Goal: Task Accomplishment & Management: Manage account settings

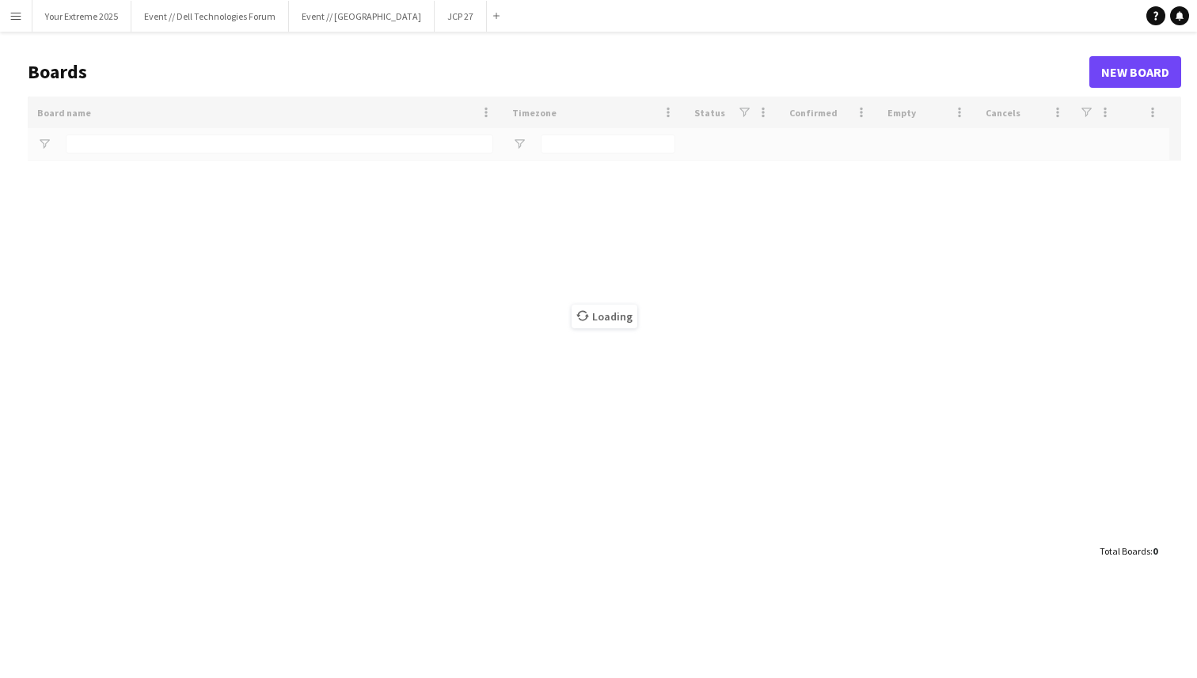
type input "****"
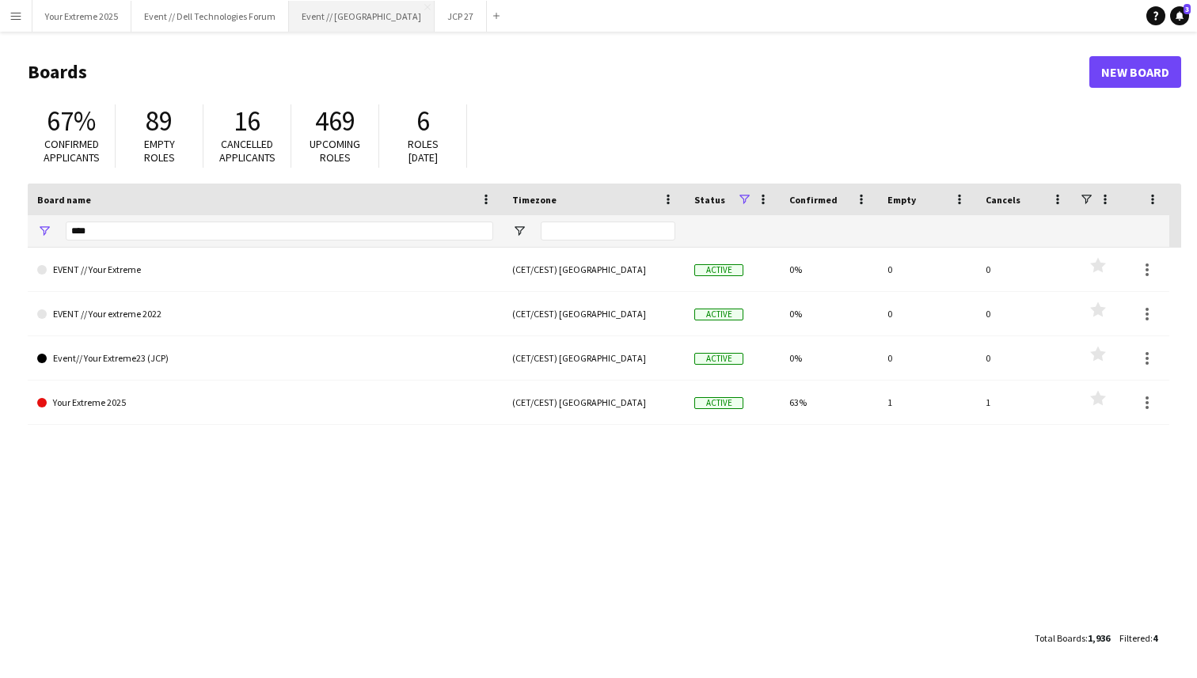
click at [329, 24] on button "Event // [GEOGRAPHIC_DATA]" at bounding box center [362, 16] width 146 height 31
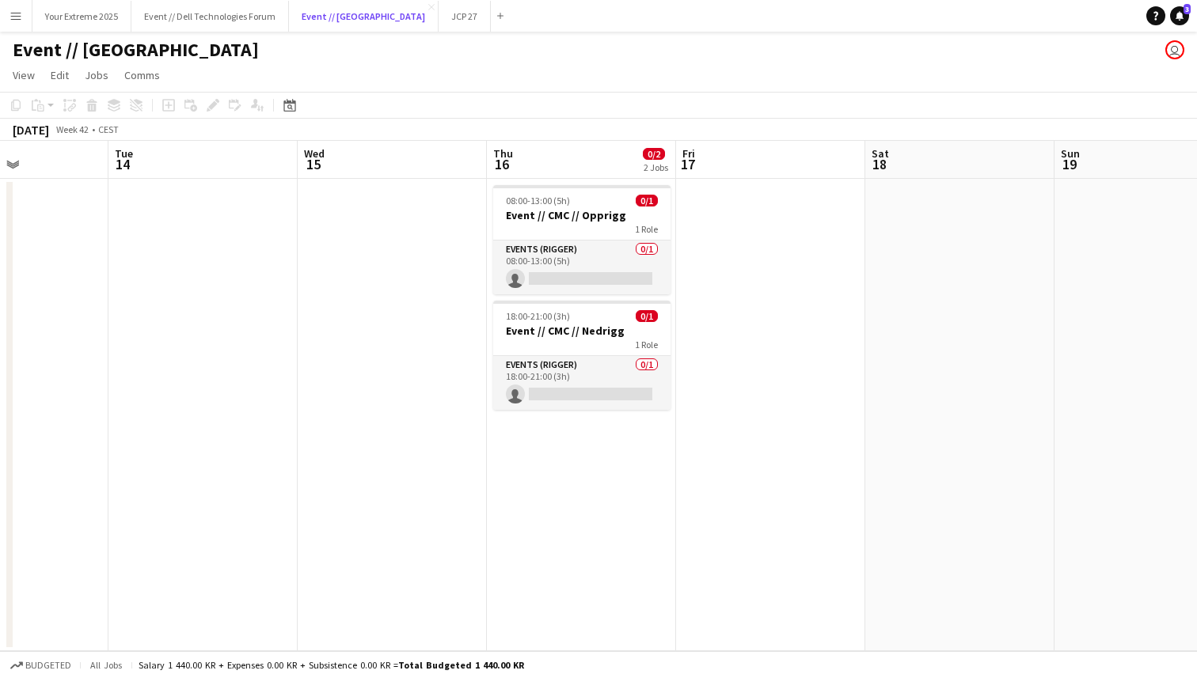
scroll to position [0, 665]
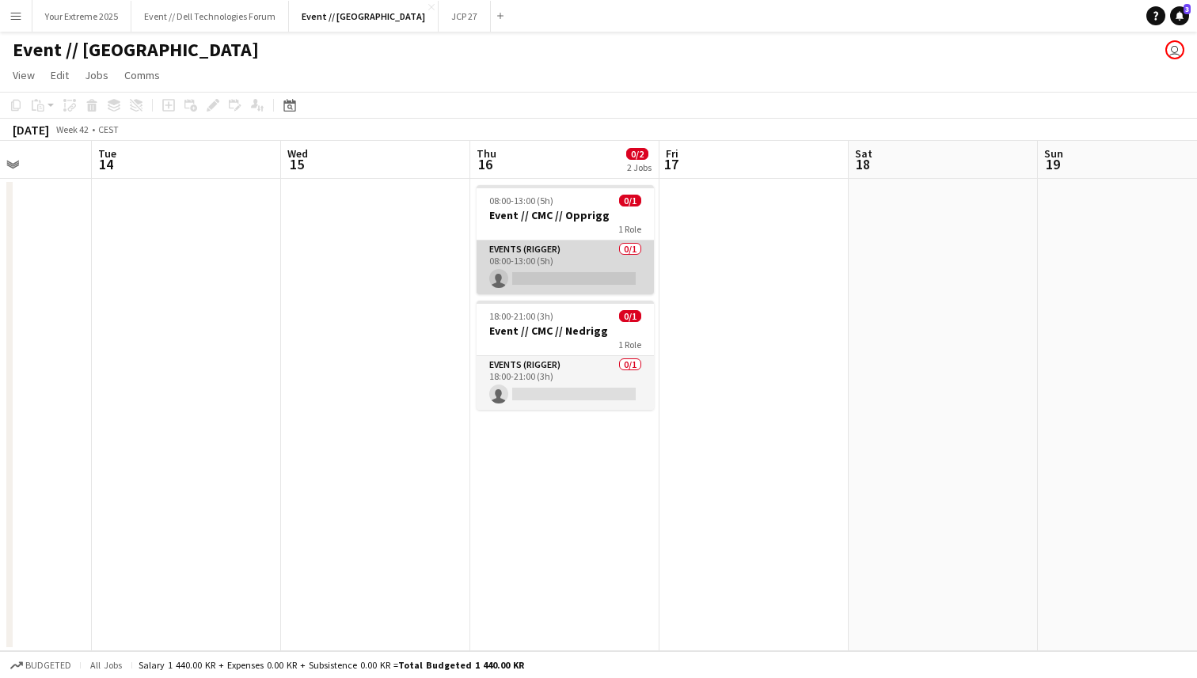
click at [578, 260] on app-card-role "Events (Rigger) 0/1 08:00-13:00 (5h) single-neutral-actions" at bounding box center [564, 268] width 177 height 54
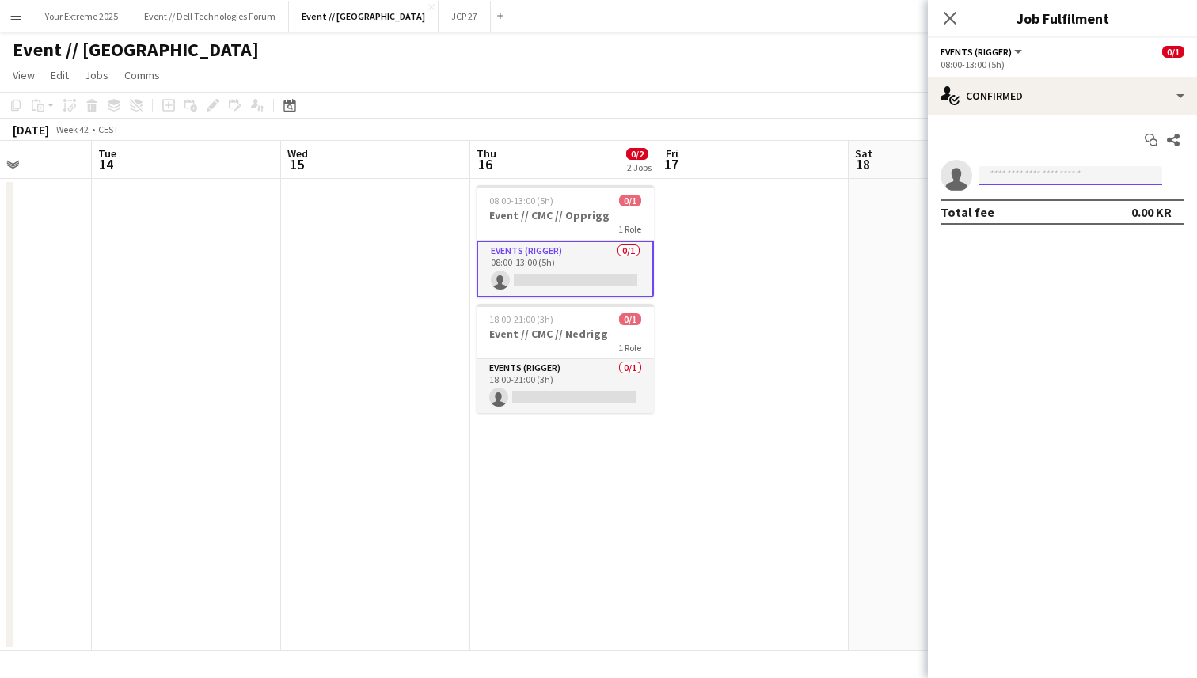
click at [1010, 176] on input at bounding box center [1070, 175] width 184 height 19
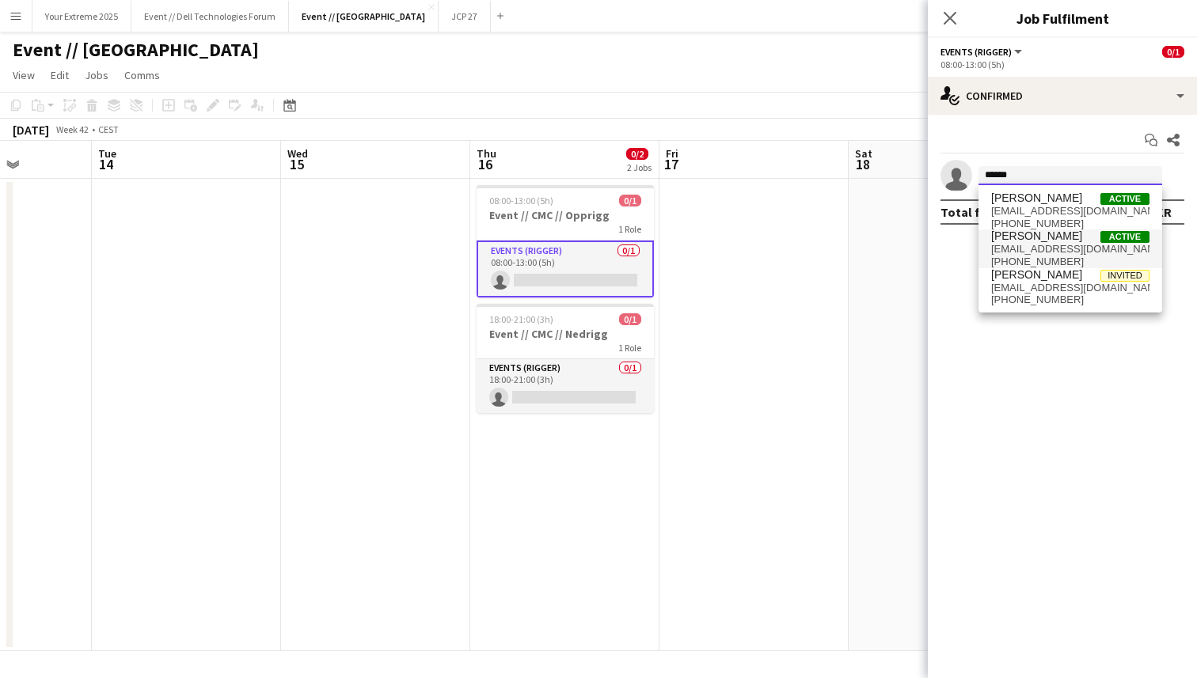
type input "******"
click at [1034, 248] on span "[EMAIL_ADDRESS][DOMAIN_NAME]" at bounding box center [1070, 249] width 158 height 13
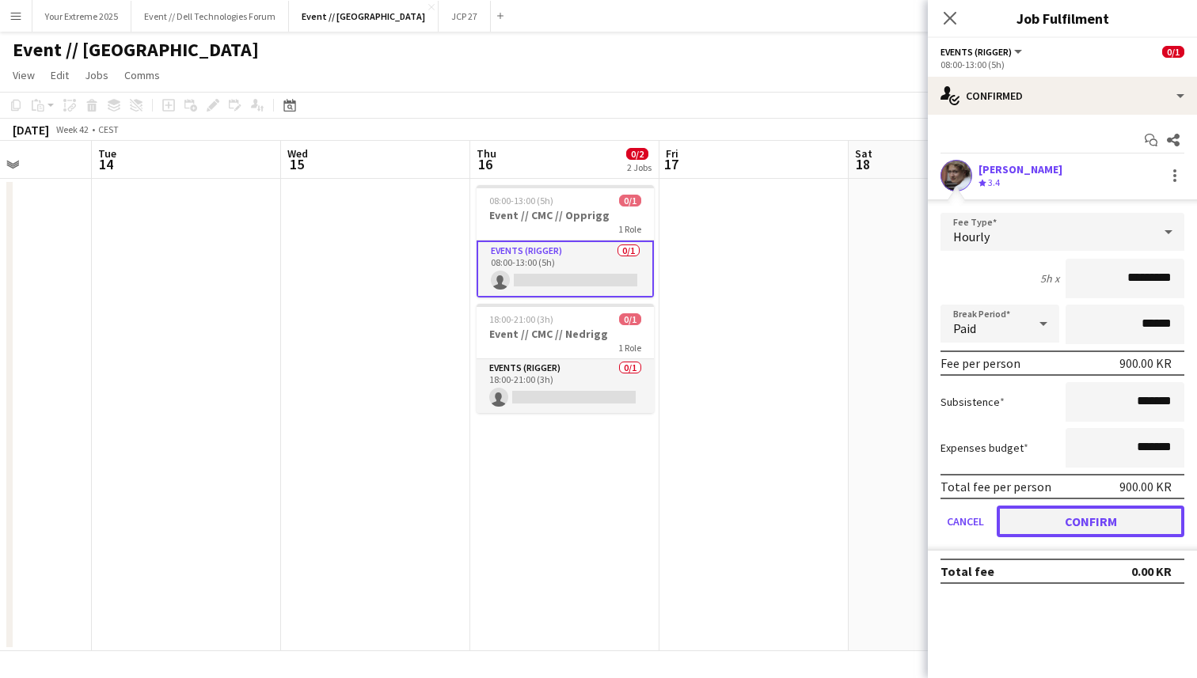
click at [1081, 518] on button "Confirm" at bounding box center [1090, 522] width 188 height 32
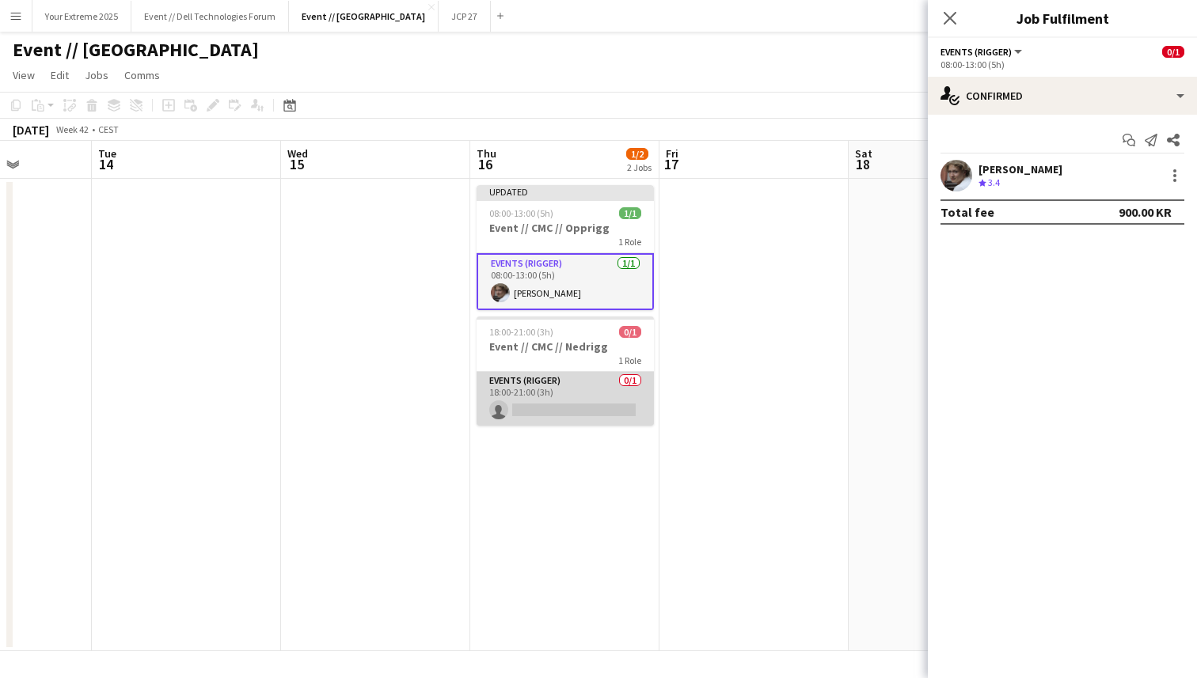
click at [563, 410] on app-card-role "Events (Rigger) 0/1 18:00-21:00 (3h) single-neutral-actions" at bounding box center [564, 399] width 177 height 54
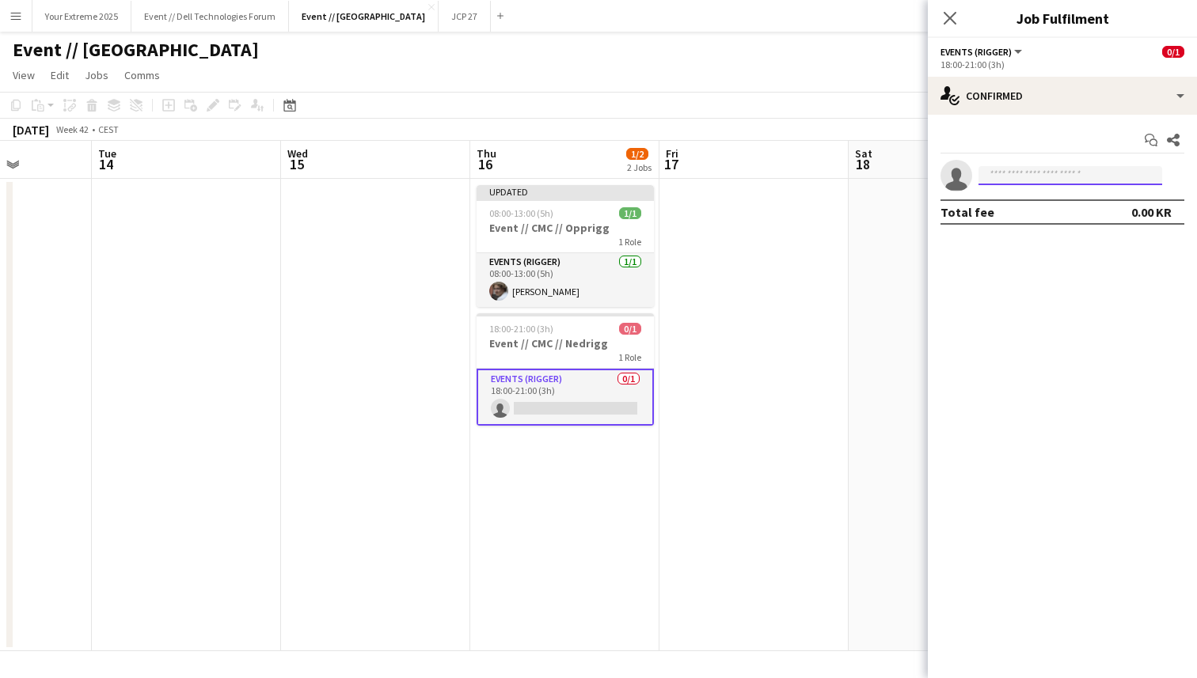
click at [1078, 175] on input at bounding box center [1070, 175] width 184 height 19
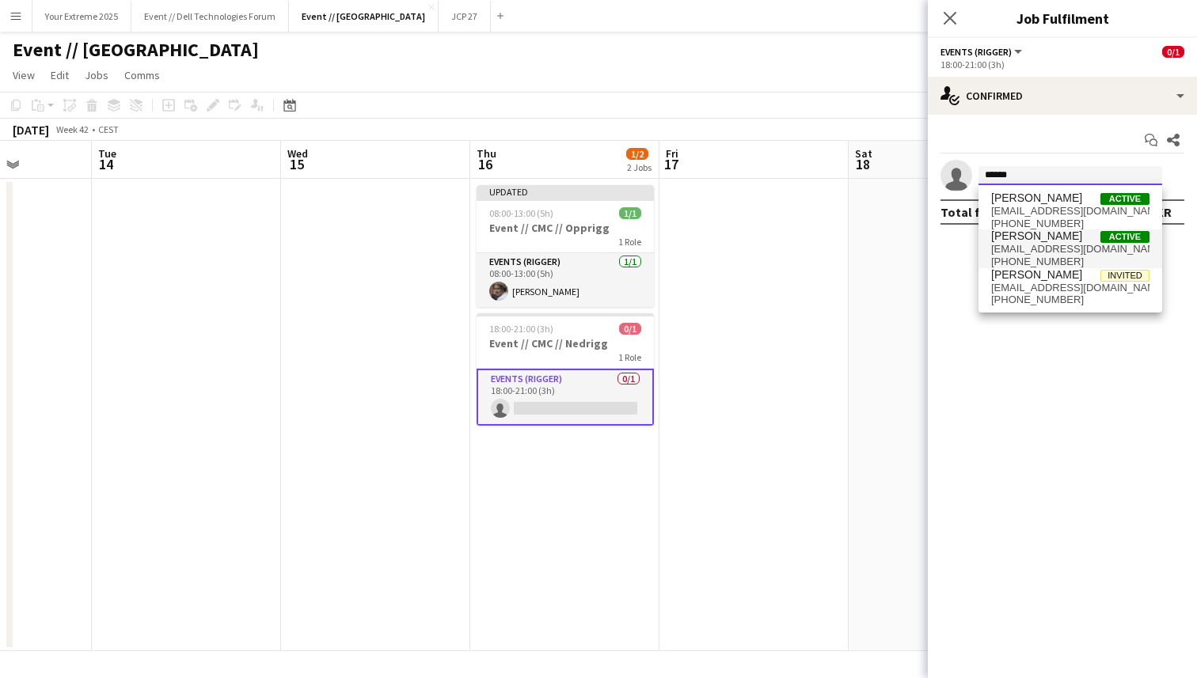
type input "******"
click at [1054, 258] on span "[PHONE_NUMBER]" at bounding box center [1070, 262] width 158 height 13
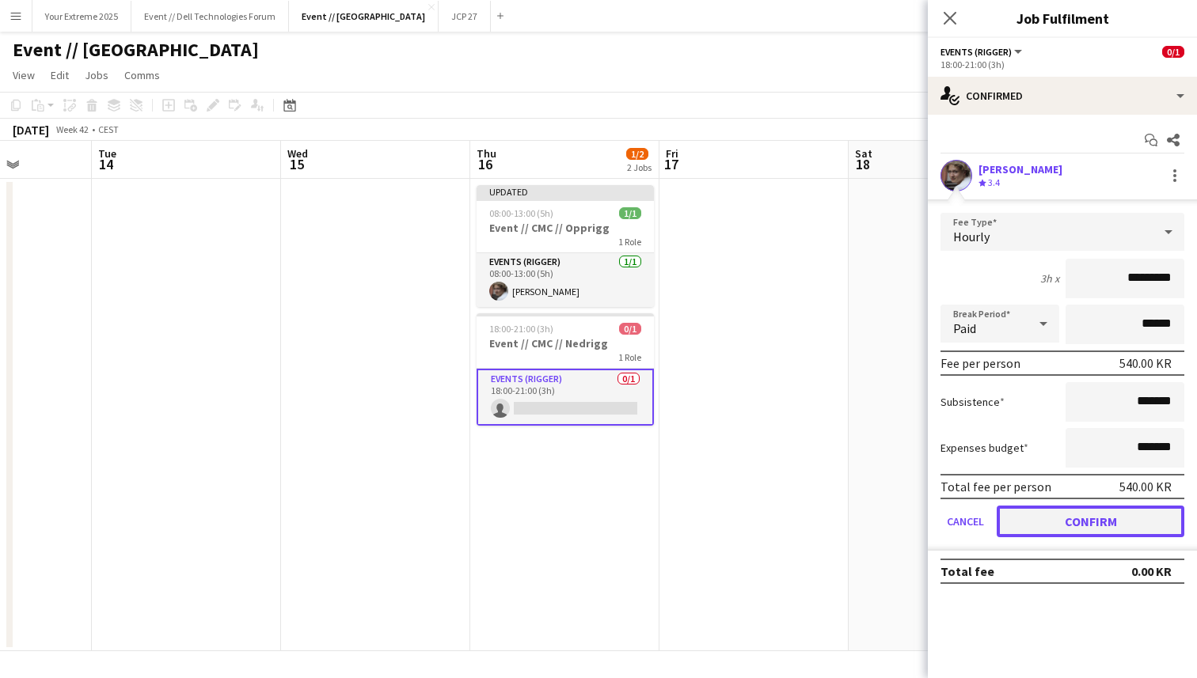
click at [1062, 529] on button "Confirm" at bounding box center [1090, 522] width 188 height 32
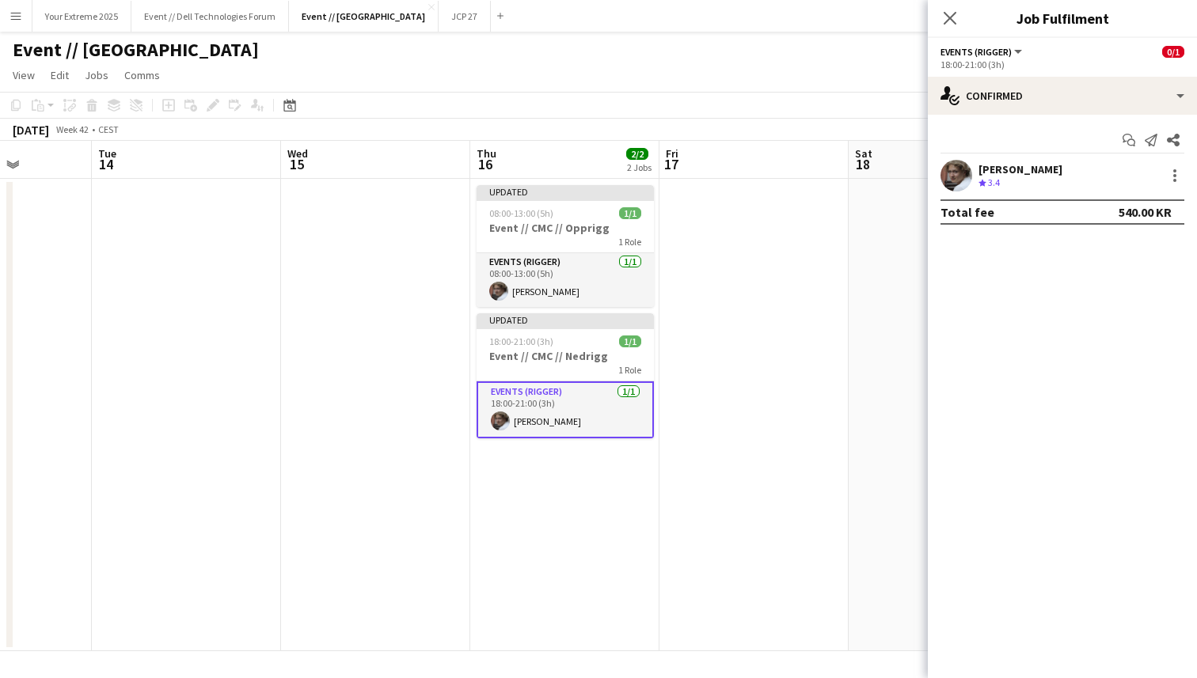
click at [814, 339] on app-date-cell at bounding box center [753, 415] width 189 height 472
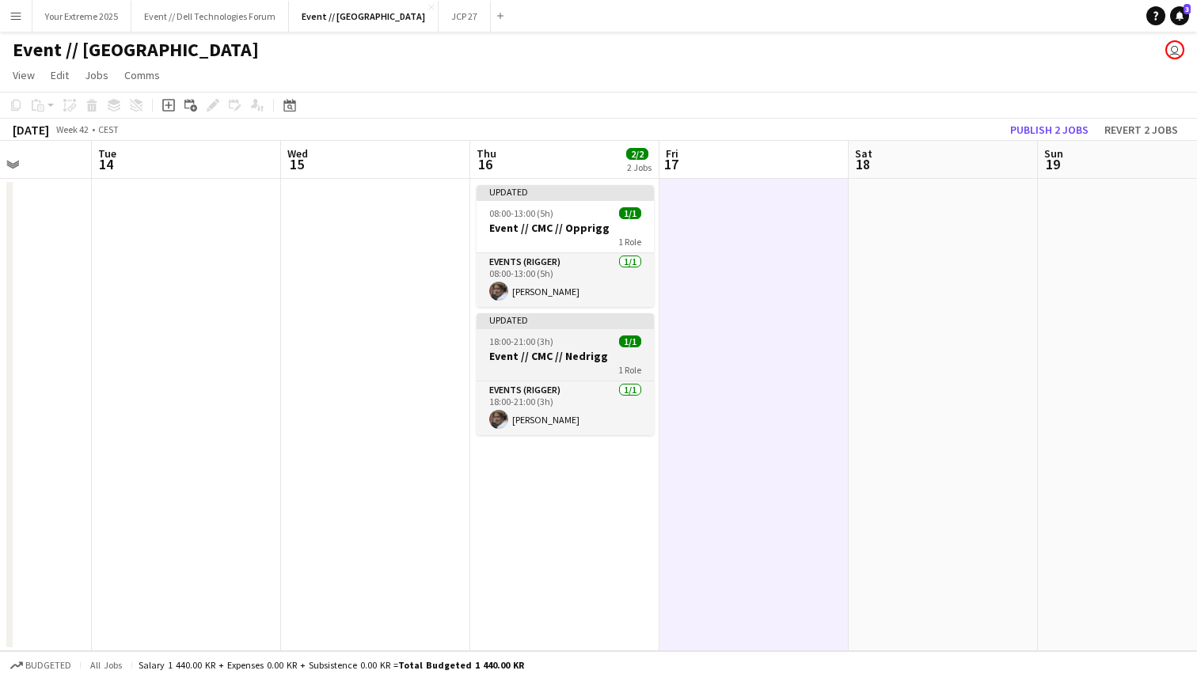
click at [530, 338] on span "18:00-21:00 (3h)" at bounding box center [521, 342] width 64 height 12
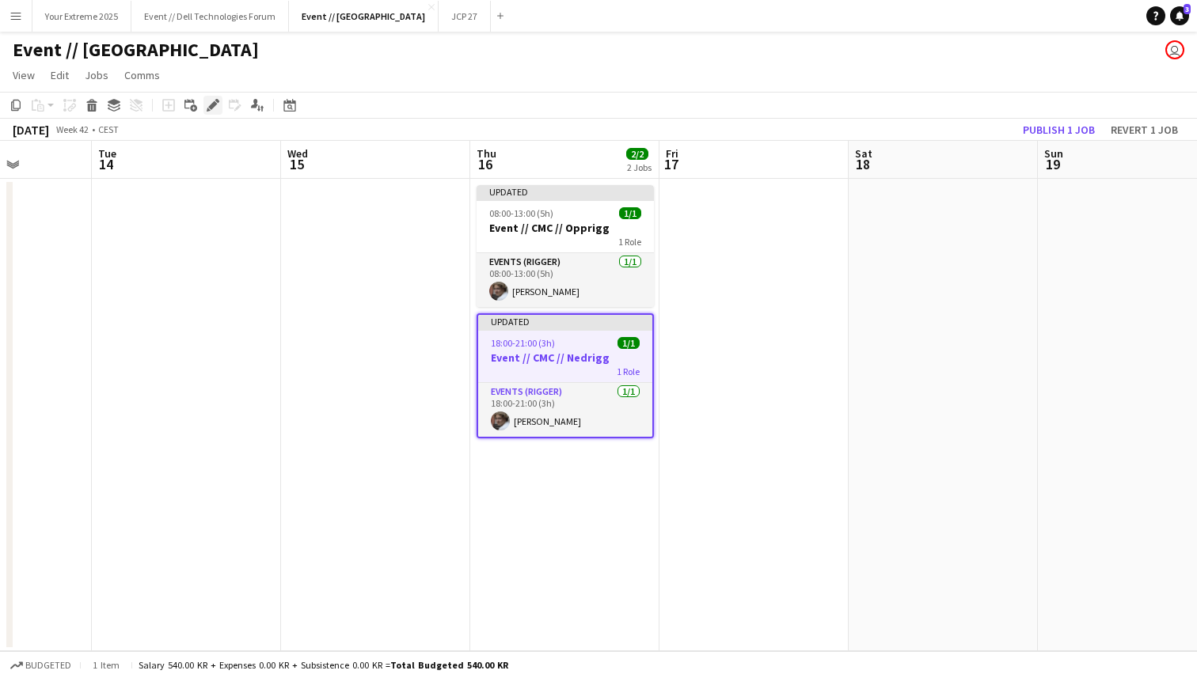
click at [210, 105] on icon at bounding box center [212, 105] width 9 height 9
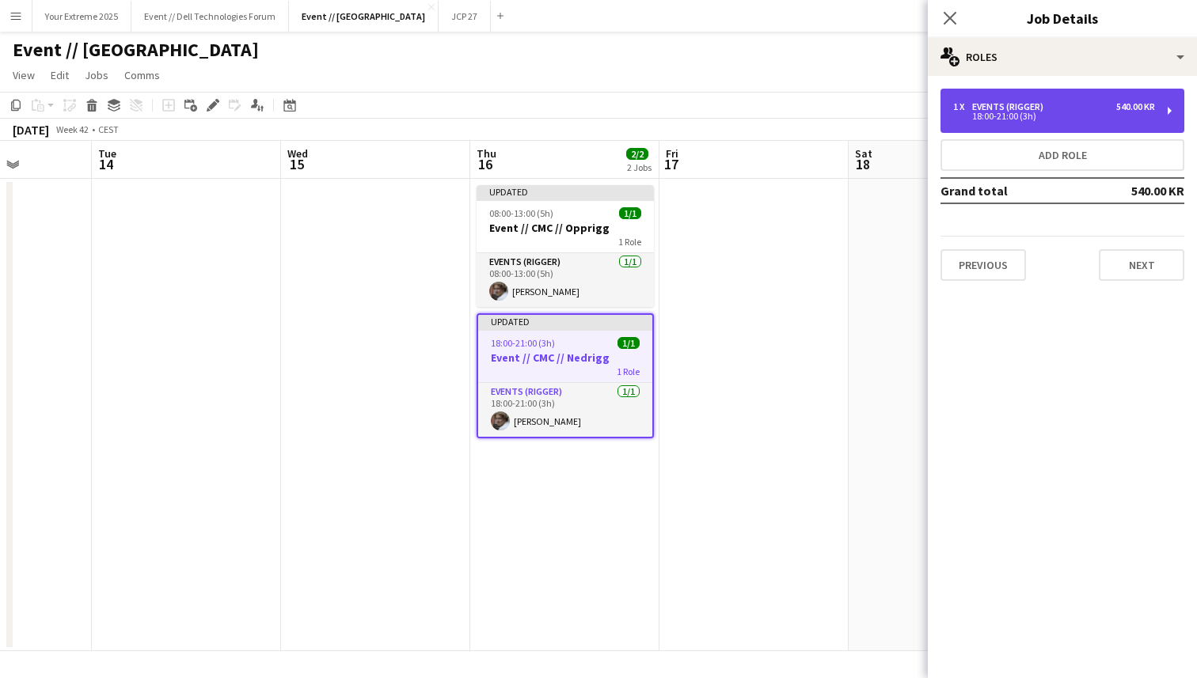
click at [980, 109] on div "Events (Rigger)" at bounding box center [1011, 106] width 78 height 11
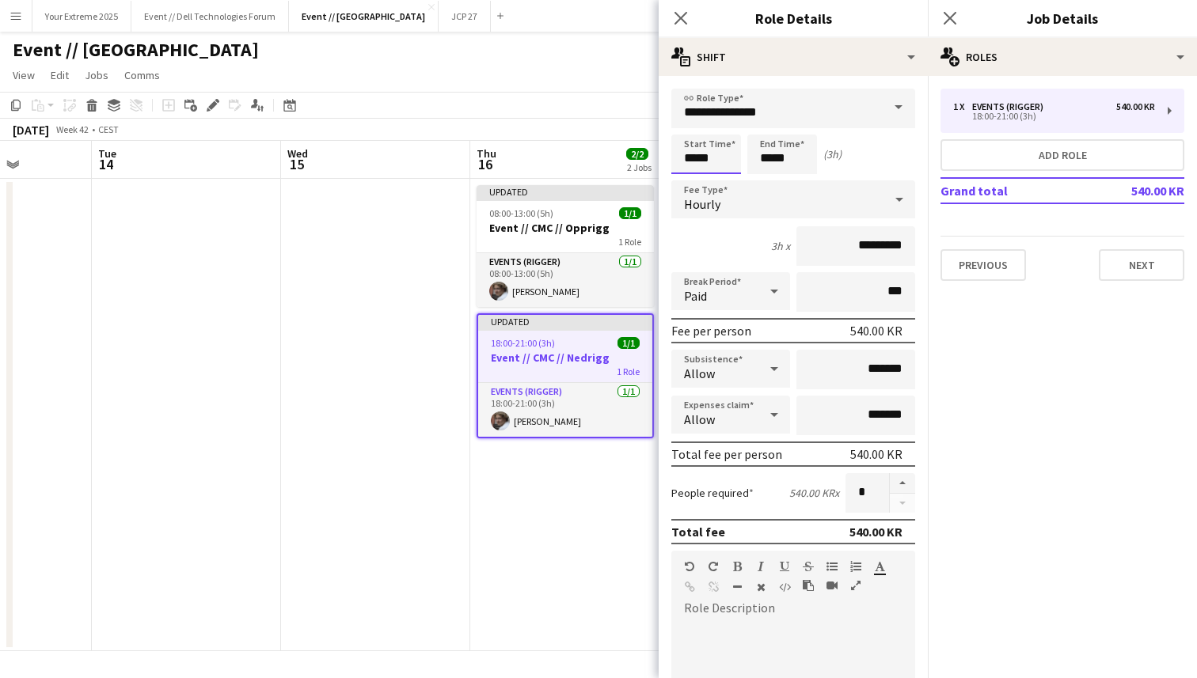
click at [689, 157] on input "*****" at bounding box center [706, 155] width 70 height 40
type input "*****"
click at [690, 125] on div at bounding box center [690, 127] width 32 height 16
click at [768, 162] on input "*****" at bounding box center [782, 155] width 70 height 40
type input "*****"
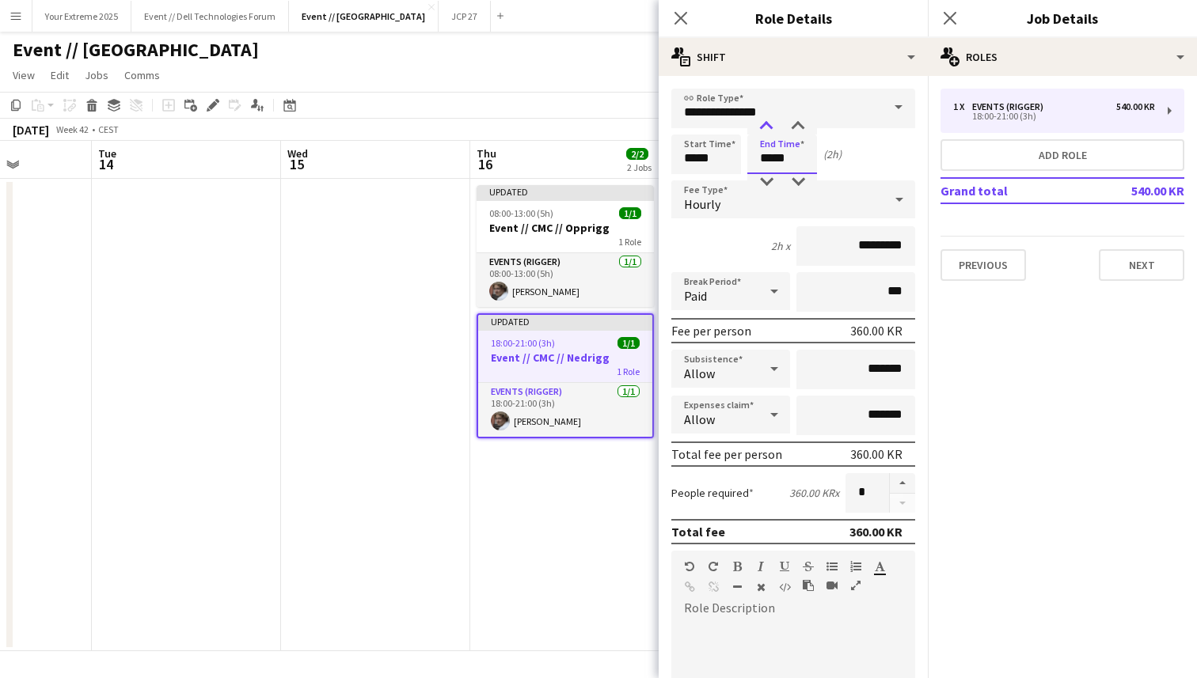
click at [766, 124] on div at bounding box center [766, 127] width 32 height 16
click at [871, 148] on div "Start Time ***** End Time ***** (3h)" at bounding box center [793, 155] width 244 height 40
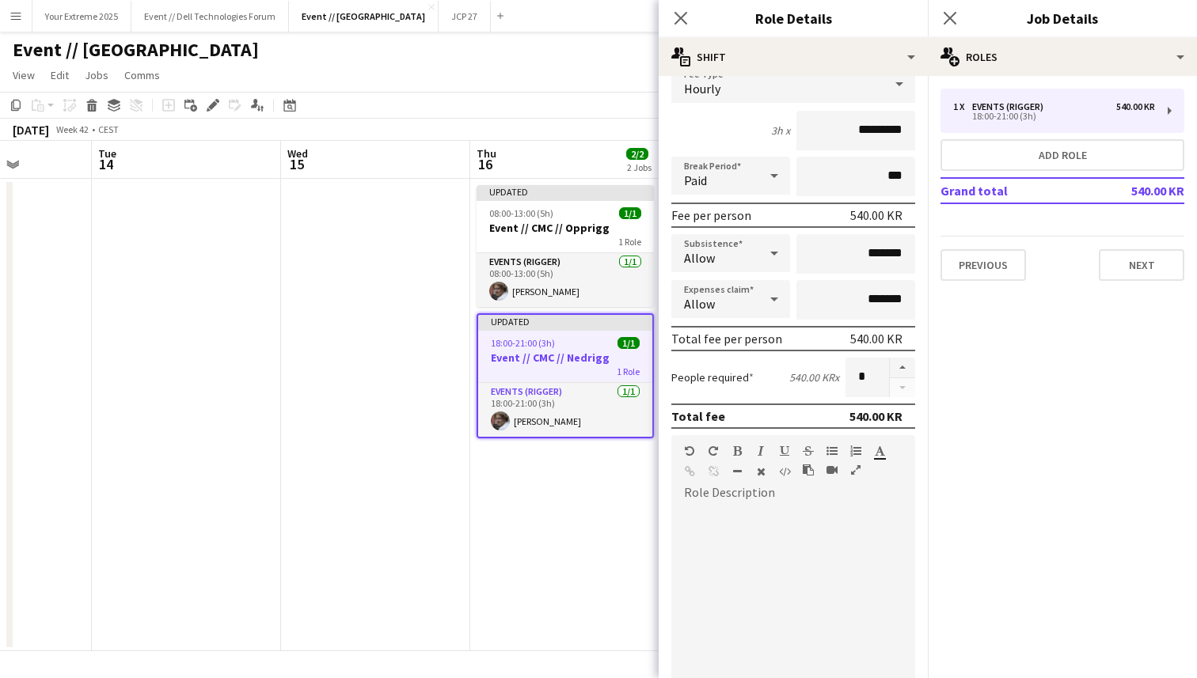
scroll to position [313, 0]
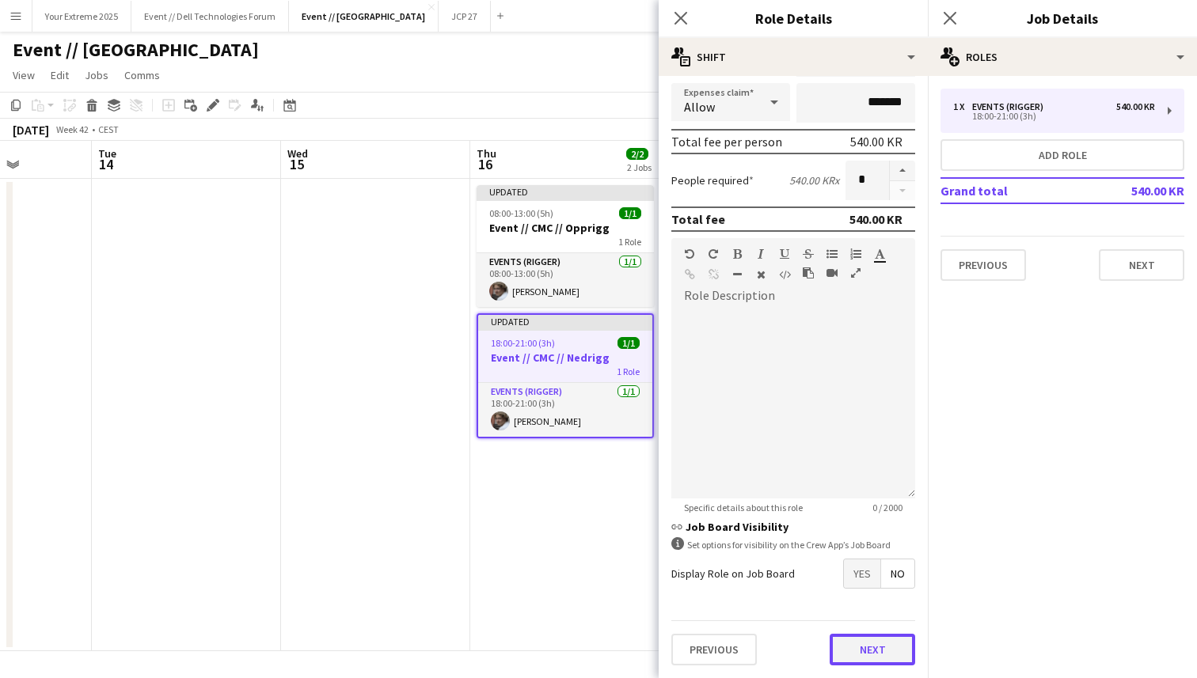
click at [871, 645] on button "Next" at bounding box center [871, 650] width 85 height 32
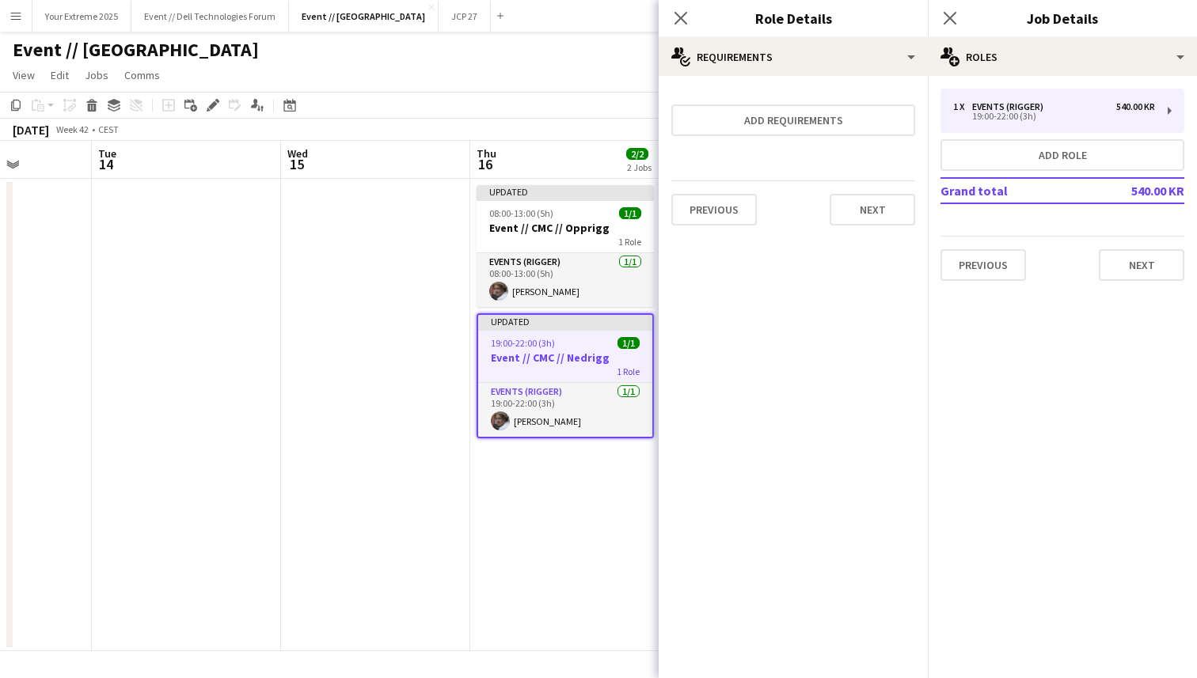
scroll to position [0, 0]
click at [863, 207] on button "Next" at bounding box center [871, 210] width 85 height 32
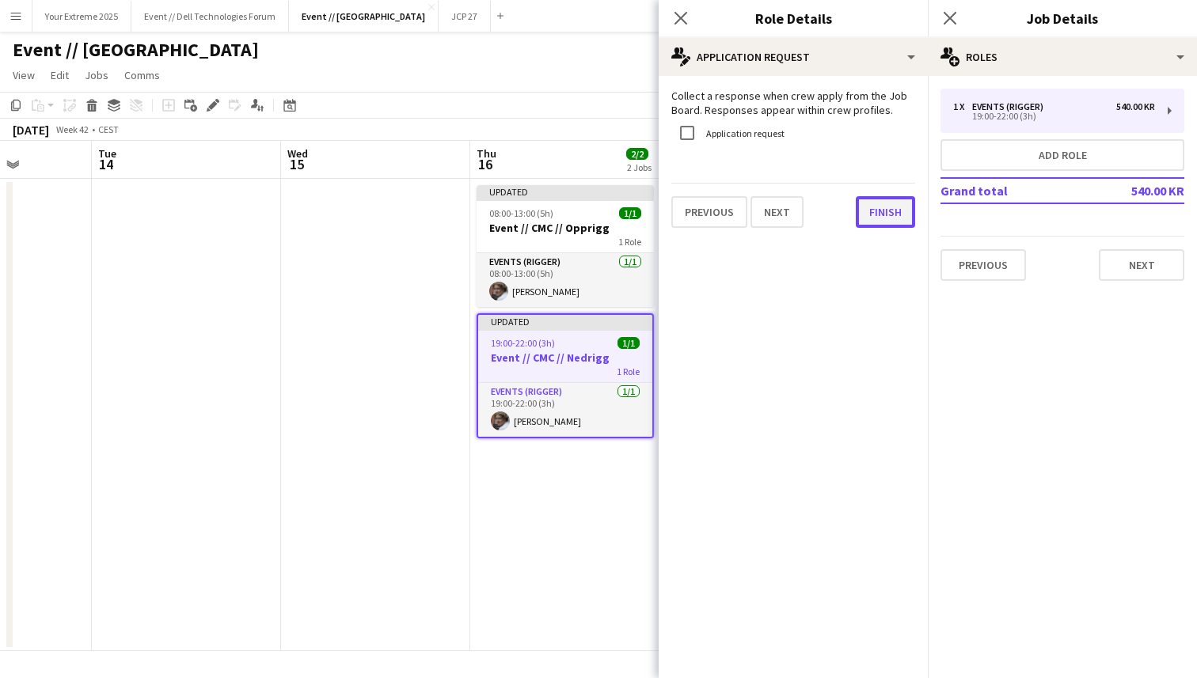
click at [875, 214] on button "Finish" at bounding box center [884, 212] width 59 height 32
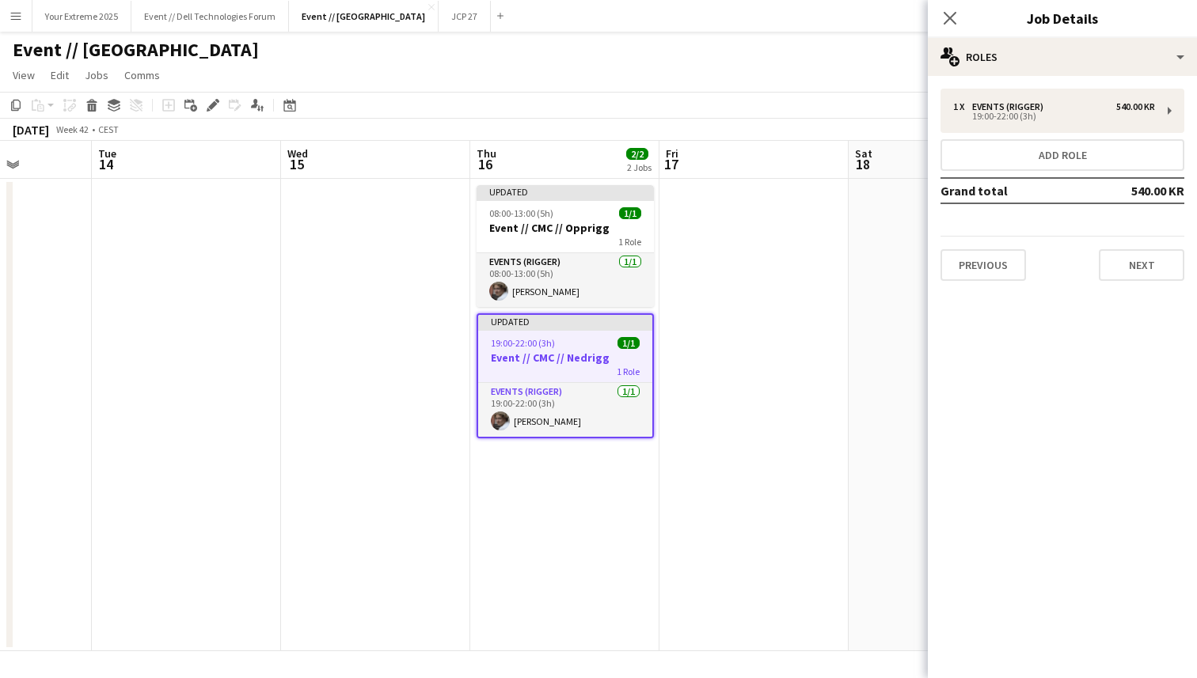
click at [814, 381] on app-date-cell at bounding box center [753, 415] width 189 height 472
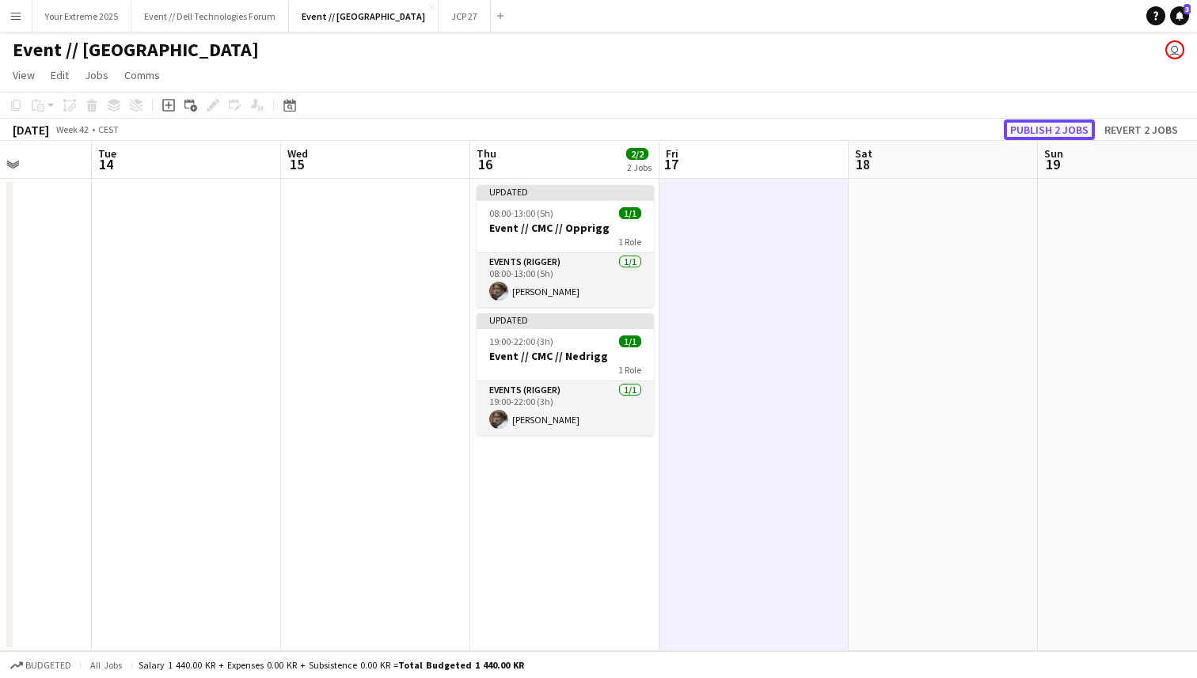
click at [1036, 127] on button "Publish 2 jobs" at bounding box center [1048, 129] width 91 height 21
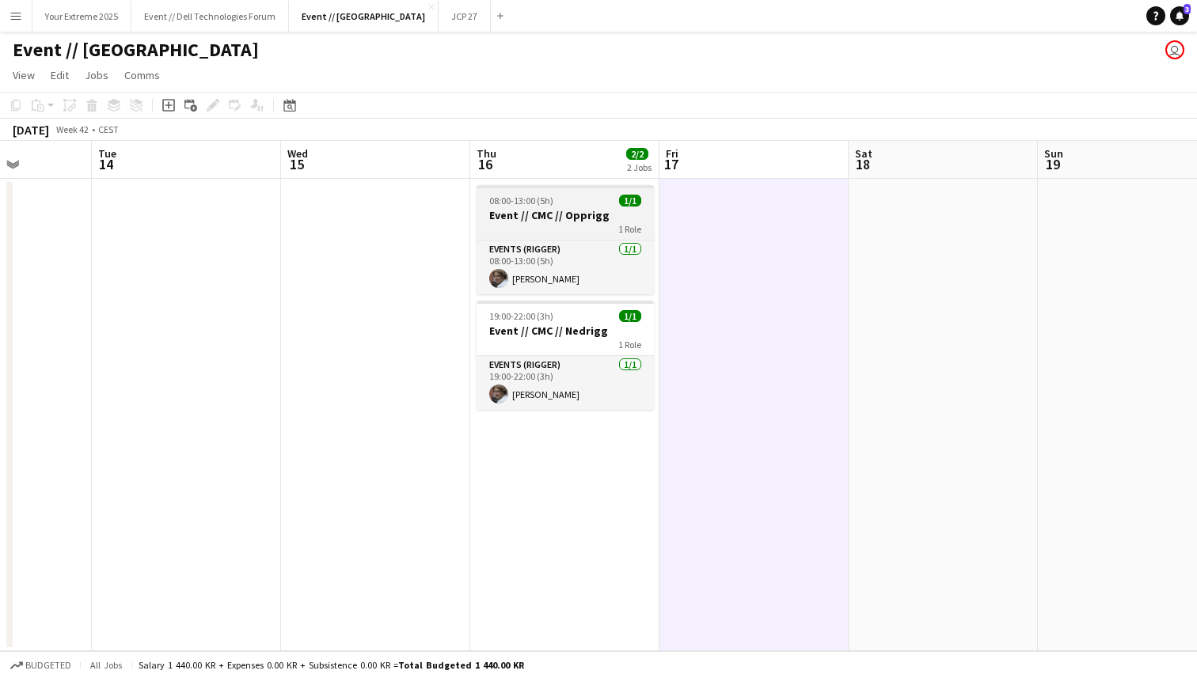
click at [559, 222] on div "1 Role" at bounding box center [564, 228] width 177 height 13
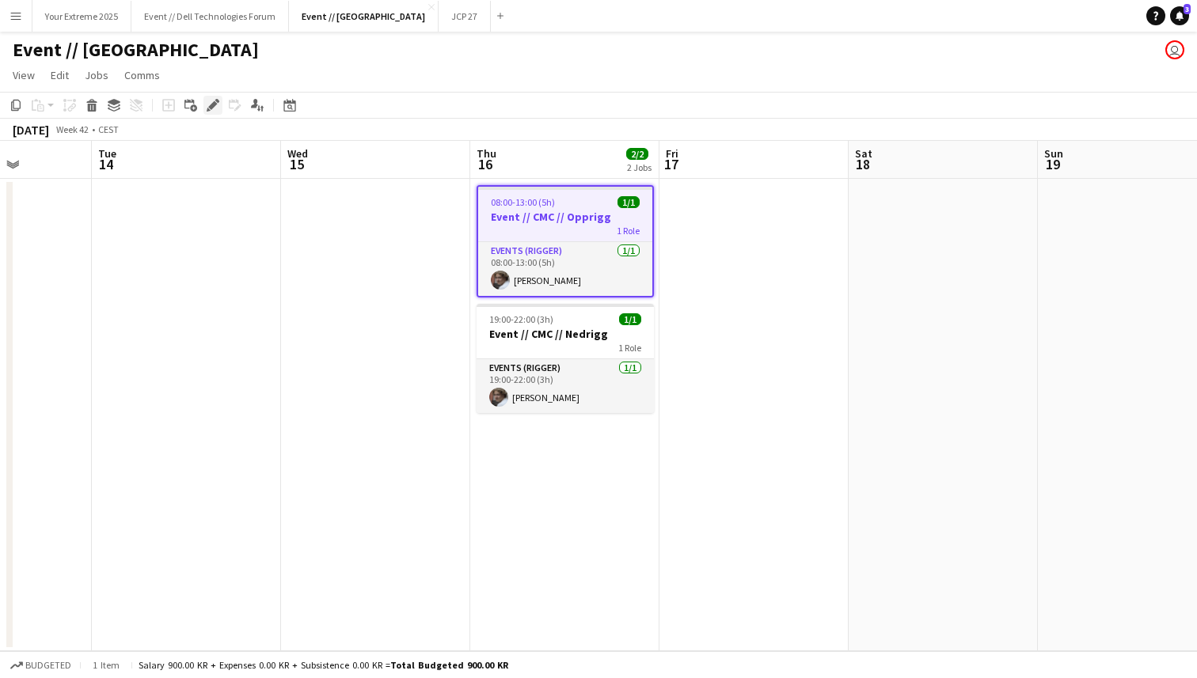
click at [209, 99] on icon "Edit" at bounding box center [213, 105] width 13 height 13
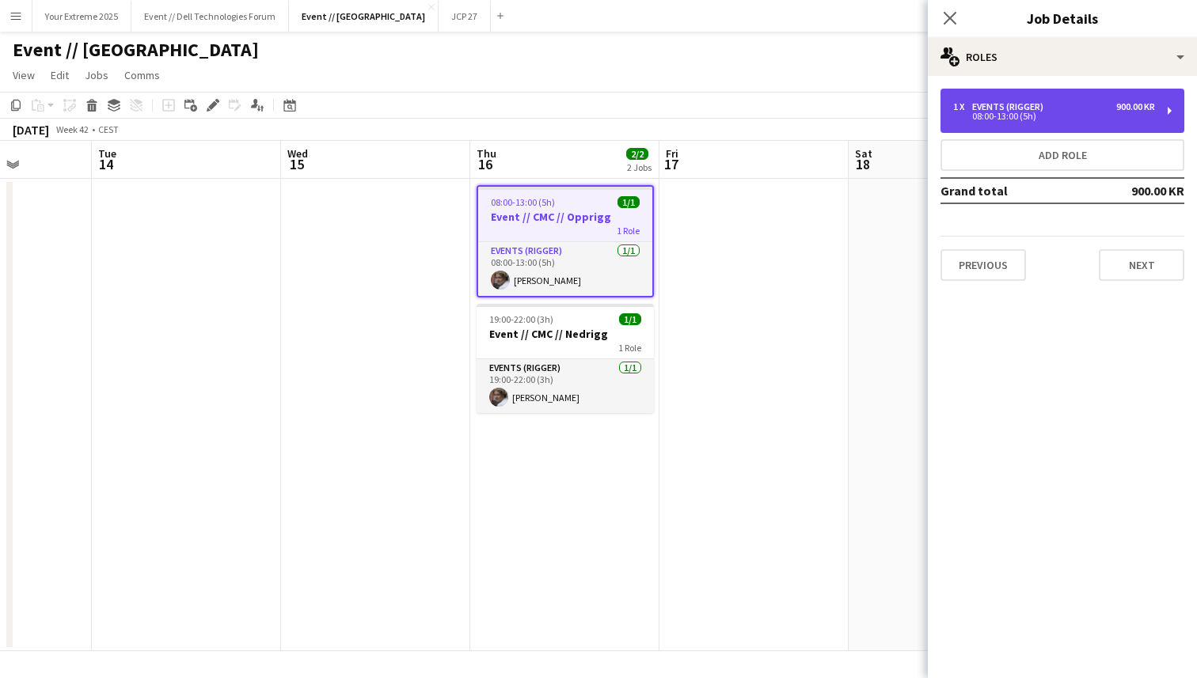
click at [1005, 120] on div "08:00-13:00 (5h)" at bounding box center [1054, 116] width 202 height 8
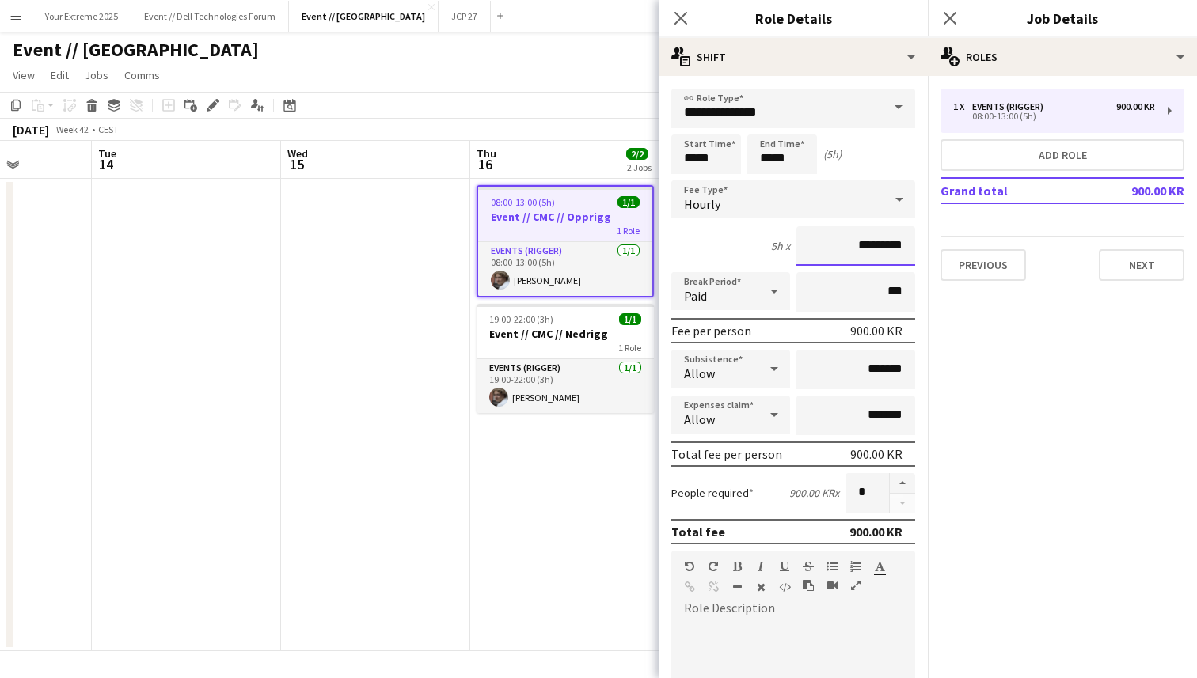
click at [861, 244] on input "*********" at bounding box center [855, 246] width 119 height 40
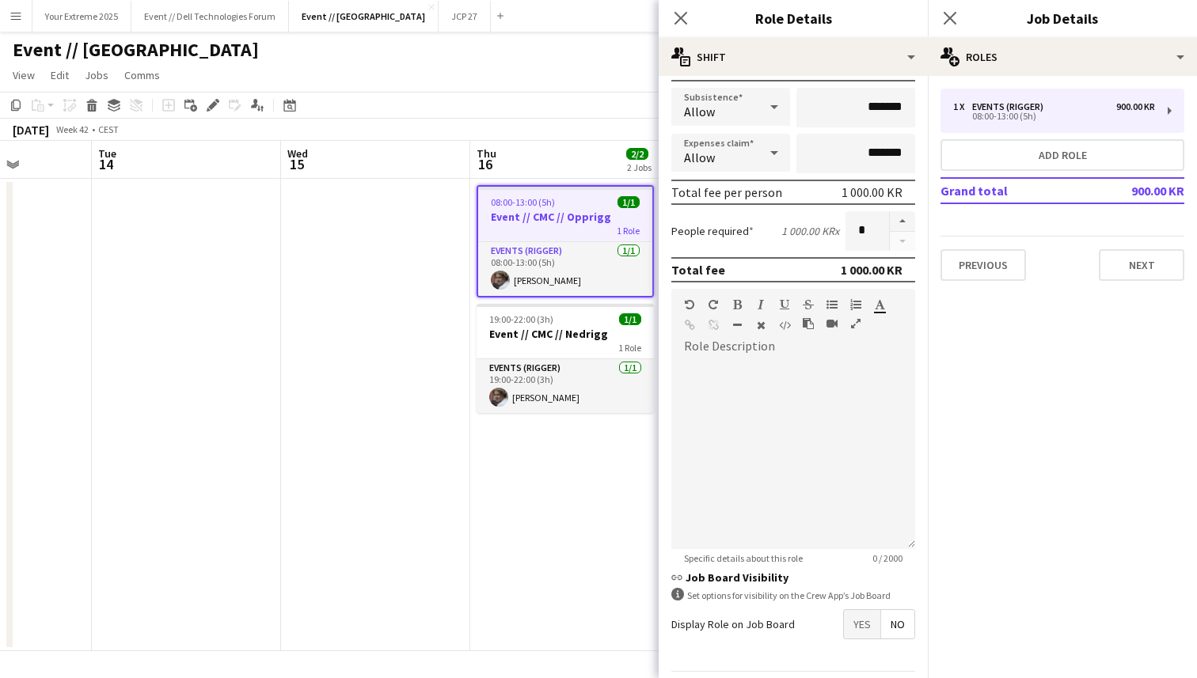
scroll to position [313, 0]
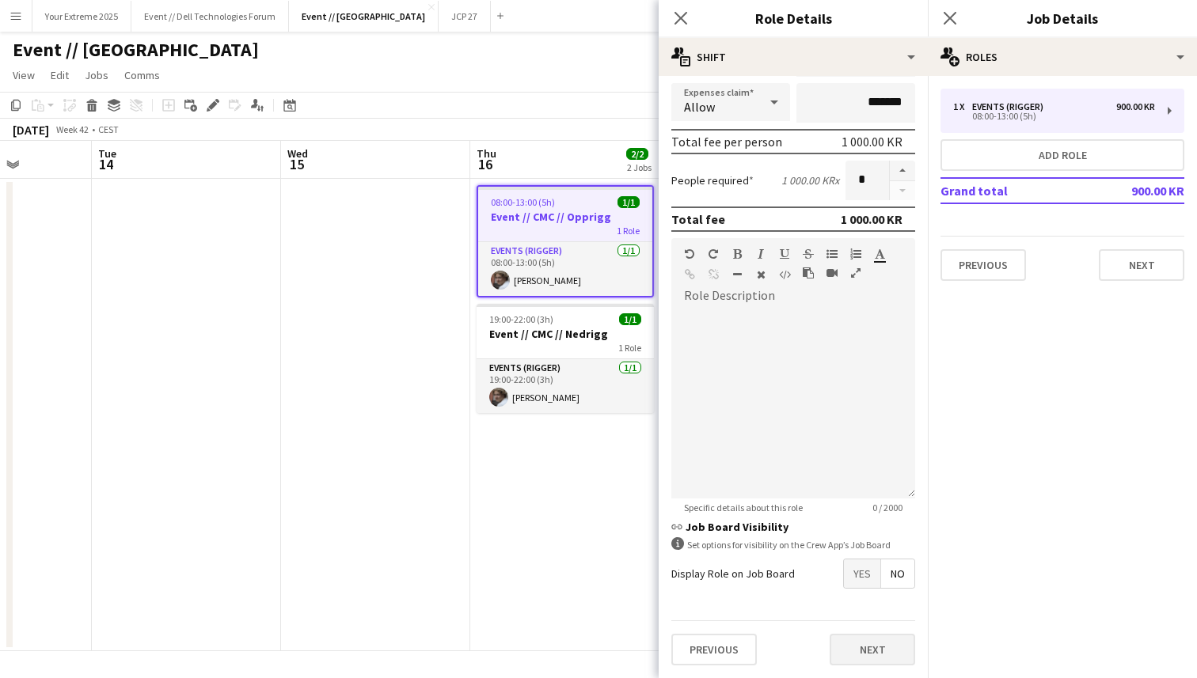
type input "*********"
click at [859, 642] on button "Next" at bounding box center [871, 650] width 85 height 32
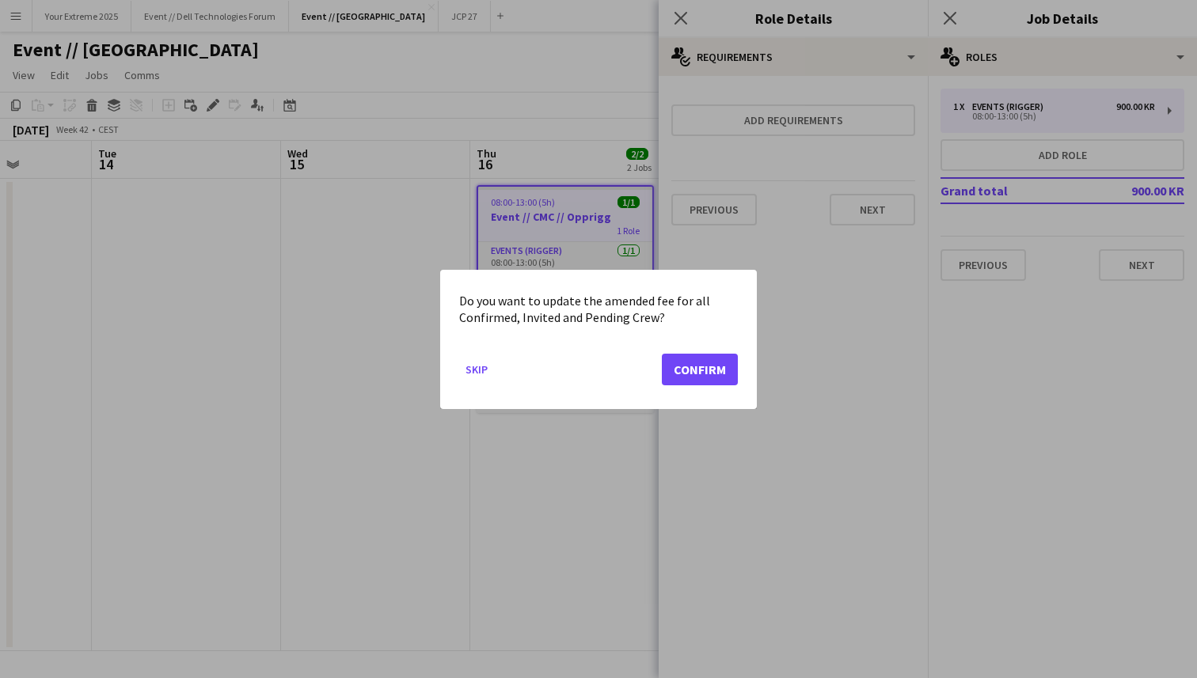
scroll to position [0, 0]
click at [704, 355] on button "Confirm" at bounding box center [700, 369] width 76 height 32
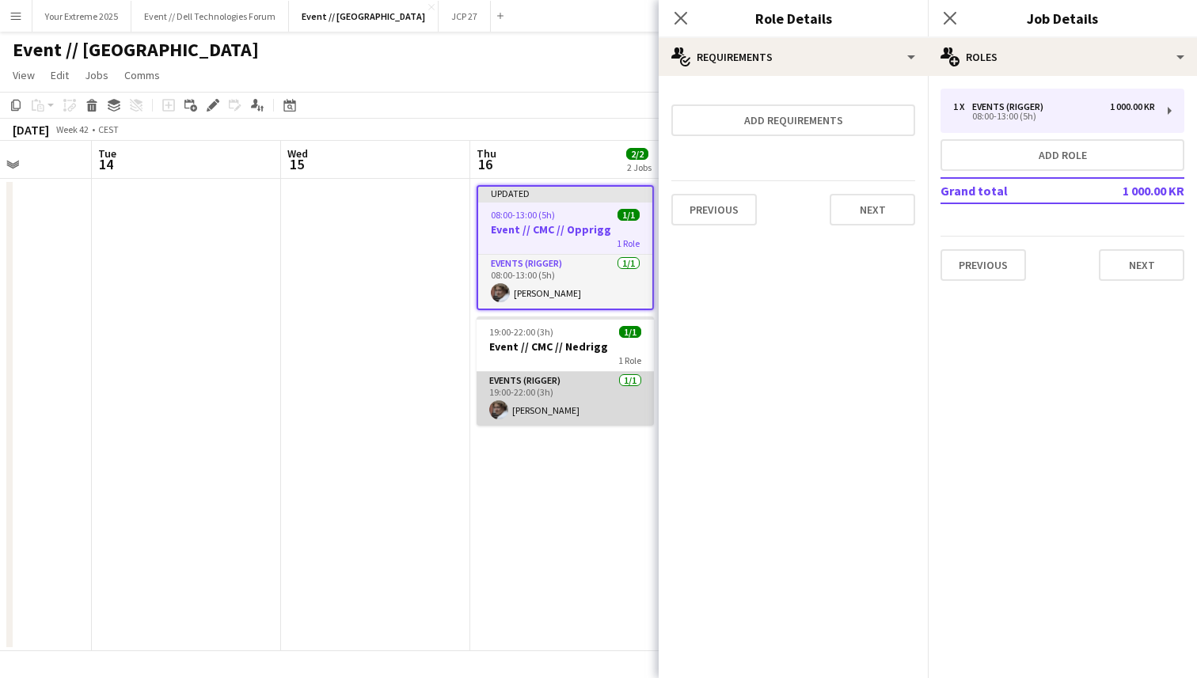
scroll to position [0, 666]
click at [578, 384] on app-card-role "Events (Rigger) [DATE] 19:00-22:00 (3h) [PERSON_NAME]" at bounding box center [564, 399] width 177 height 54
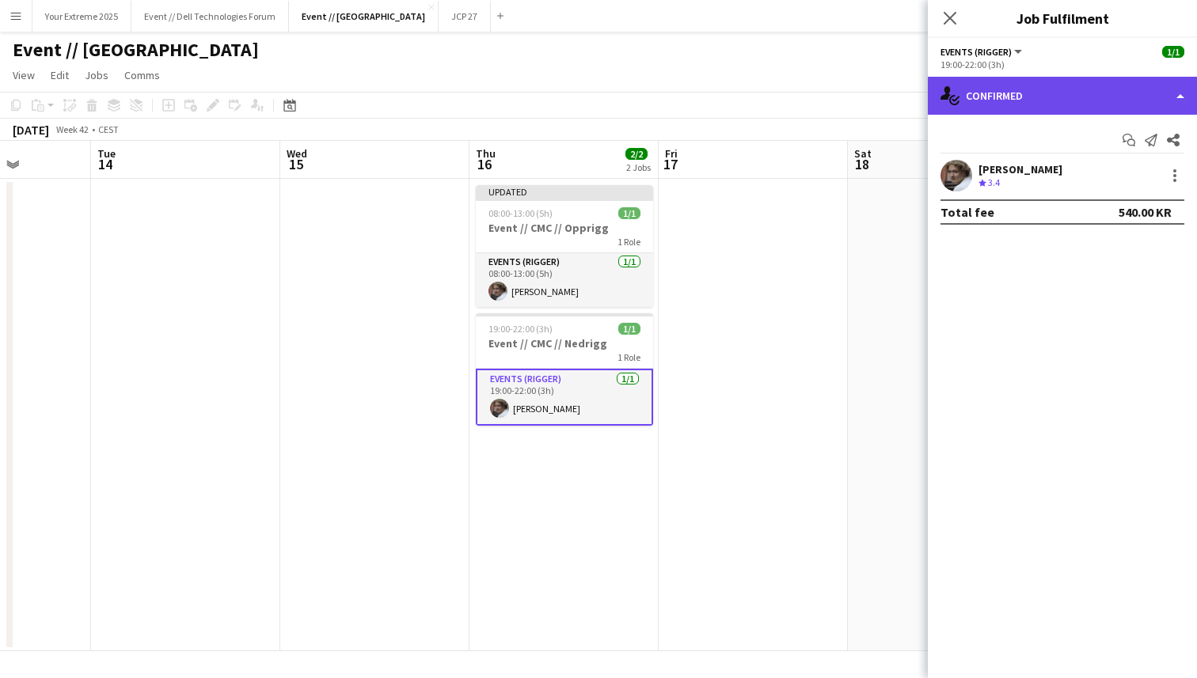
click at [1068, 100] on div "single-neutral-actions-check-2 Confirmed" at bounding box center [1061, 96] width 269 height 38
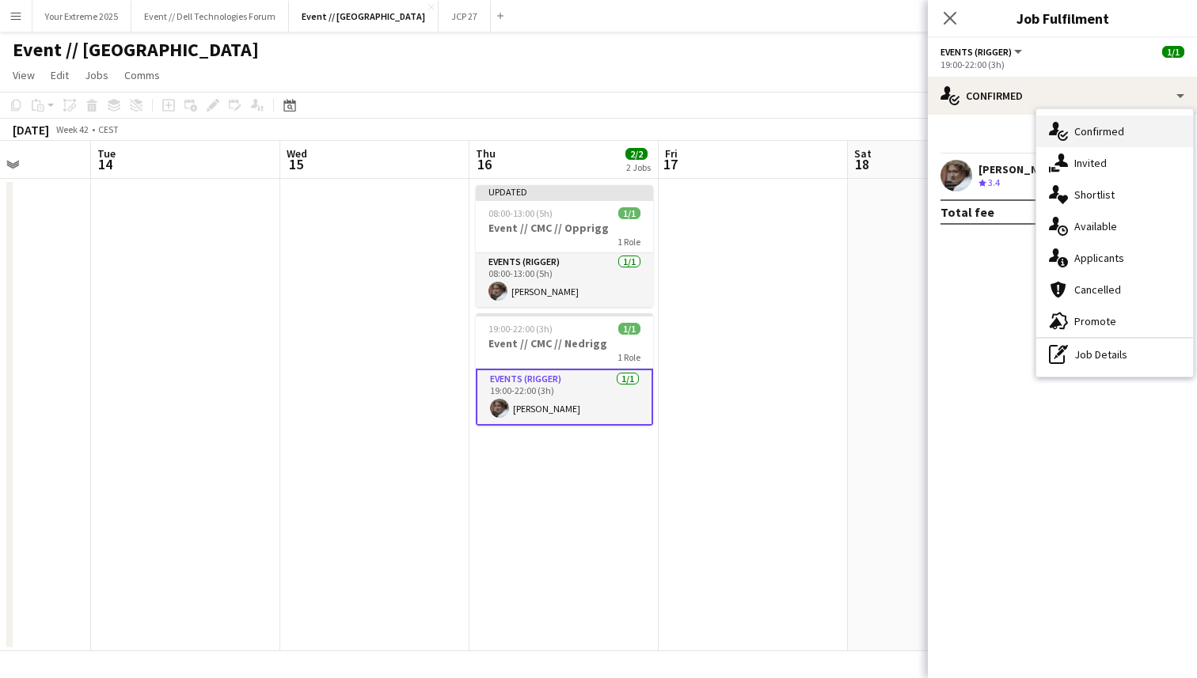
click at [1089, 127] on span "Confirmed" at bounding box center [1099, 131] width 50 height 14
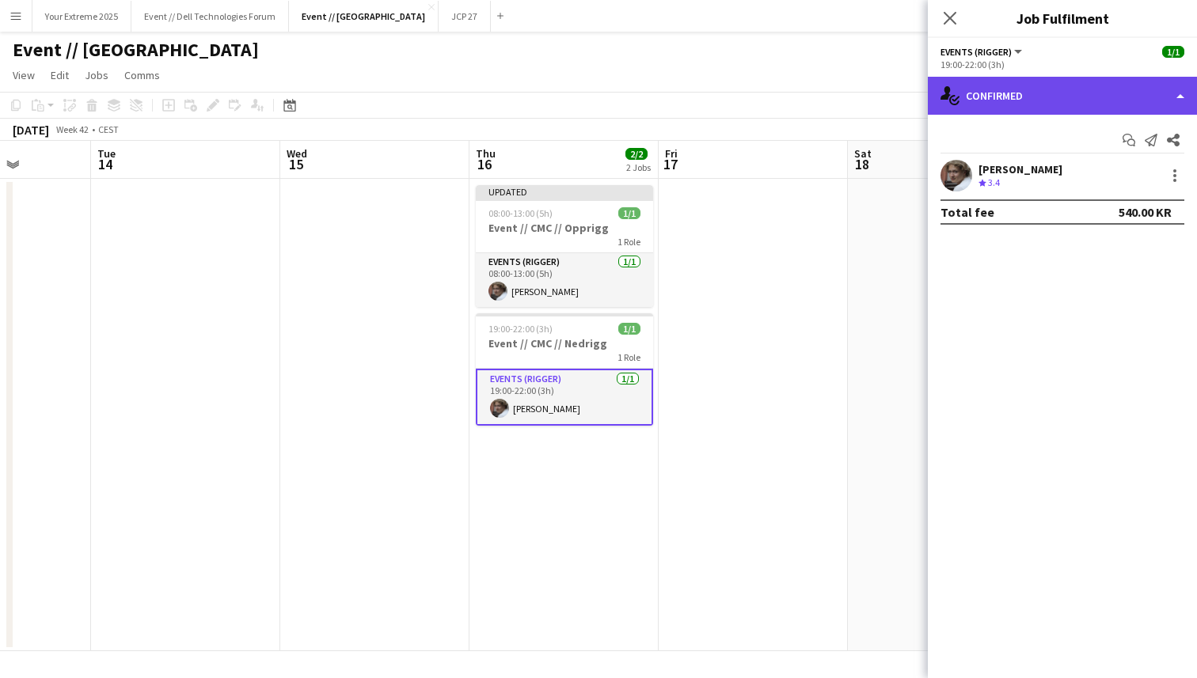
click at [1075, 91] on div "single-neutral-actions-check-2 Confirmed" at bounding box center [1061, 96] width 269 height 38
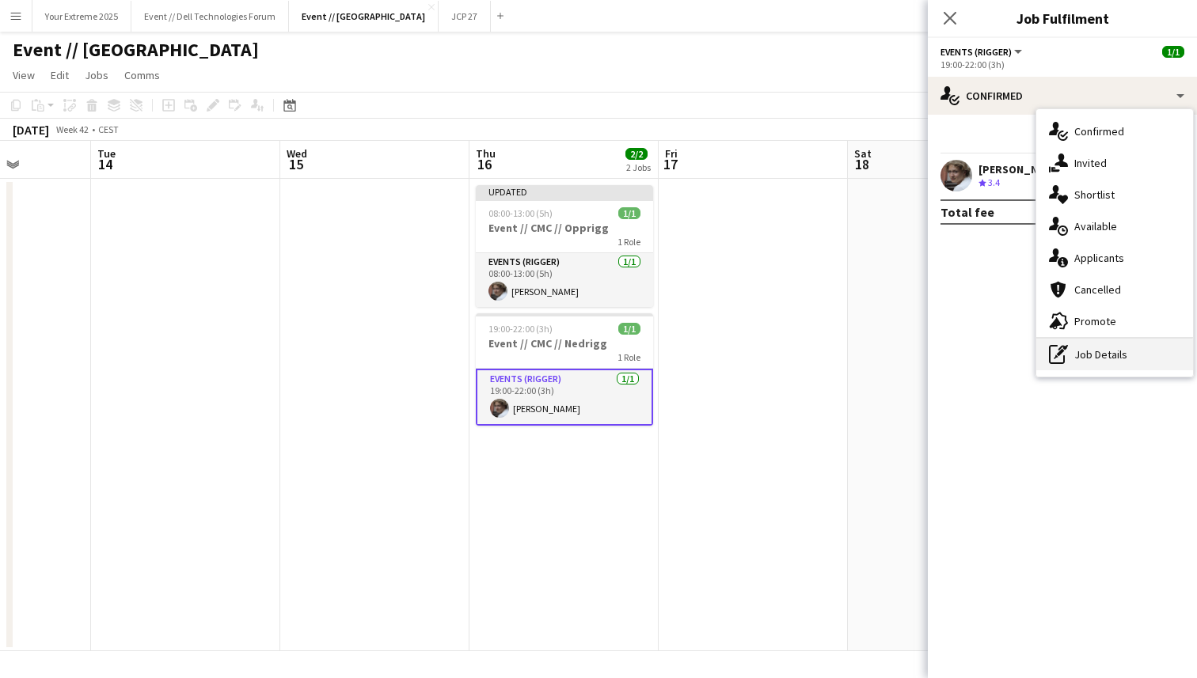
click at [1103, 359] on div "pen-write Job Details" at bounding box center [1114, 355] width 157 height 32
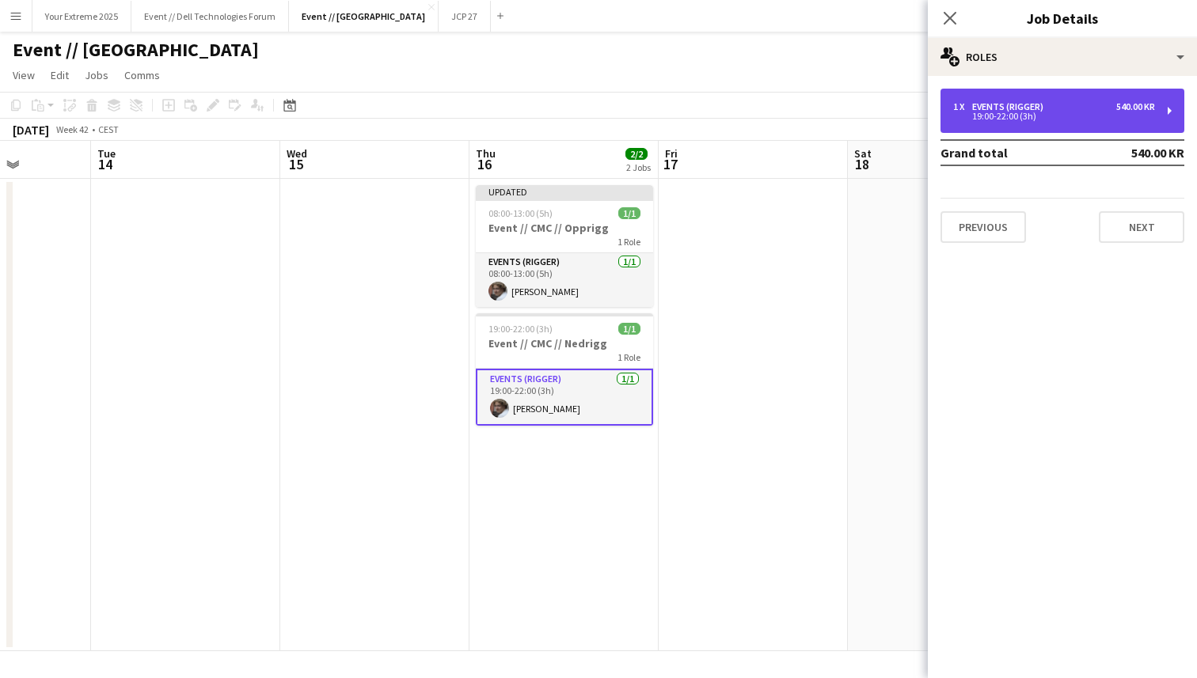
click at [1049, 104] on div "1 x Events (Rigger) 540.00 KR" at bounding box center [1054, 106] width 202 height 11
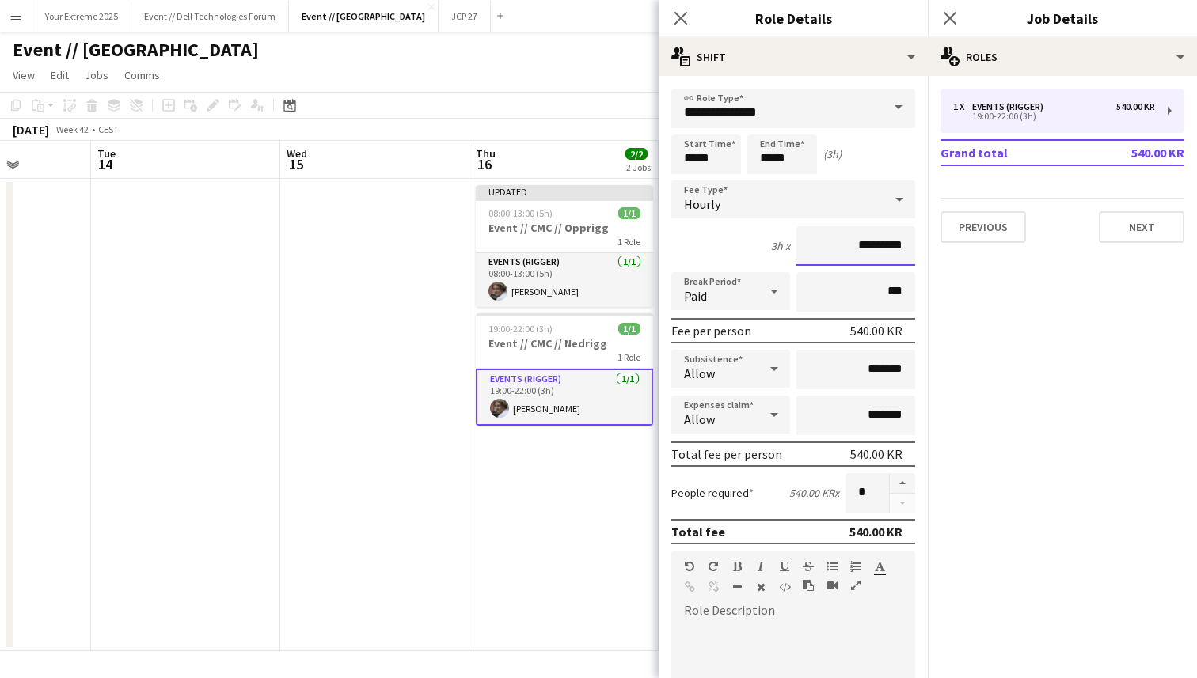
drag, startPoint x: 862, startPoint y: 245, endPoint x: 848, endPoint y: 245, distance: 14.2
click at [848, 245] on input "*********" at bounding box center [855, 246] width 119 height 40
type input "*********"
click at [730, 245] on div "3h x *********" at bounding box center [793, 246] width 244 height 40
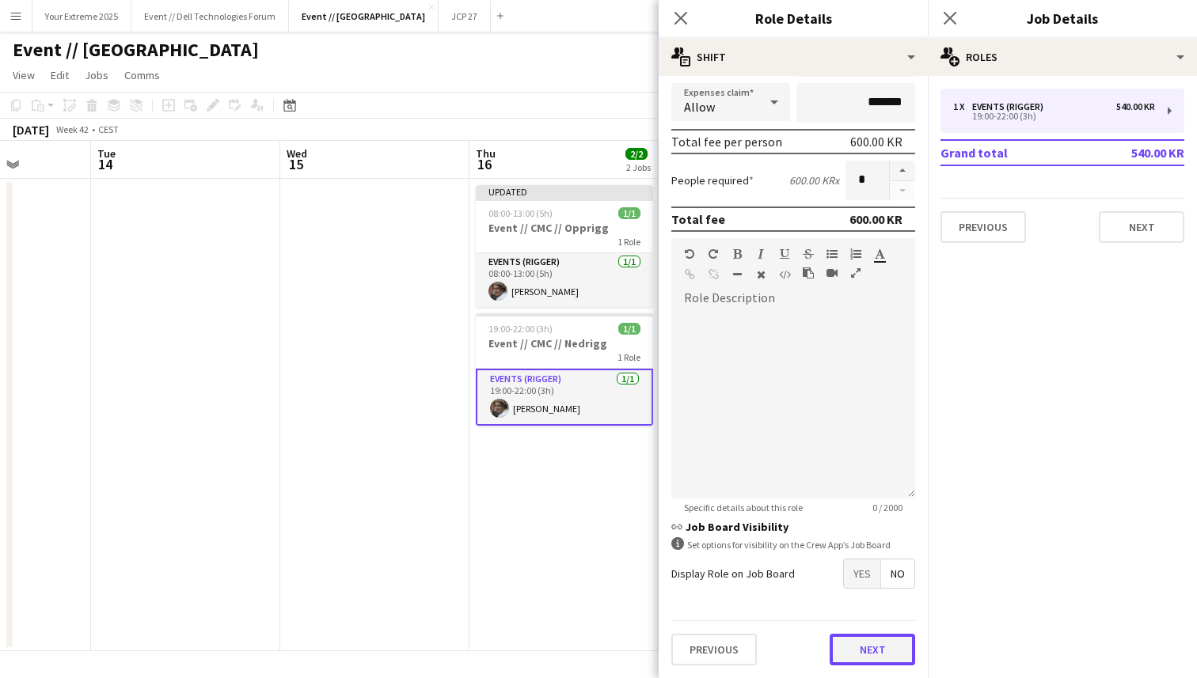
click at [853, 648] on button "Next" at bounding box center [871, 650] width 85 height 32
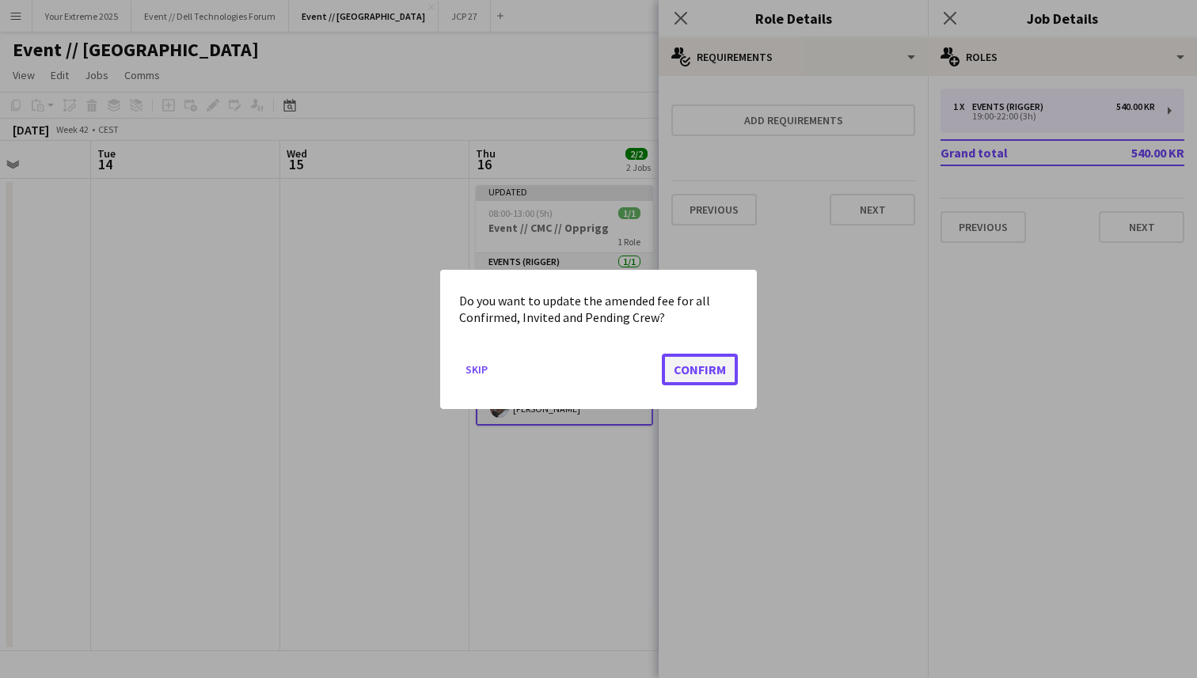
click at [700, 370] on button "Confirm" at bounding box center [700, 369] width 76 height 32
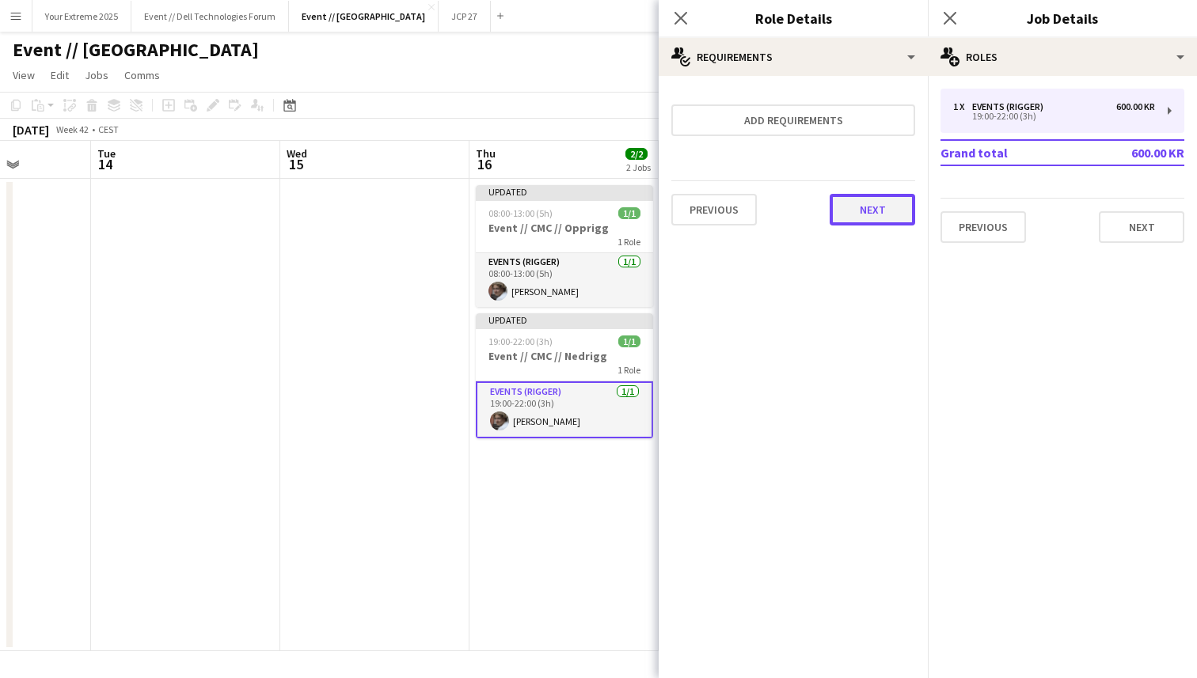
click at [874, 209] on button "Next" at bounding box center [871, 210] width 85 height 32
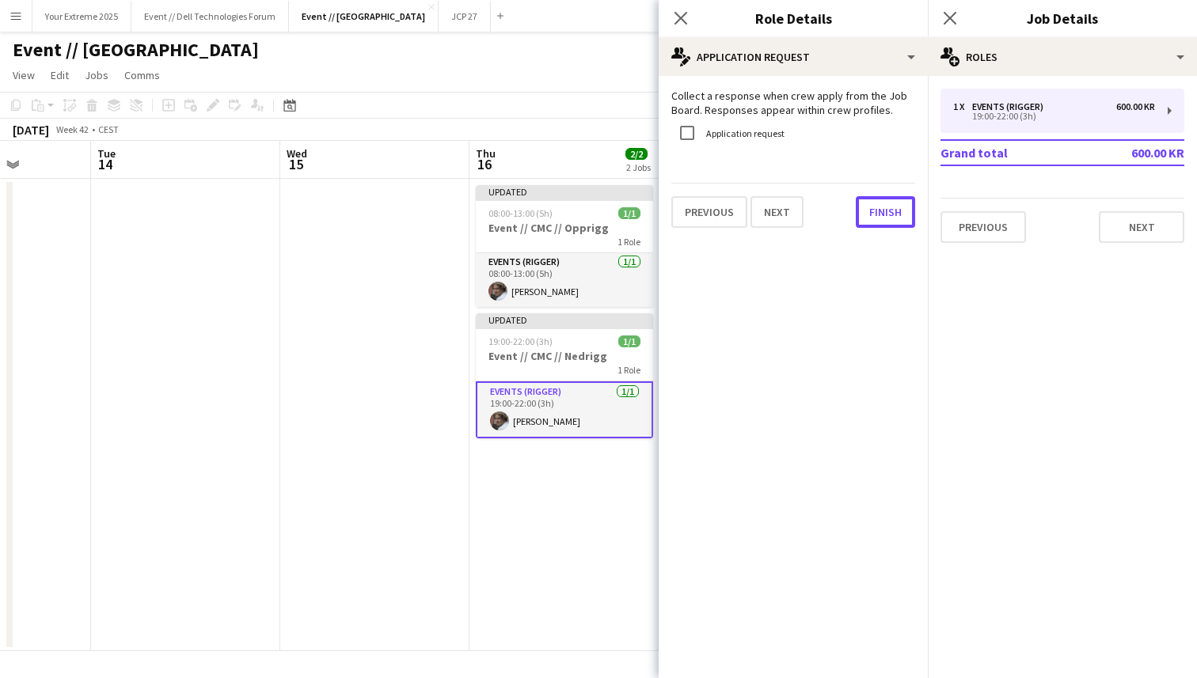
click at [874, 209] on button "Finish" at bounding box center [884, 212] width 59 height 32
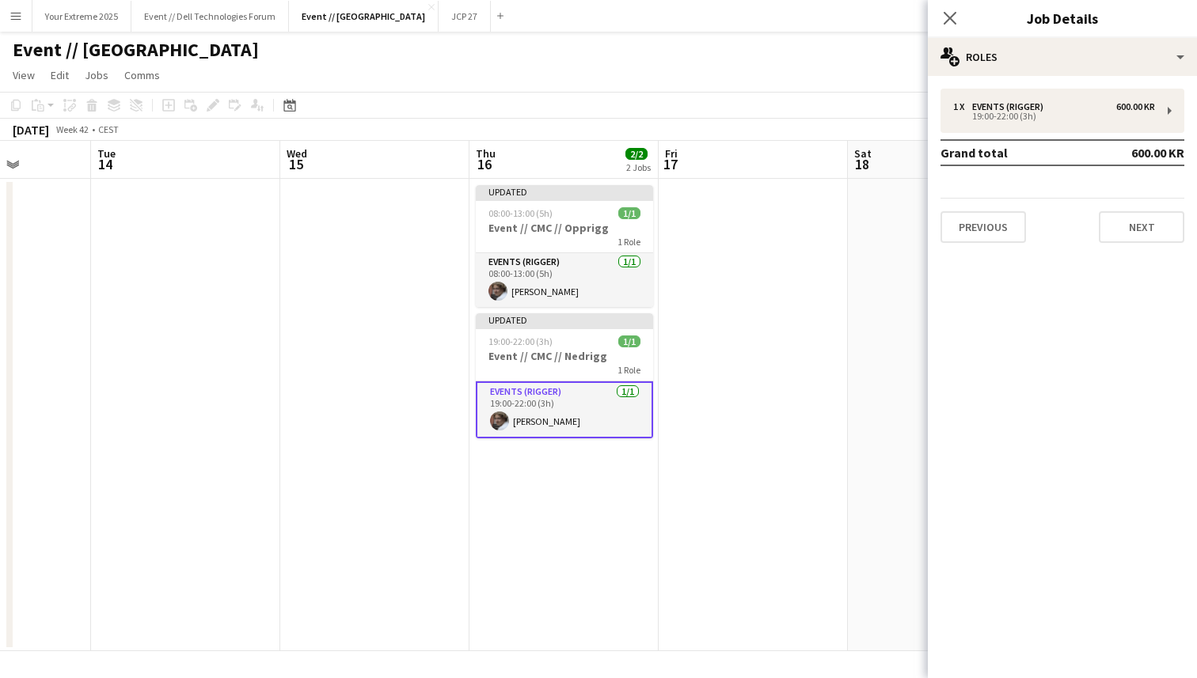
click at [791, 346] on app-date-cell at bounding box center [752, 415] width 189 height 472
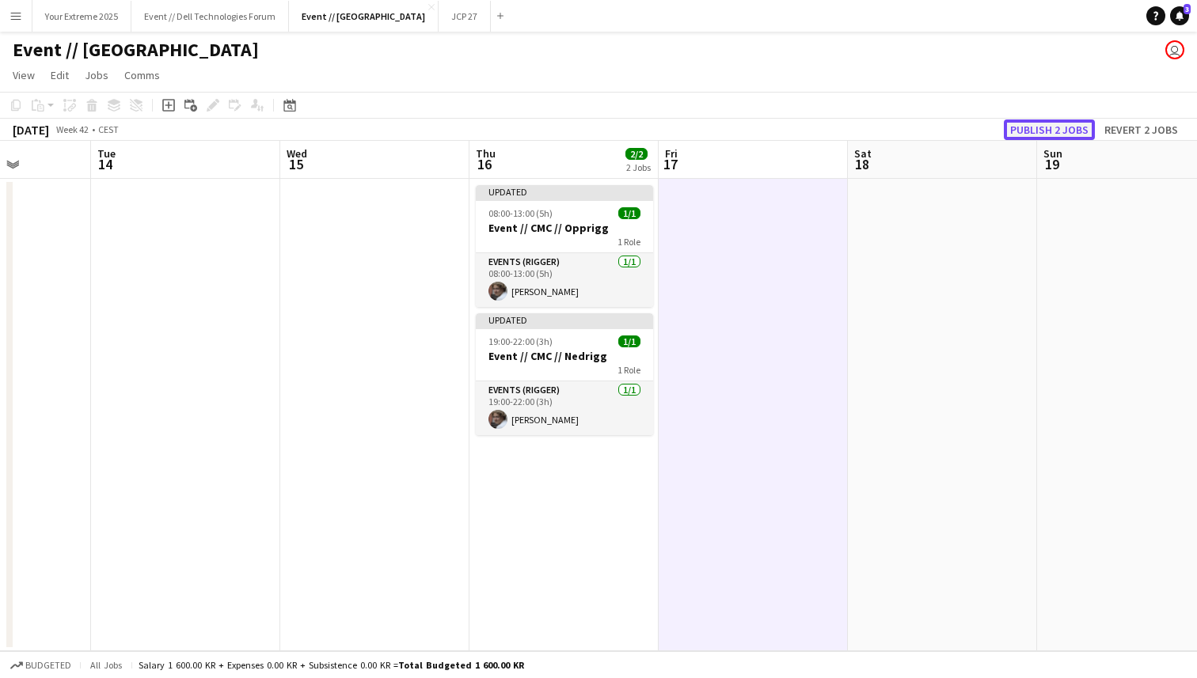
click at [1065, 126] on button "Publish 2 jobs" at bounding box center [1048, 129] width 91 height 21
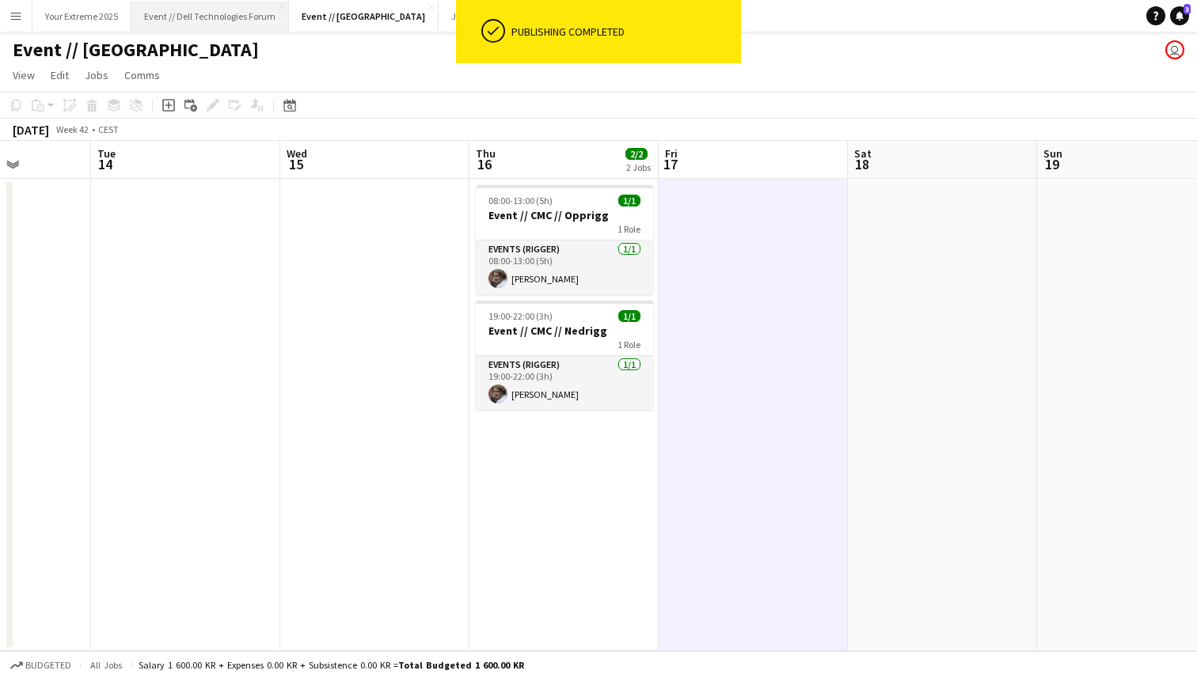
click at [216, 19] on button "Event // Dell Technologies Forum Close" at bounding box center [209, 16] width 157 height 31
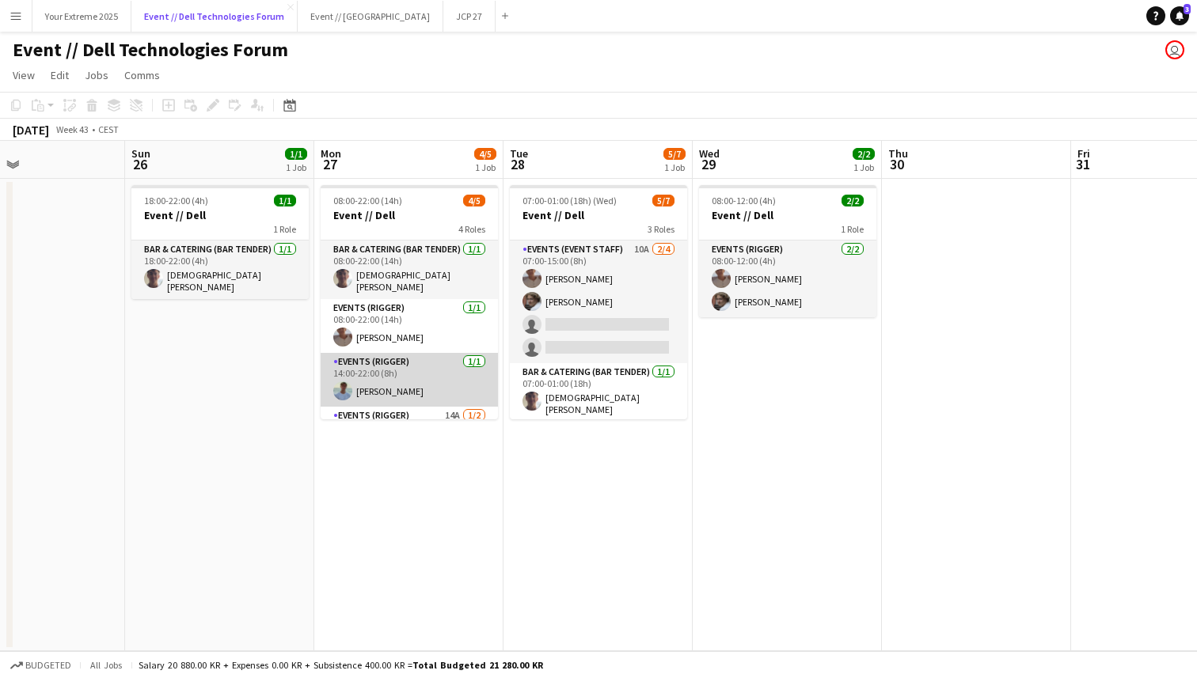
scroll to position [59, 0]
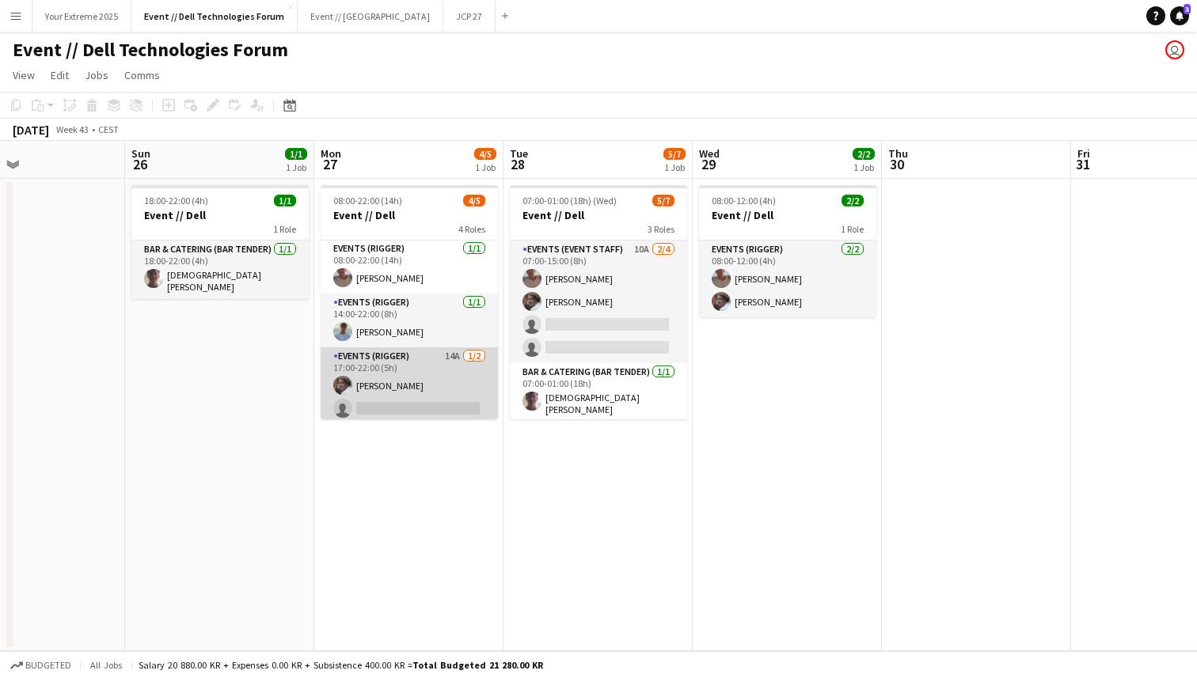
click at [401, 400] on app-card-role "Events (Rigger) 14A [DATE] 17:00-22:00 (5h) [PERSON_NAME] single-neutral-actions" at bounding box center [408, 385] width 177 height 77
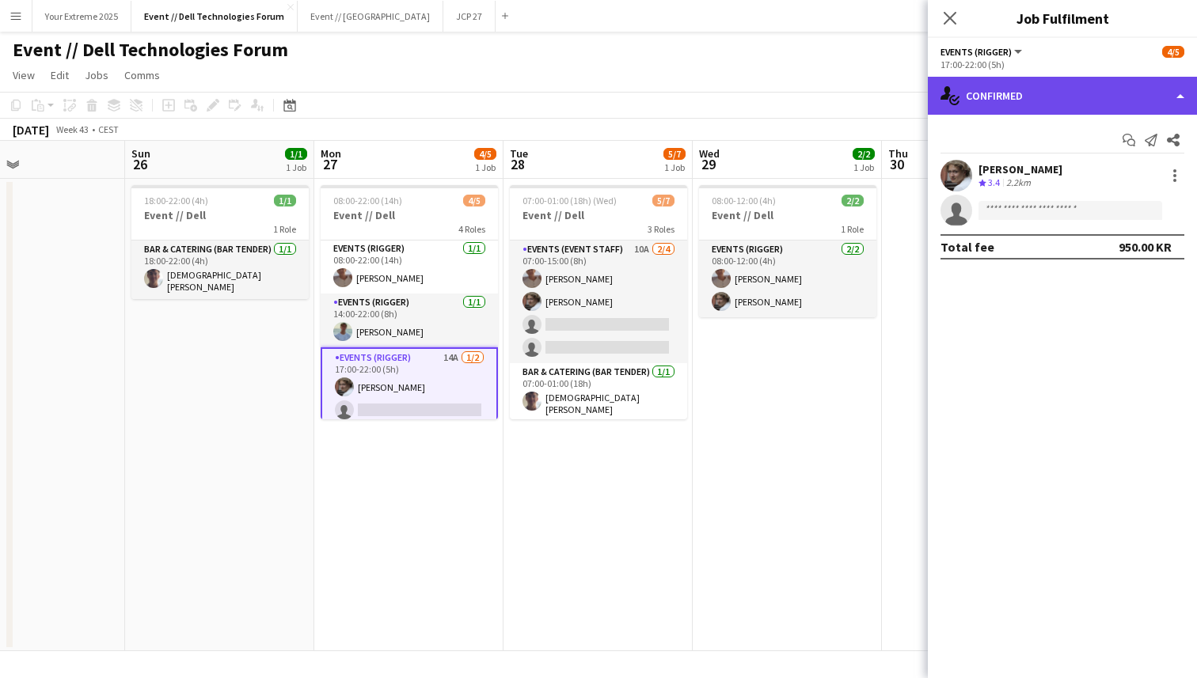
click at [1125, 95] on div "single-neutral-actions-check-2 Confirmed" at bounding box center [1061, 96] width 269 height 38
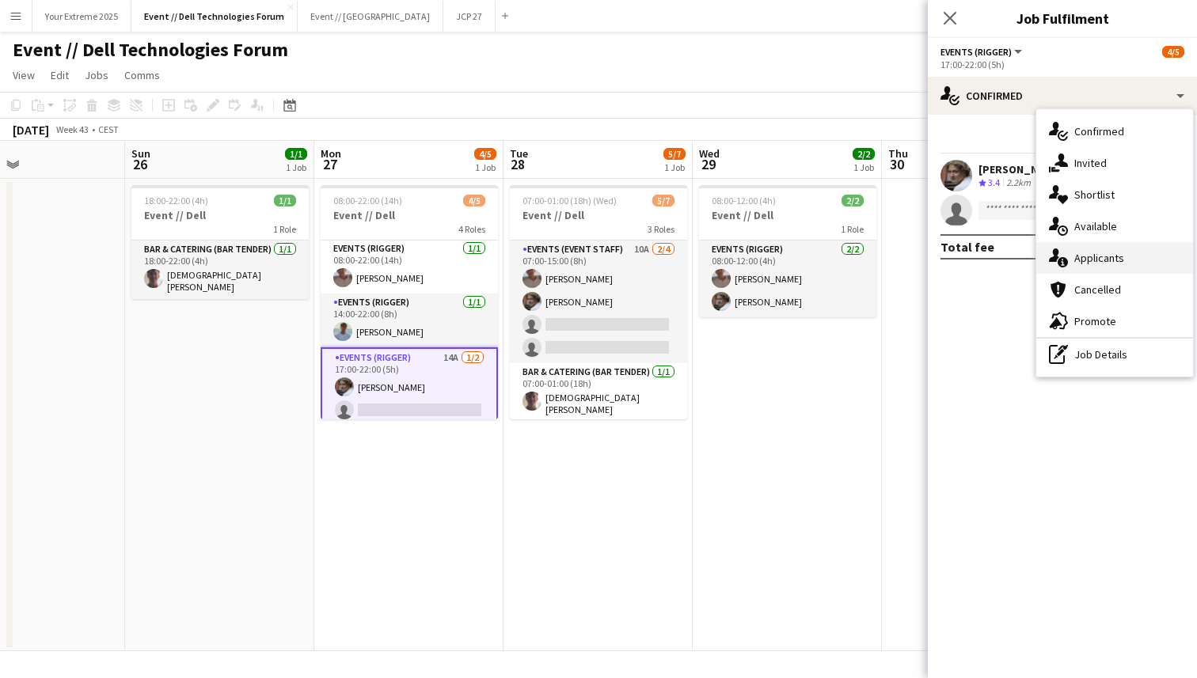
click at [1113, 268] on div "single-neutral-actions-information Applicants" at bounding box center [1114, 258] width 157 height 32
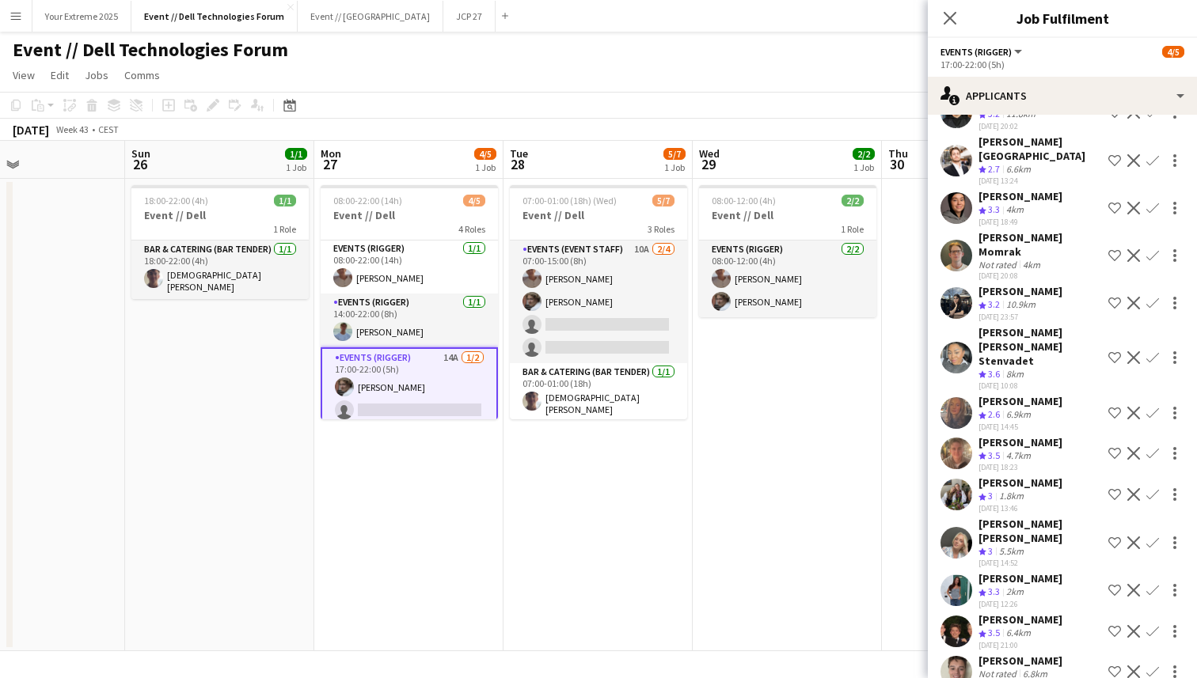
scroll to position [103, 0]
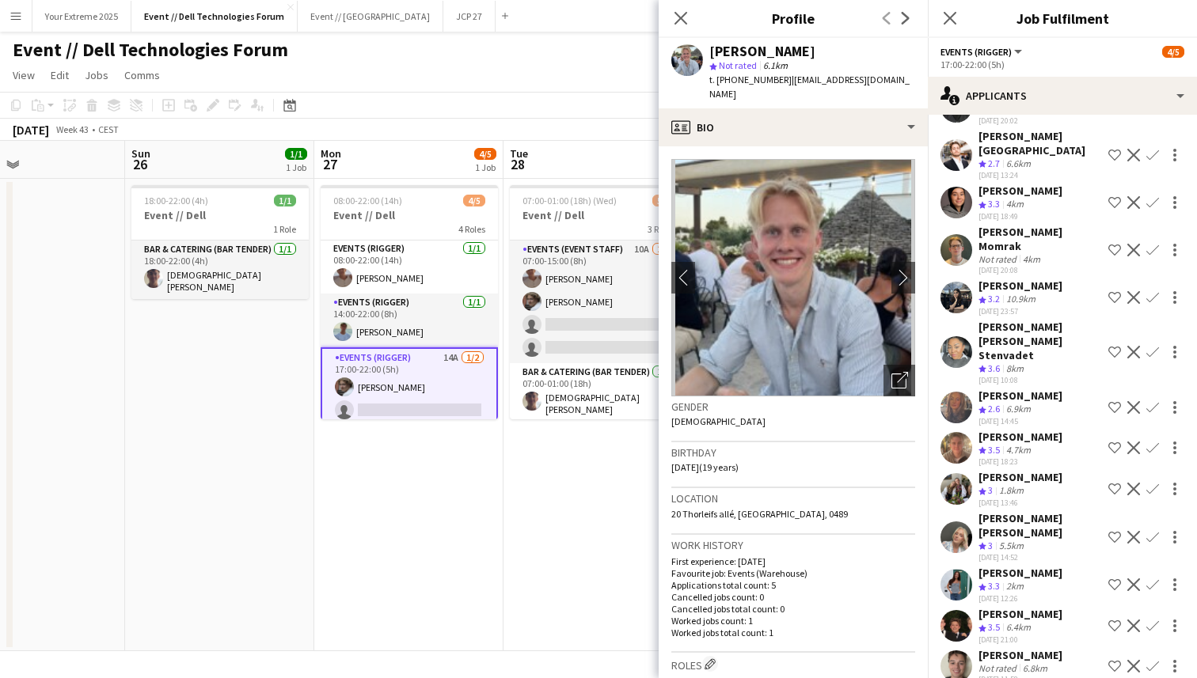
click at [959, 650] on app-user-avatar at bounding box center [956, 666] width 32 height 32
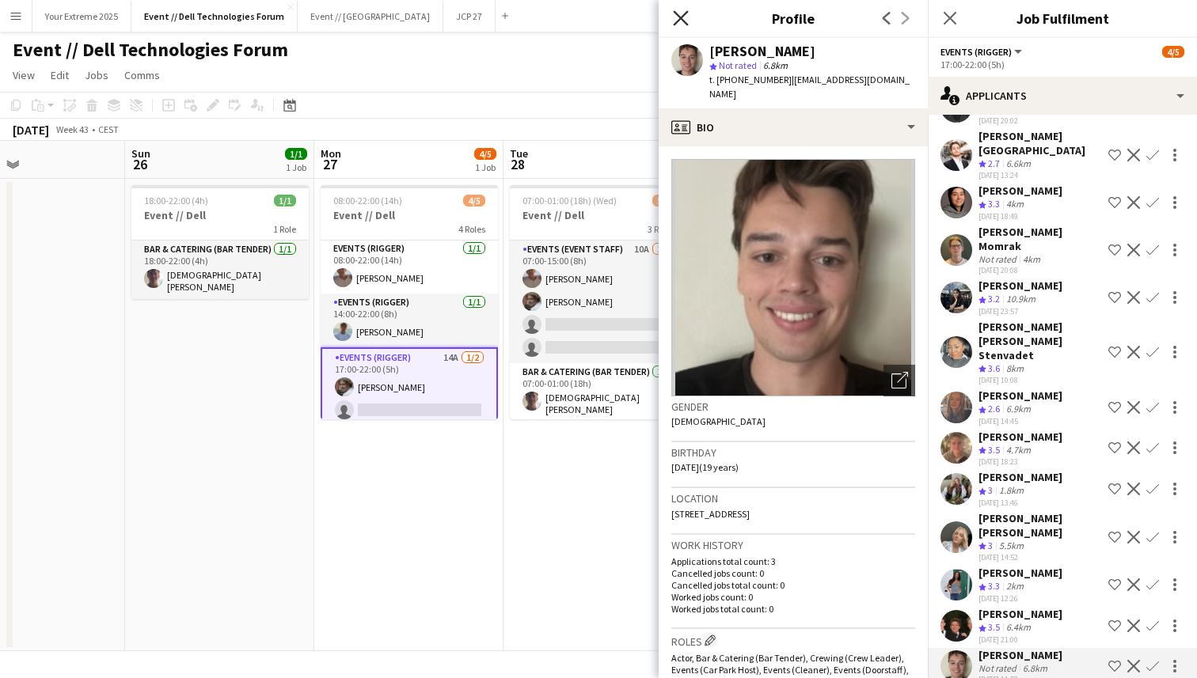
click at [680, 24] on icon "Close pop-in" at bounding box center [680, 17] width 15 height 15
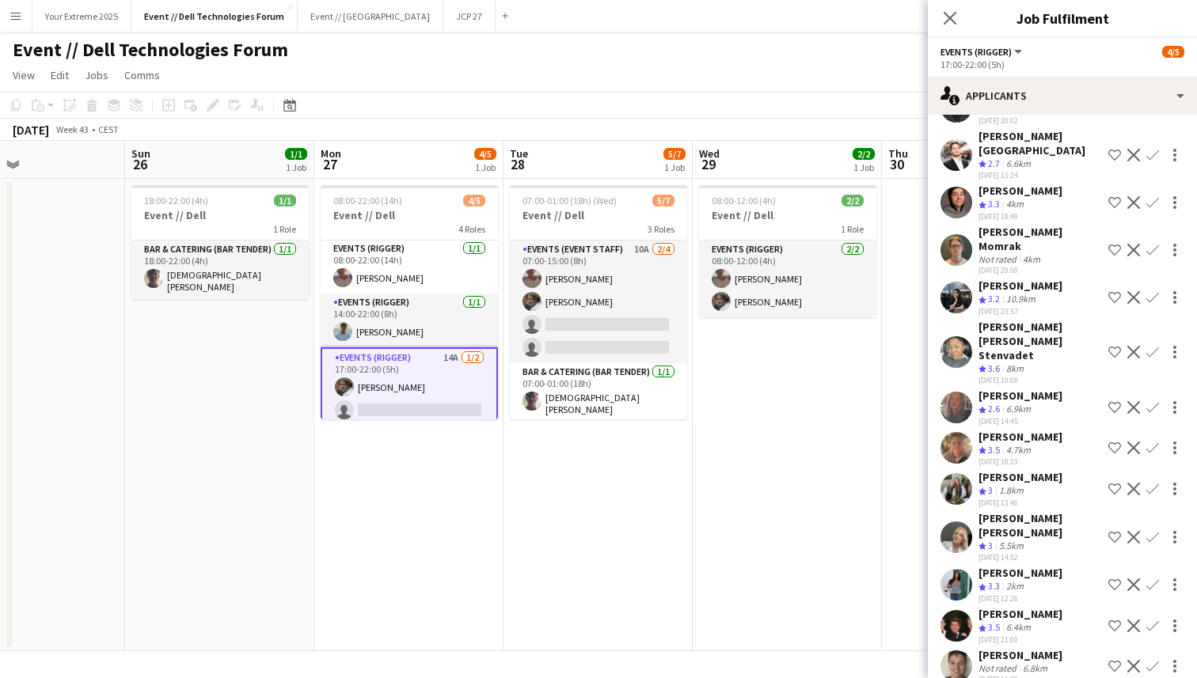
click at [870, 546] on app-date-cell "08:00-12:00 (4h) 2/2 Event // Dell 1 Role Events (Rigger) [DATE] 08:00-12:00 (4…" at bounding box center [786, 415] width 189 height 472
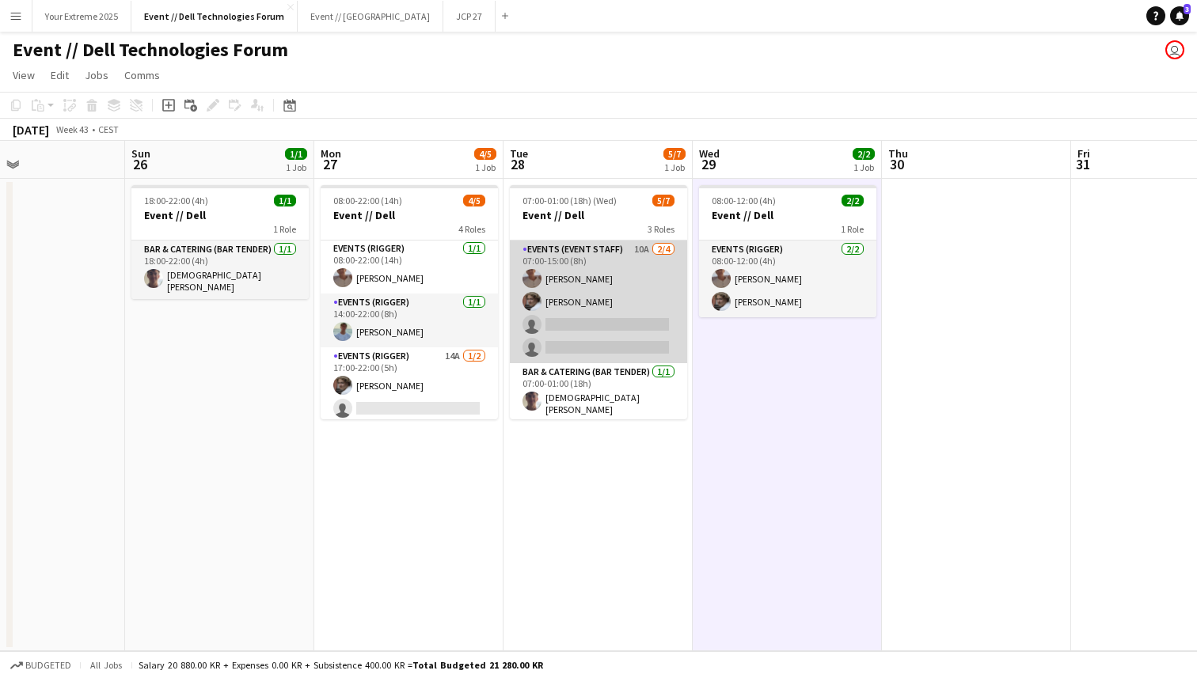
click at [592, 334] on app-card-role "Events (Event Staff) 10A [DATE] 07:00-15:00 (8h) [PERSON_NAME] [PERSON_NAME] si…" at bounding box center [598, 302] width 177 height 123
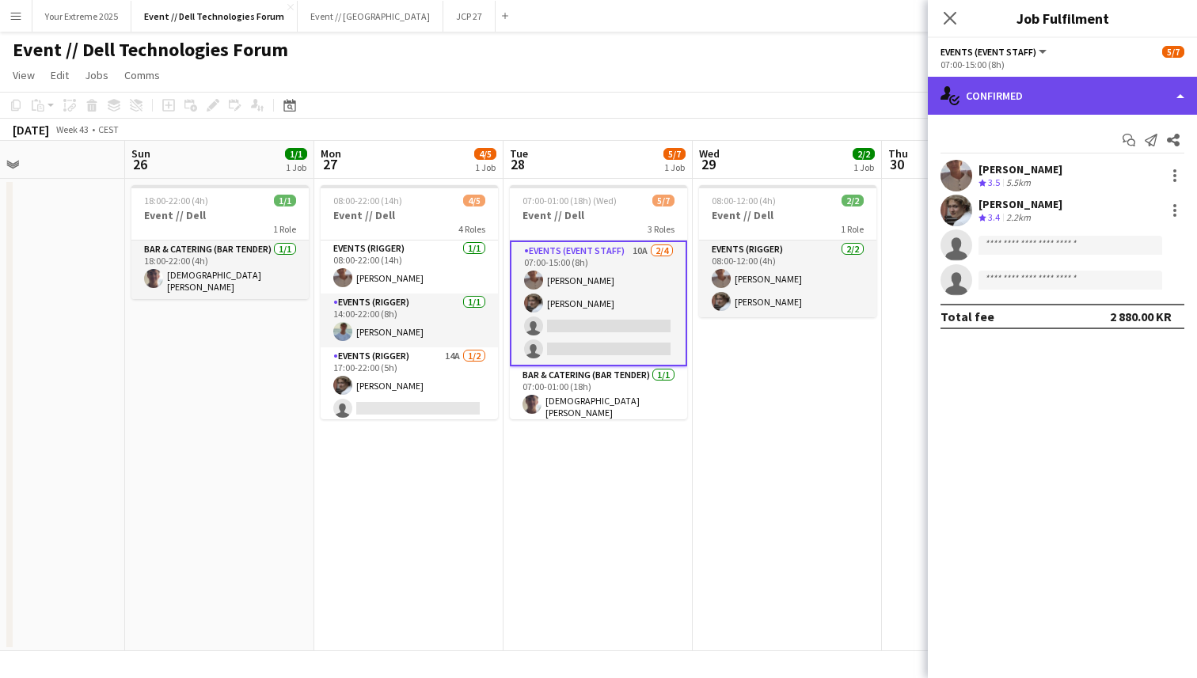
click at [1072, 90] on div "single-neutral-actions-check-2 Confirmed" at bounding box center [1061, 96] width 269 height 38
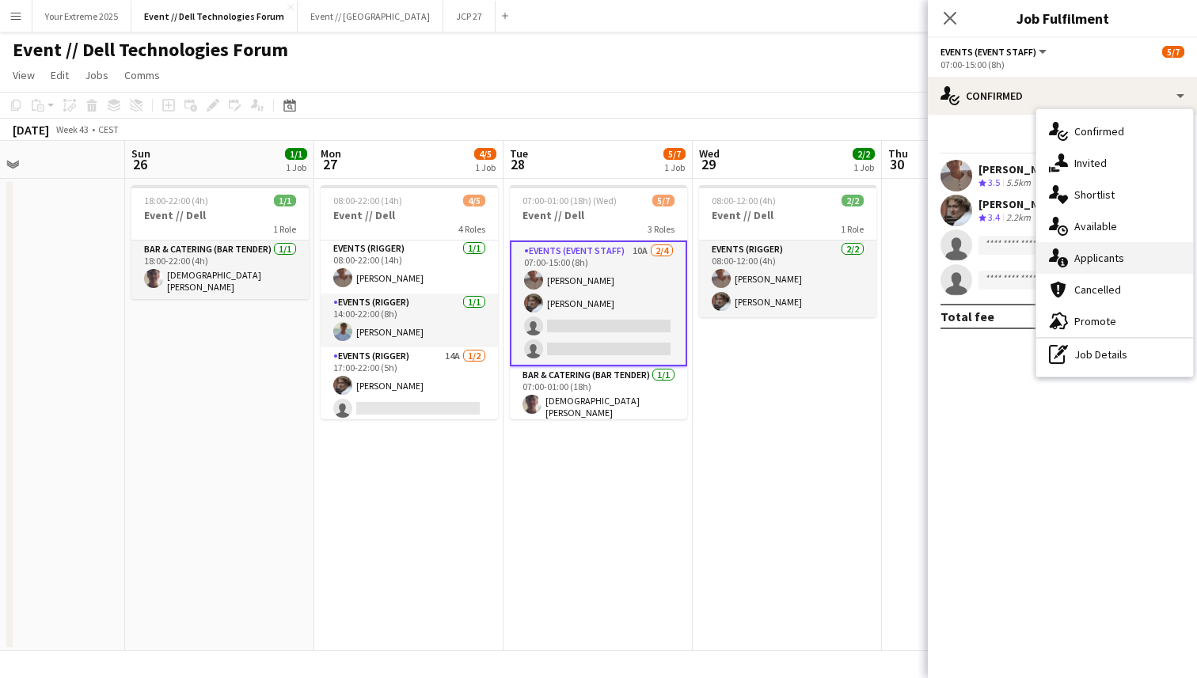
click at [1113, 264] on span "Applicants" at bounding box center [1099, 258] width 50 height 14
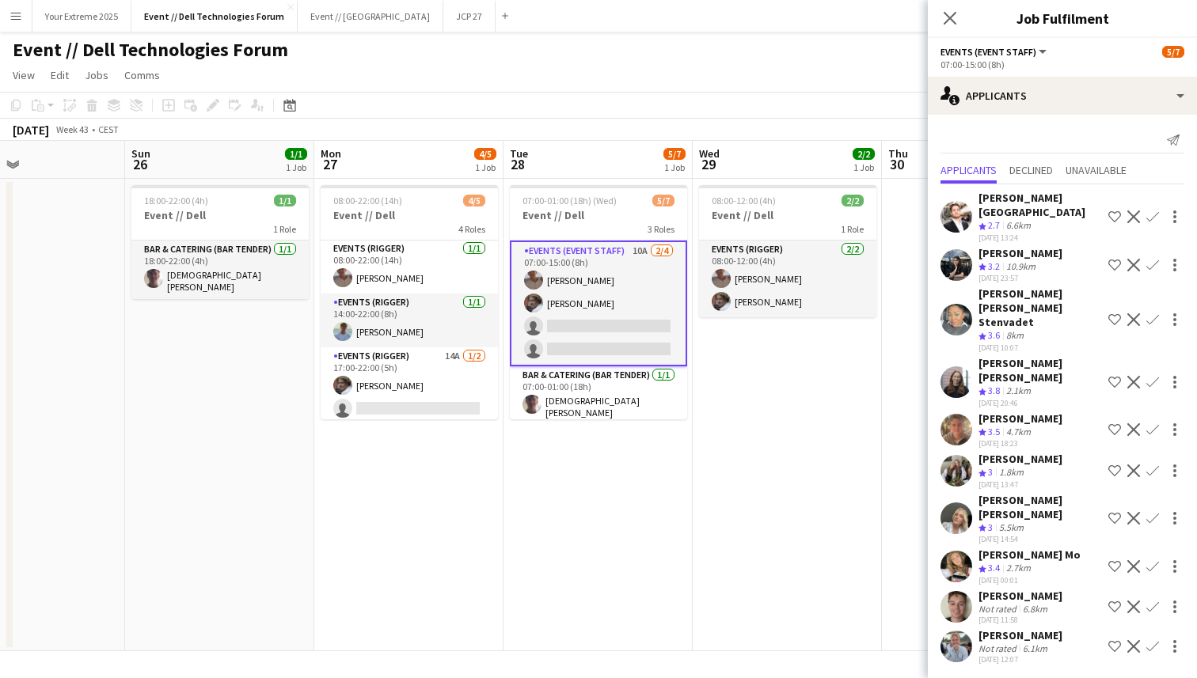
click at [894, 519] on app-date-cell at bounding box center [976, 415] width 189 height 472
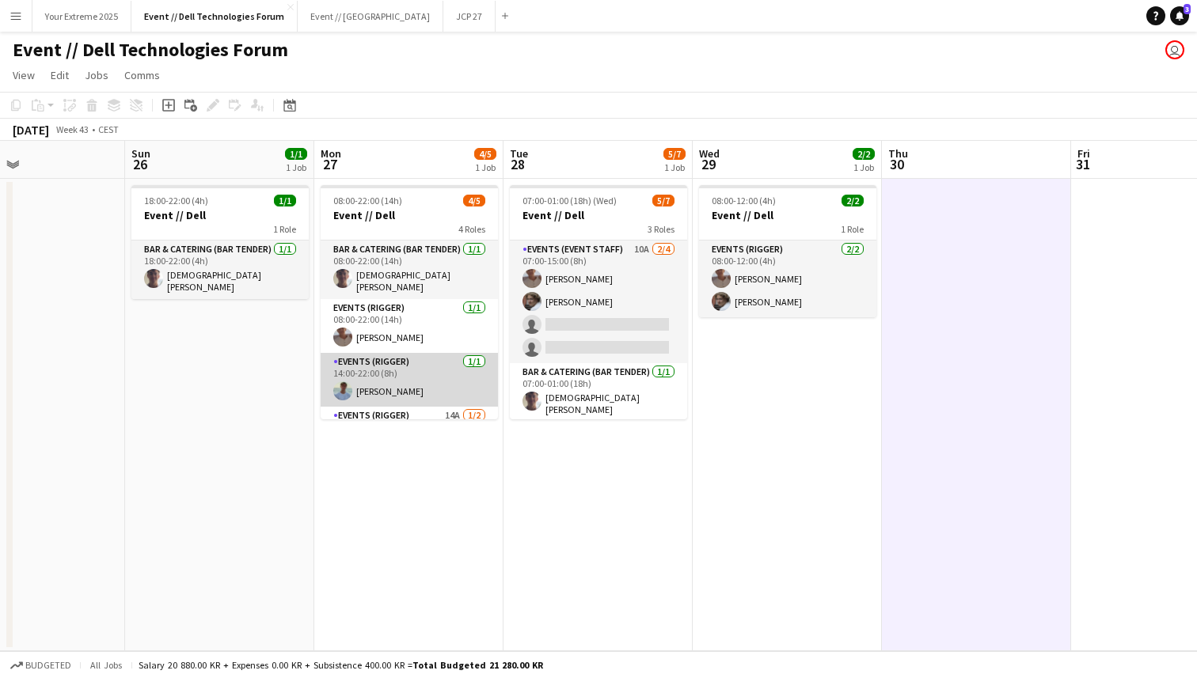
scroll to position [59, 0]
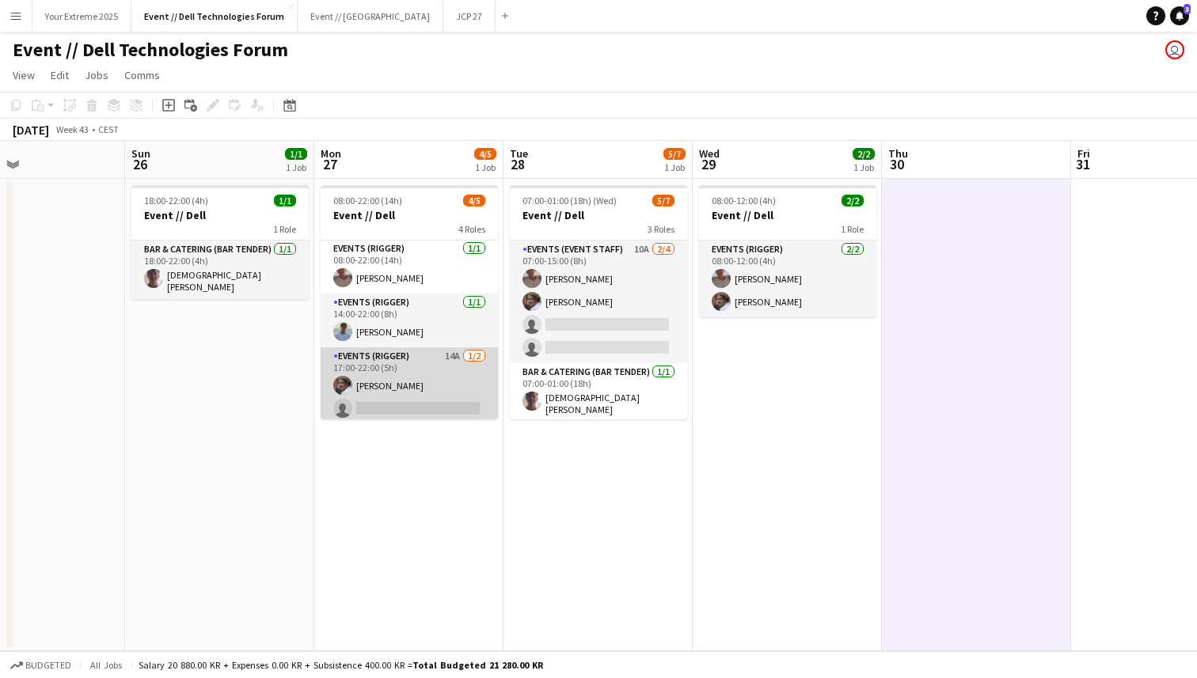
click at [403, 395] on app-card-role "Events (Rigger) 14A [DATE] 17:00-22:00 (5h) [PERSON_NAME] single-neutral-actions" at bounding box center [408, 385] width 177 height 77
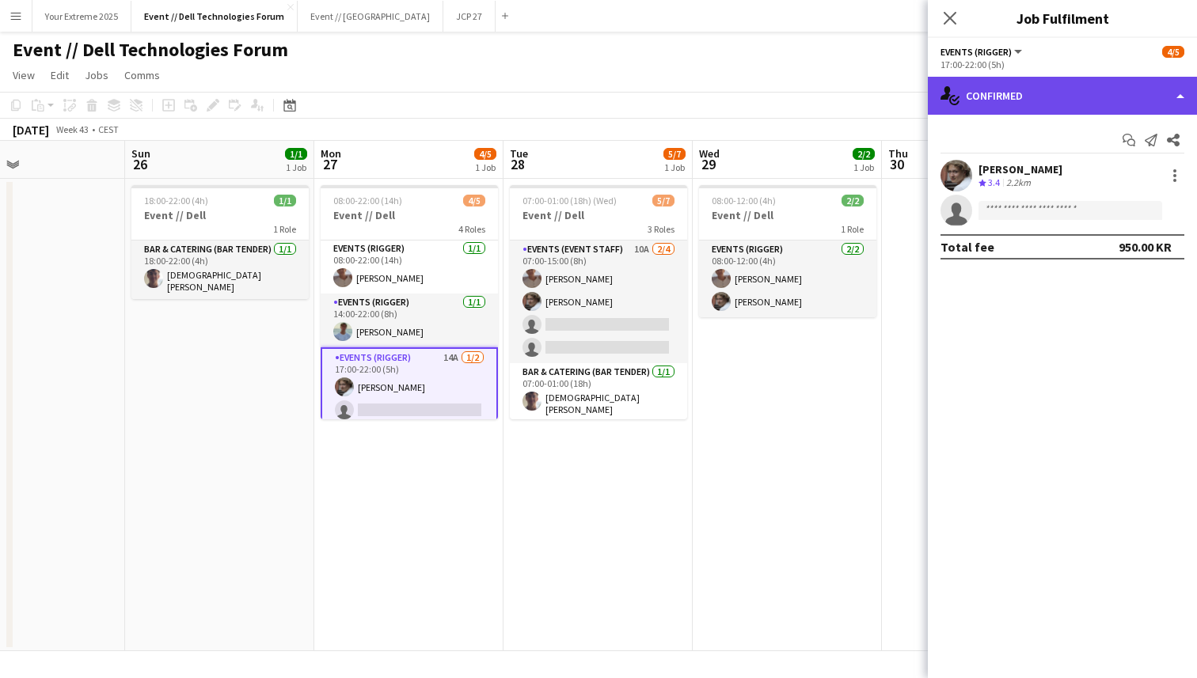
click at [1117, 98] on div "single-neutral-actions-check-2 Confirmed" at bounding box center [1061, 96] width 269 height 38
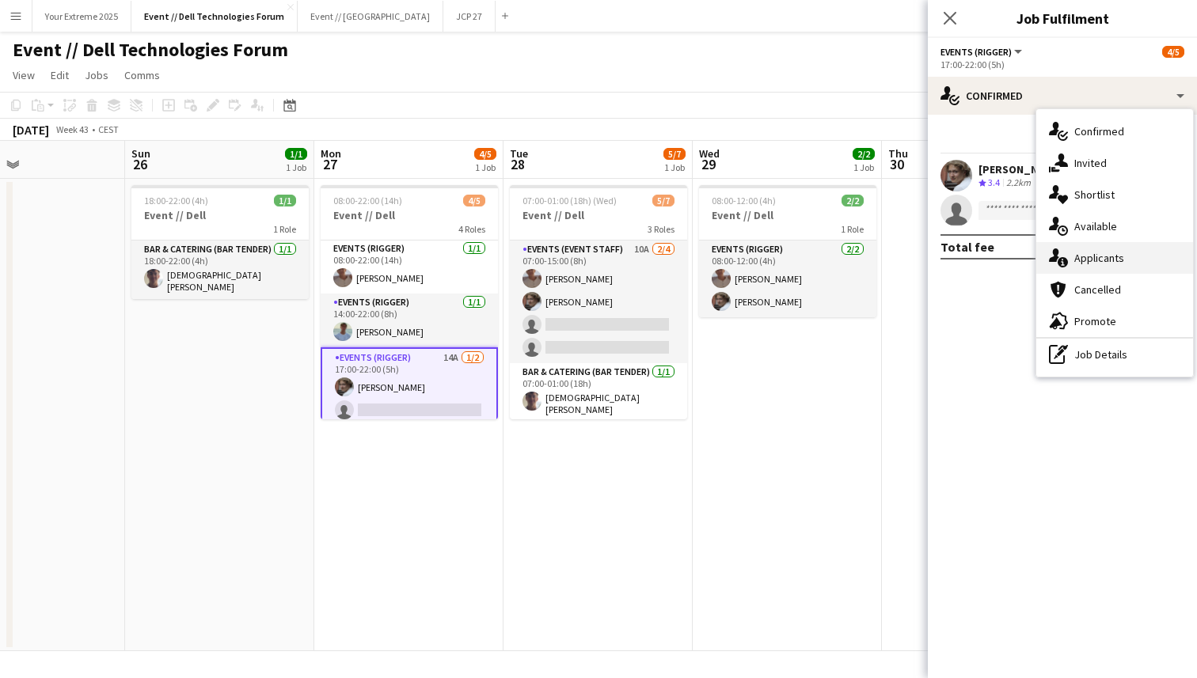
click at [1110, 255] on span "Applicants" at bounding box center [1099, 258] width 50 height 14
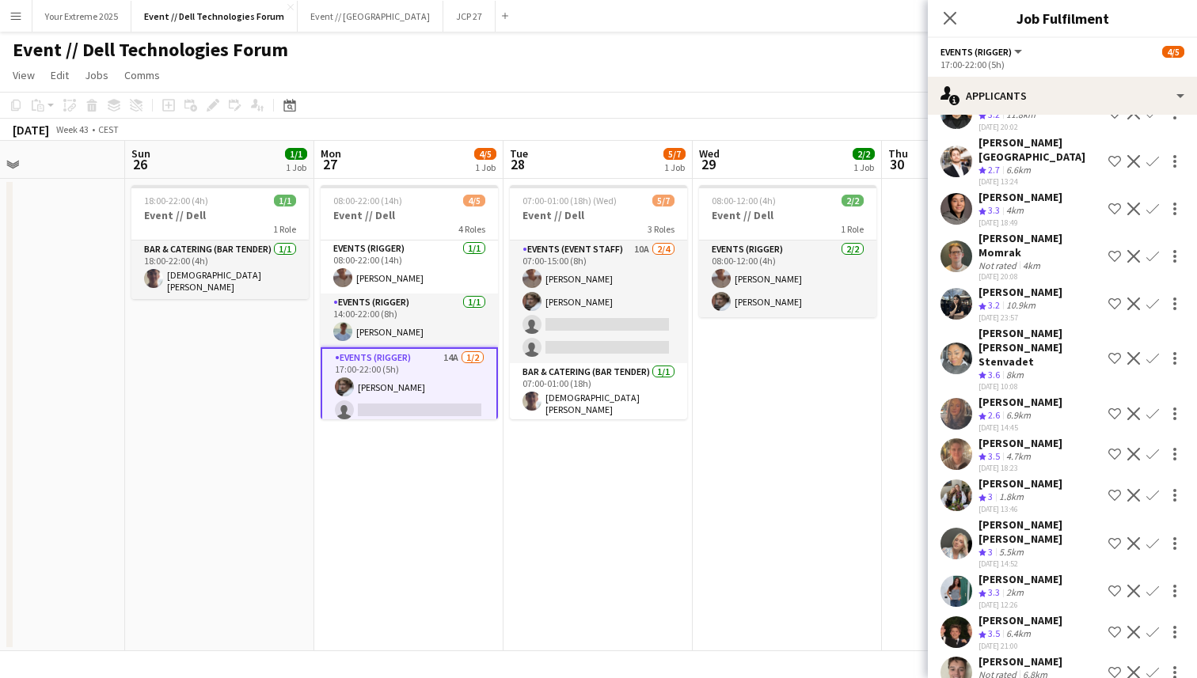
scroll to position [103, 0]
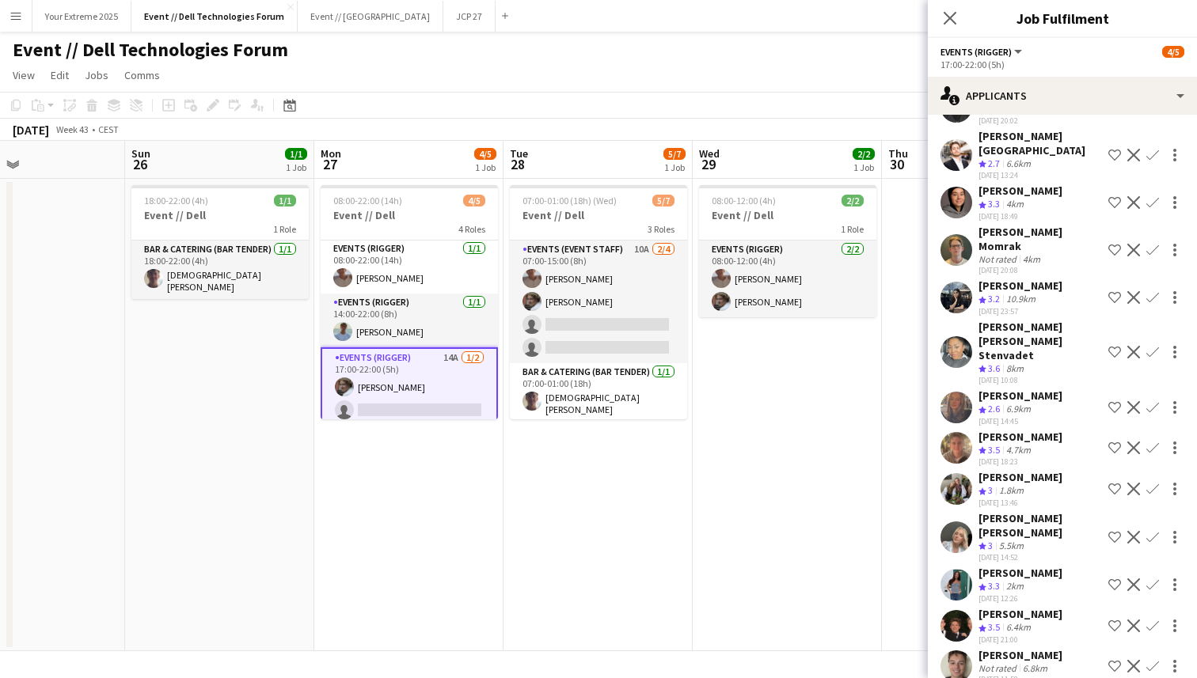
click at [960, 569] on app-user-avatar at bounding box center [956, 585] width 32 height 32
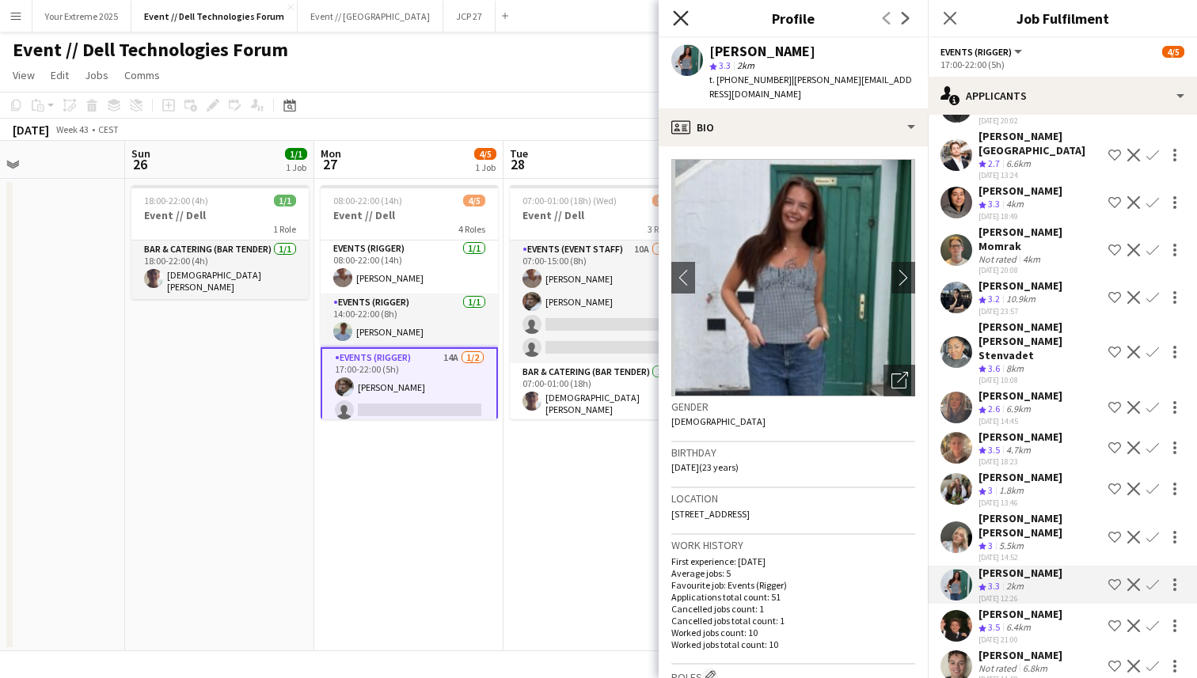
click at [680, 21] on icon "Close pop-in" at bounding box center [680, 17] width 15 height 15
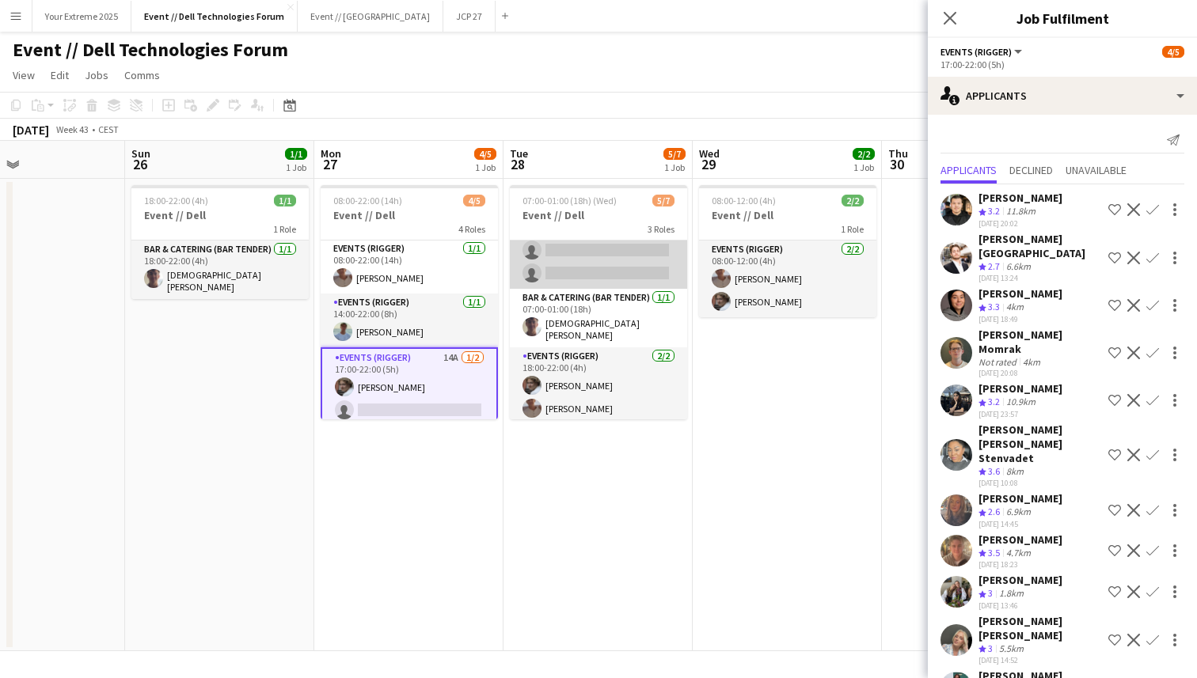
scroll to position [0, 0]
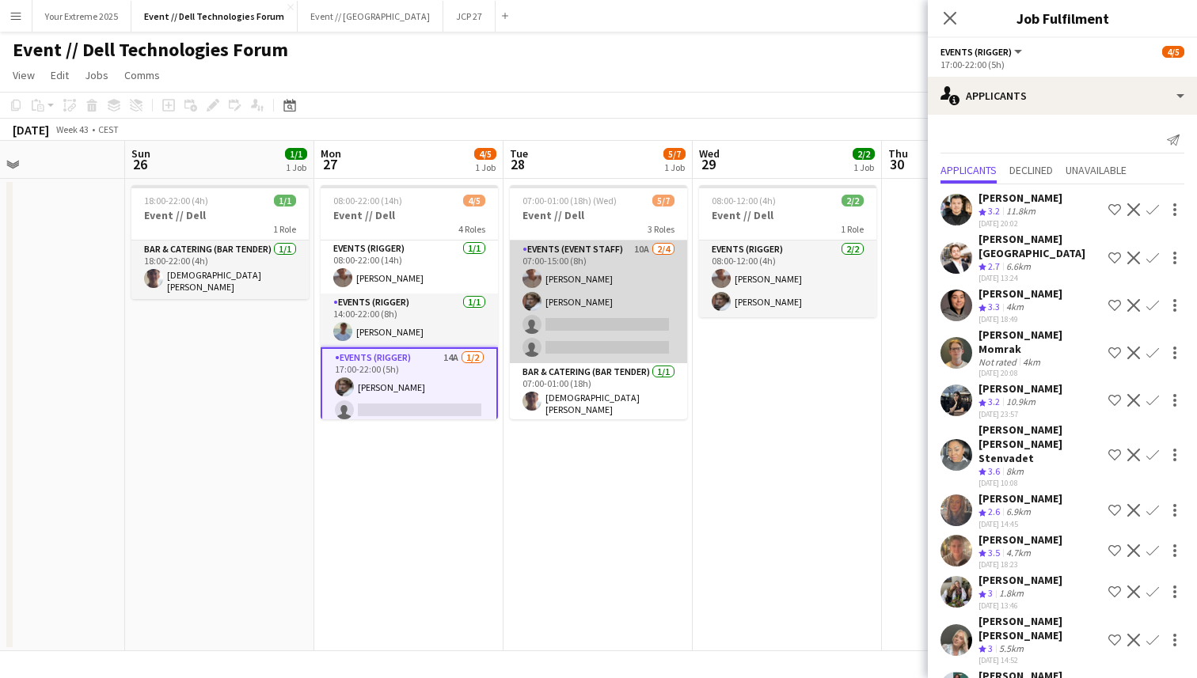
click at [592, 331] on app-card-role "Events (Event Staff) 10A [DATE] 07:00-15:00 (8h) [PERSON_NAME] [PERSON_NAME] si…" at bounding box center [598, 302] width 177 height 123
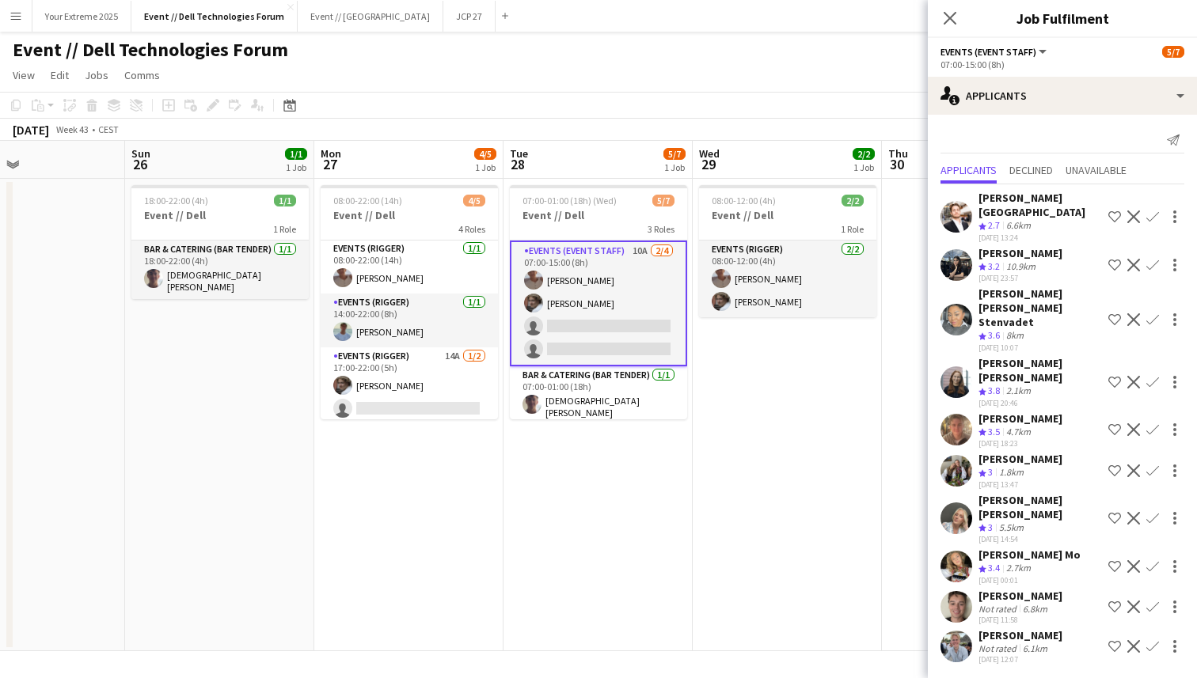
click at [886, 449] on app-date-cell at bounding box center [976, 415] width 189 height 472
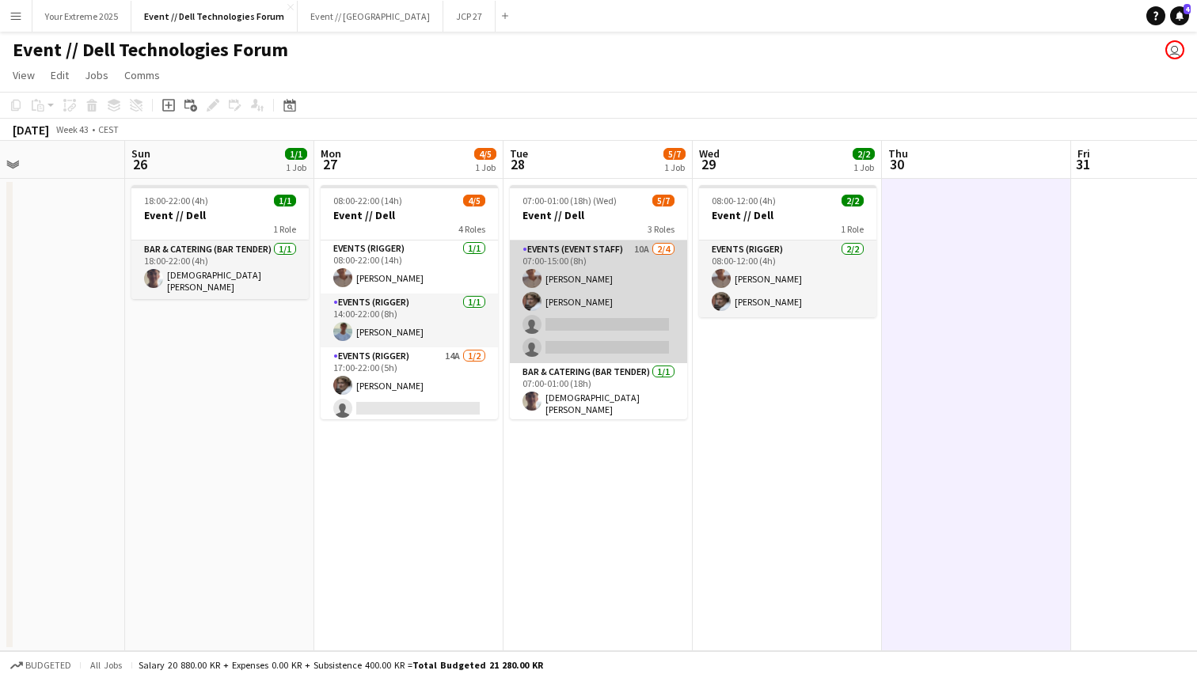
click at [586, 332] on app-card-role "Events (Event Staff) 10A [DATE] 07:00-15:00 (8h) [PERSON_NAME] [PERSON_NAME] si…" at bounding box center [598, 302] width 177 height 123
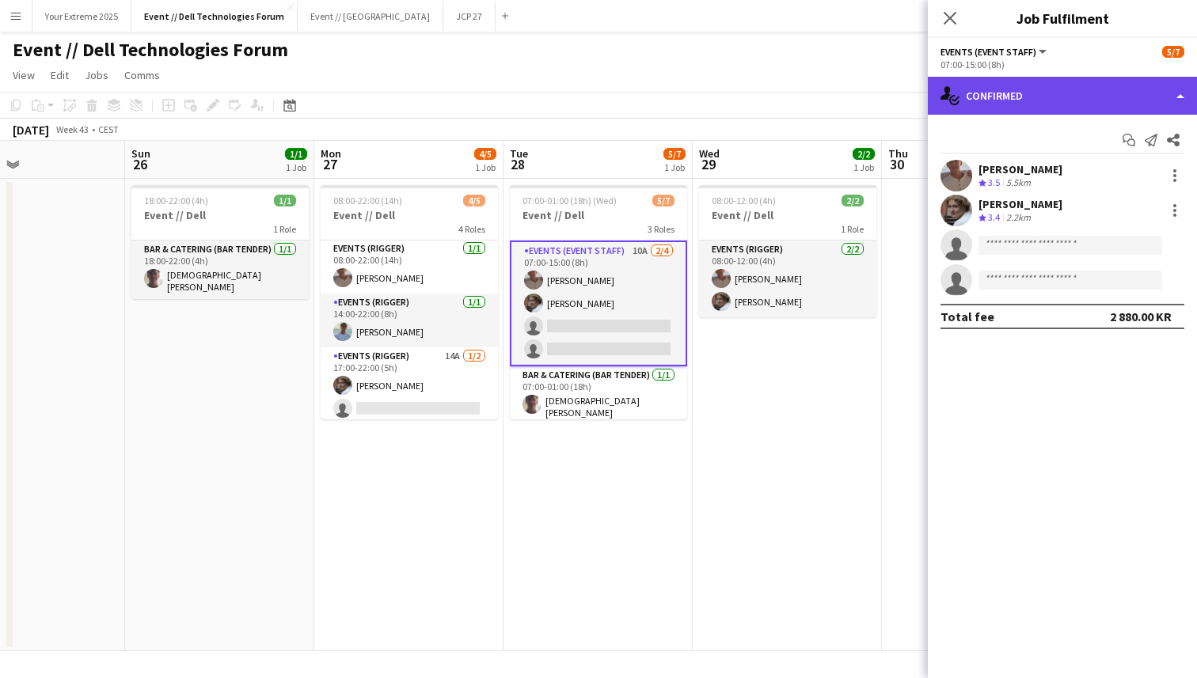
click at [1087, 93] on div "single-neutral-actions-check-2 Confirmed" at bounding box center [1061, 96] width 269 height 38
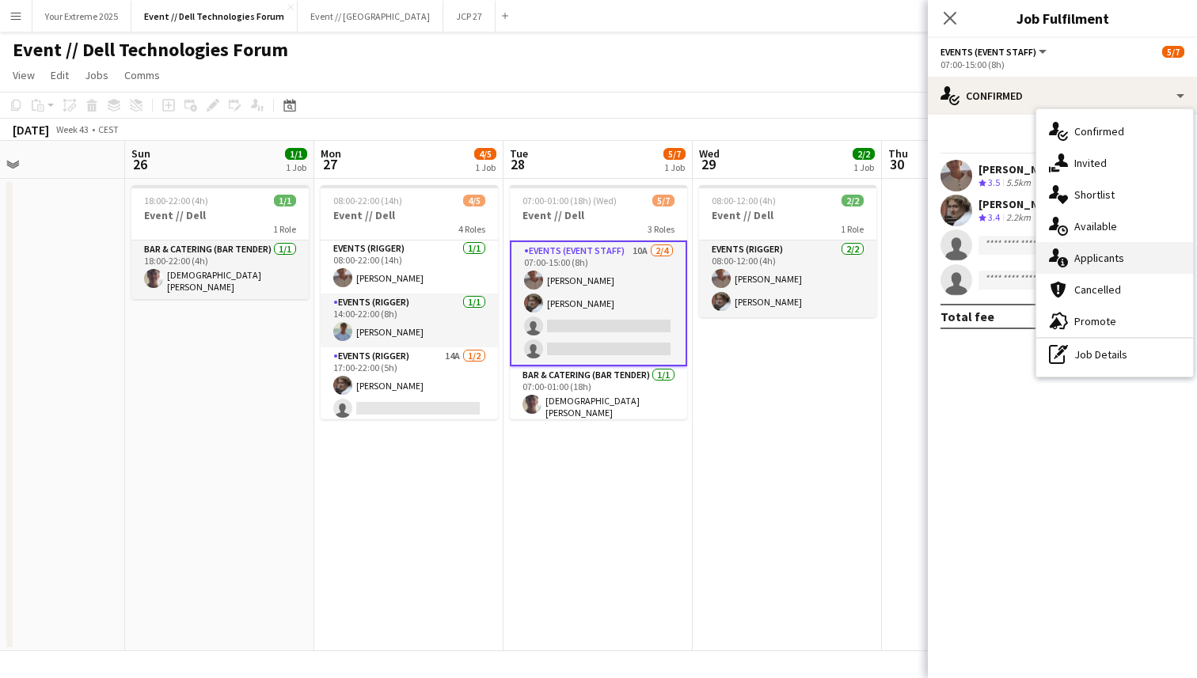
click at [1112, 252] on span "Applicants" at bounding box center [1099, 258] width 50 height 14
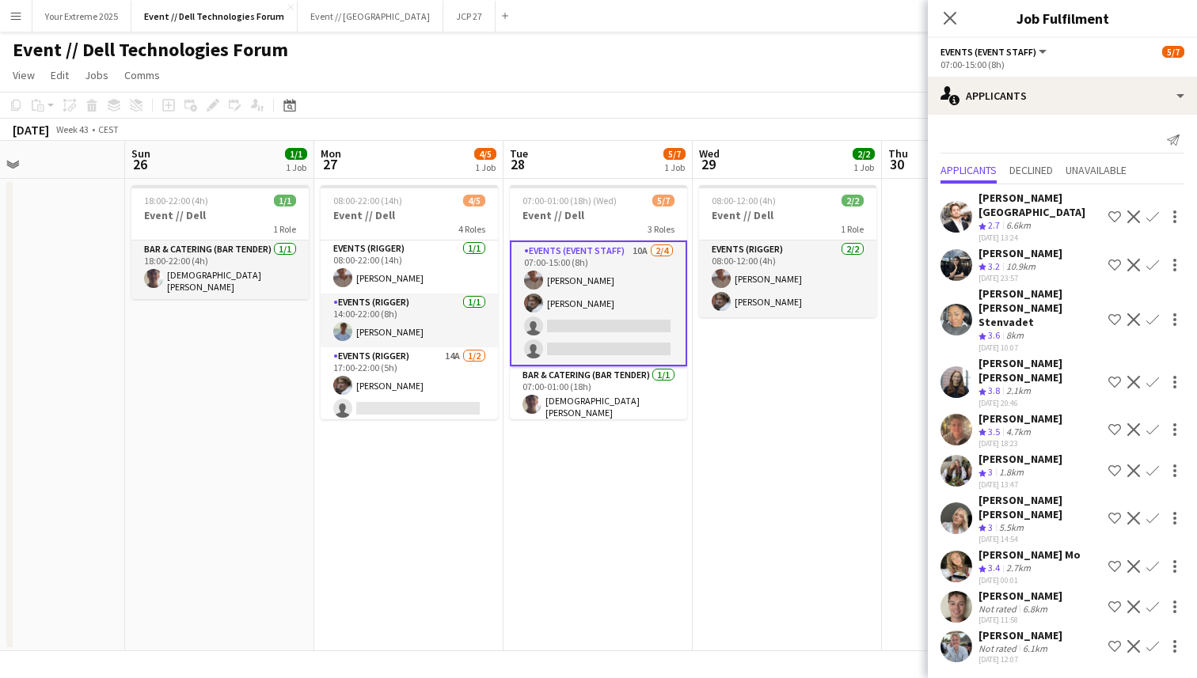
click at [956, 631] on app-user-avatar at bounding box center [956, 647] width 32 height 32
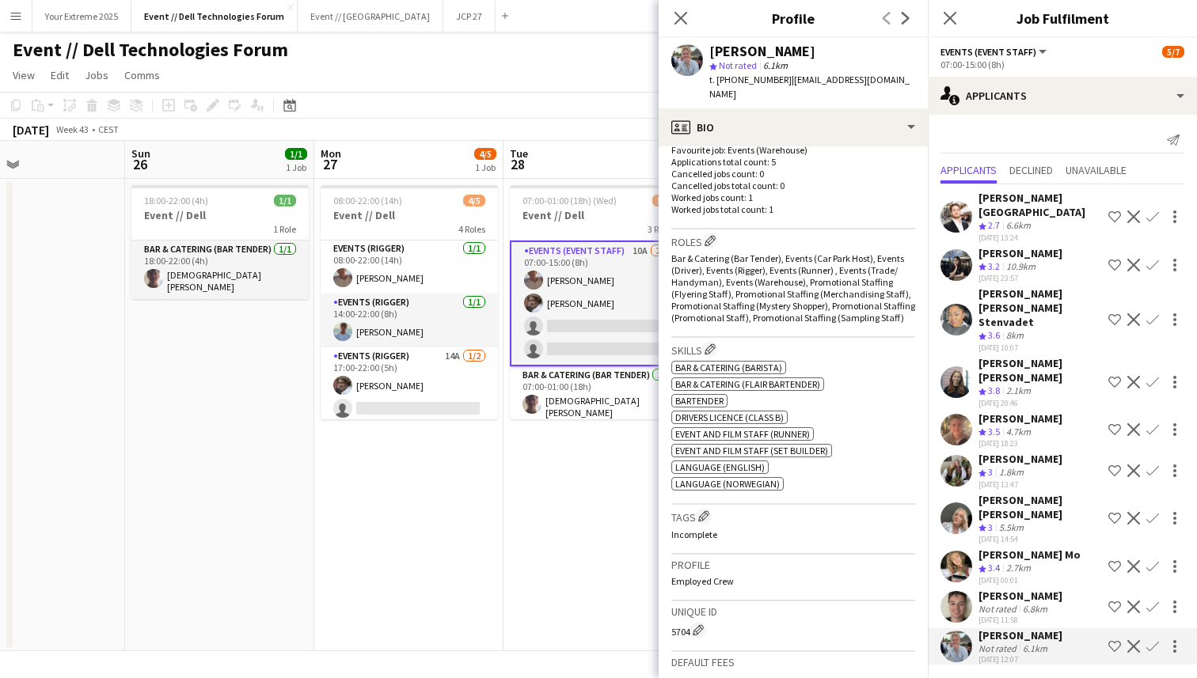
scroll to position [426, 0]
click at [958, 591] on app-user-avatar at bounding box center [956, 607] width 32 height 32
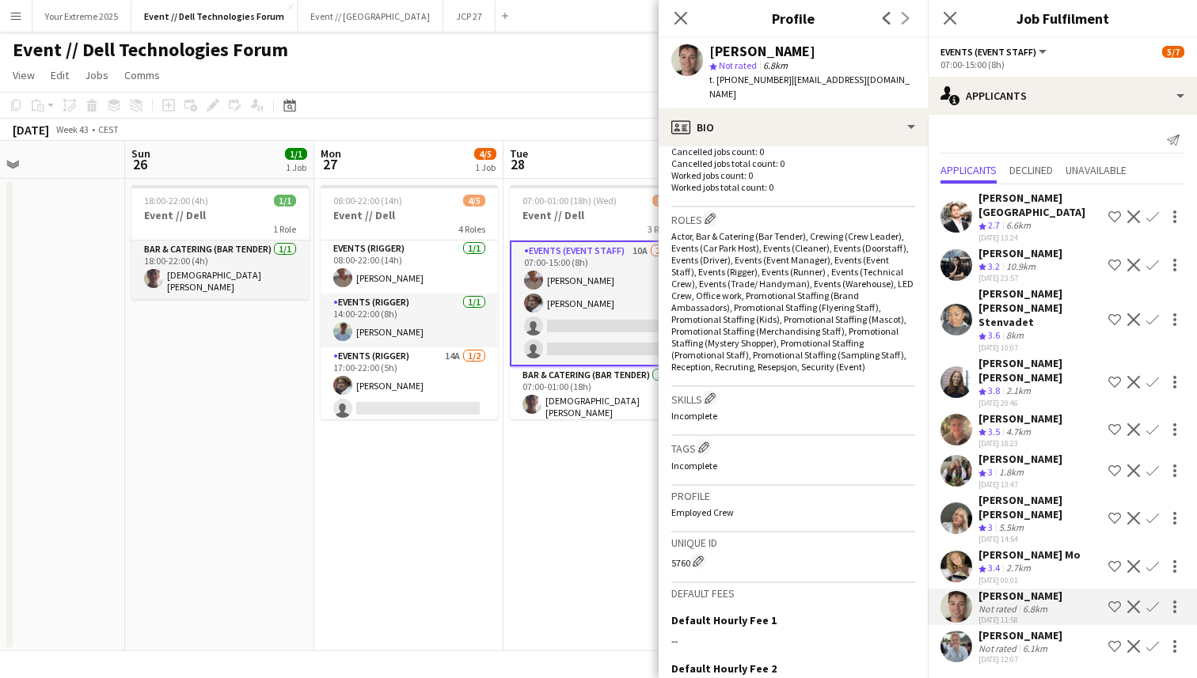
scroll to position [423, 0]
click at [1153, 376] on app-icon "Confirm" at bounding box center [1152, 382] width 13 height 13
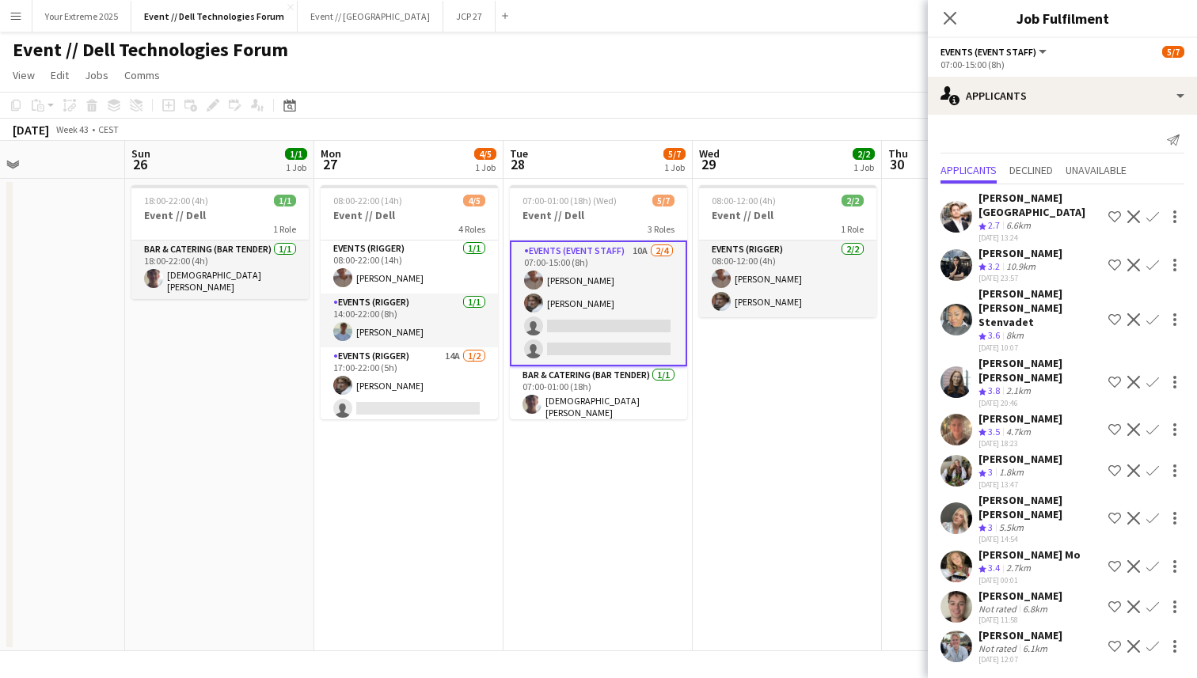
click at [1153, 376] on app-icon "Confirm" at bounding box center [1152, 382] width 13 height 13
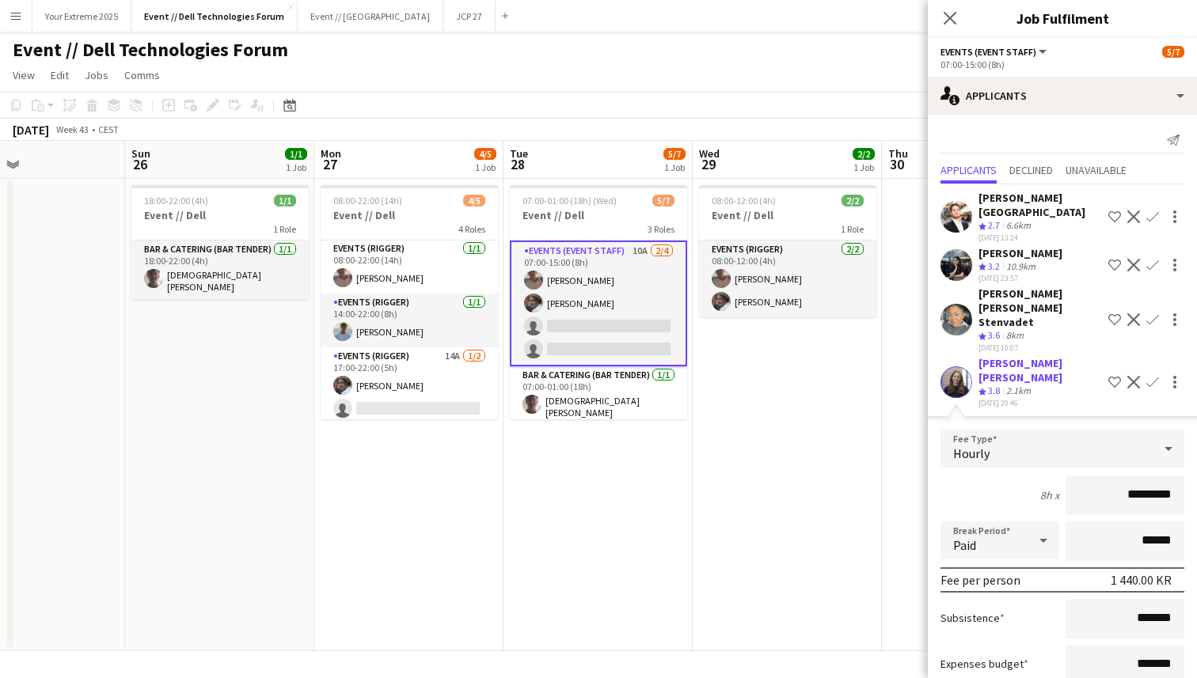
scroll to position [301, 0]
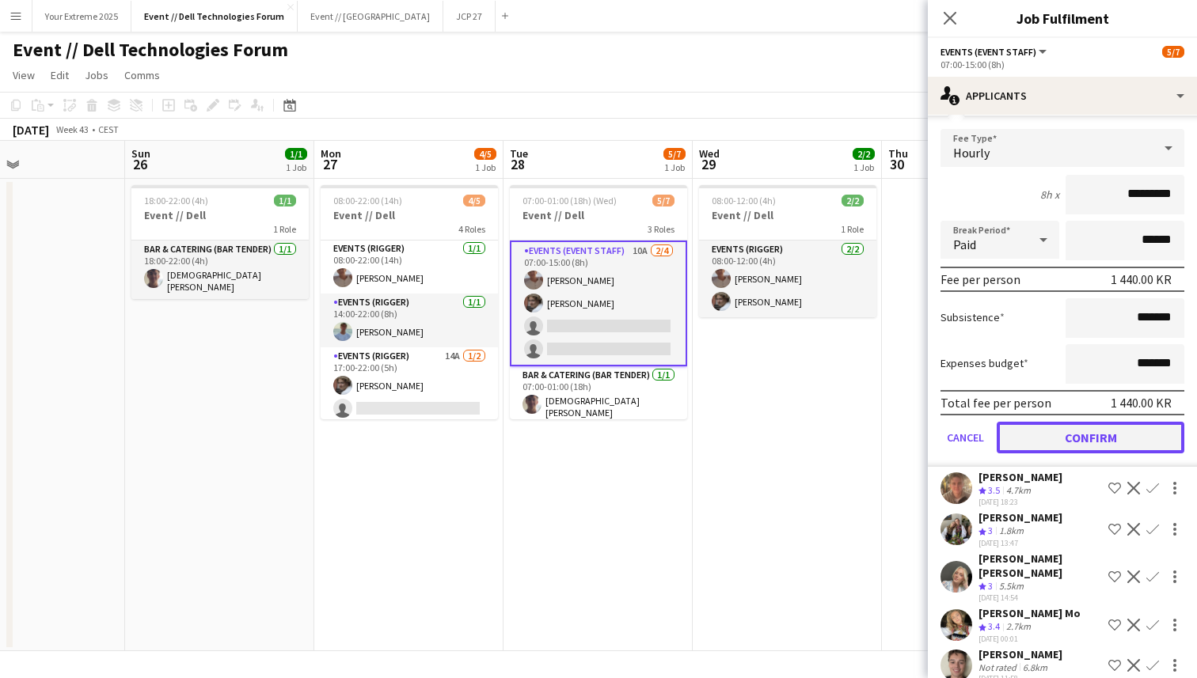
click at [1094, 422] on button "Confirm" at bounding box center [1090, 438] width 188 height 32
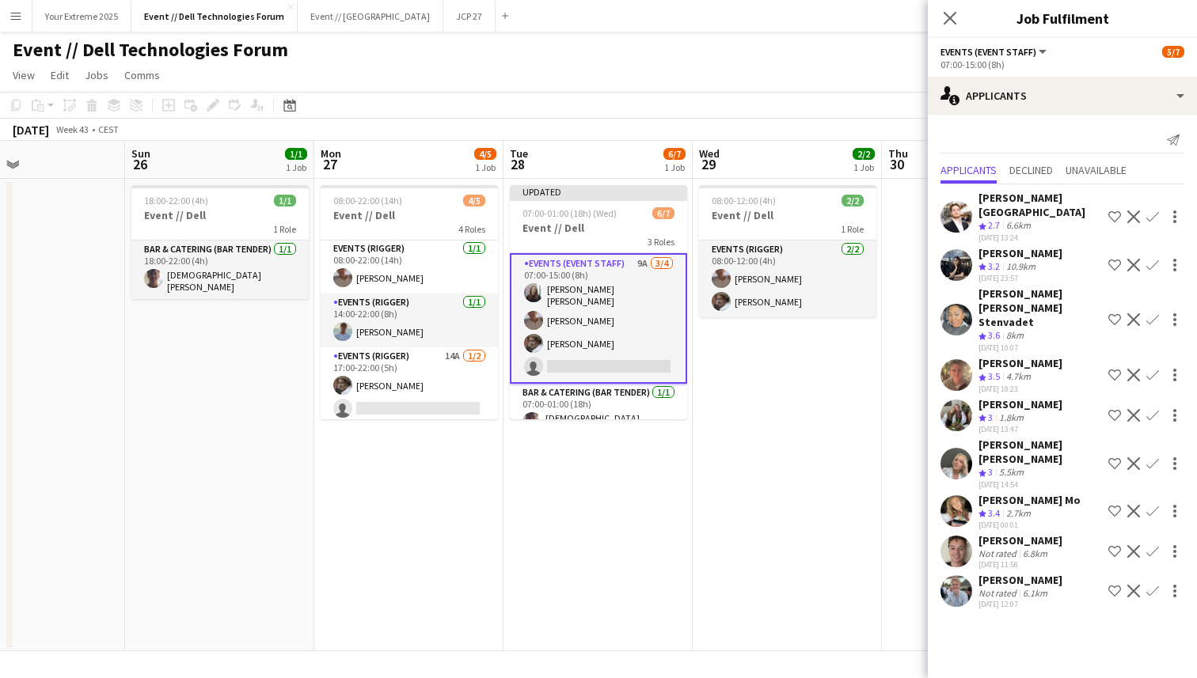
click at [874, 454] on app-date-cell "08:00-12:00 (4h) 2/2 Event // Dell 1 Role Events (Rigger) [DATE] 08:00-12:00 (4…" at bounding box center [786, 415] width 189 height 472
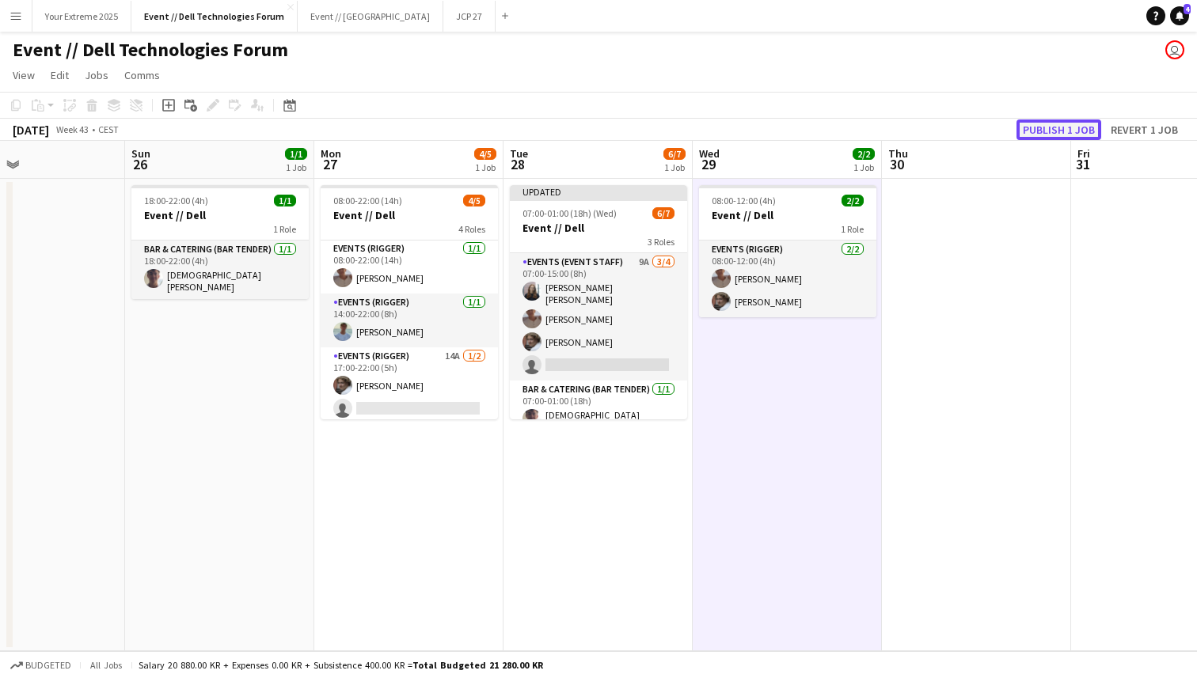
click at [1037, 127] on button "Publish 1 job" at bounding box center [1058, 129] width 85 height 21
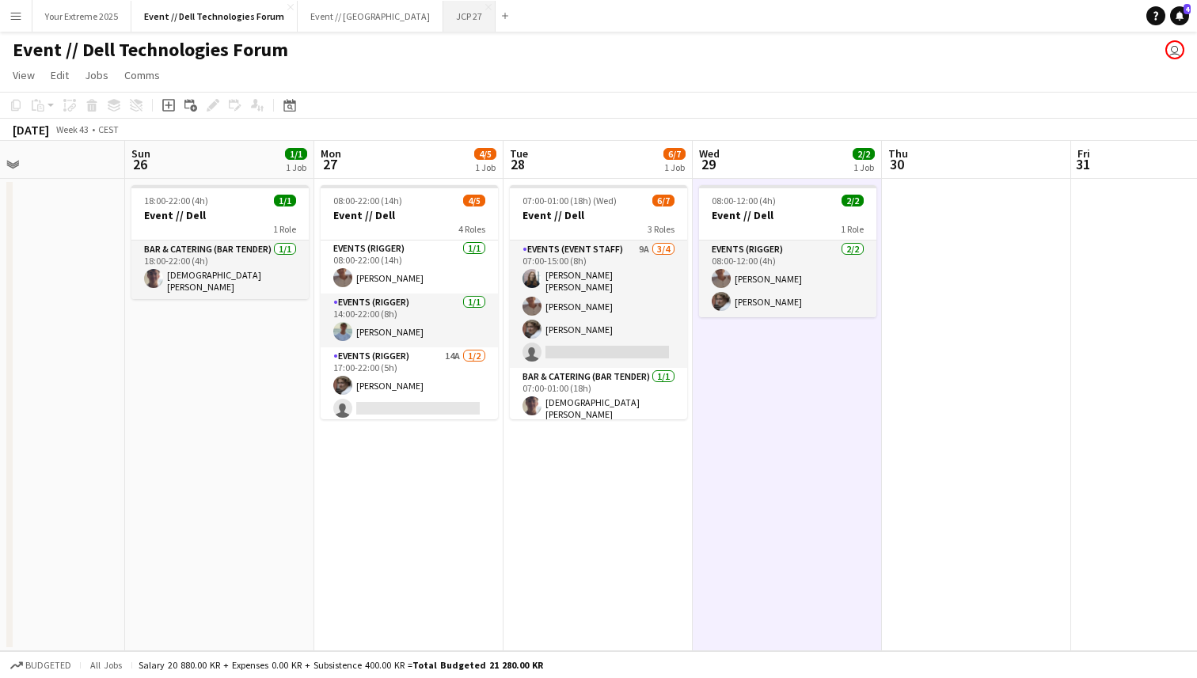
click at [446, 21] on button "JCP 27 Close" at bounding box center [469, 16] width 52 height 31
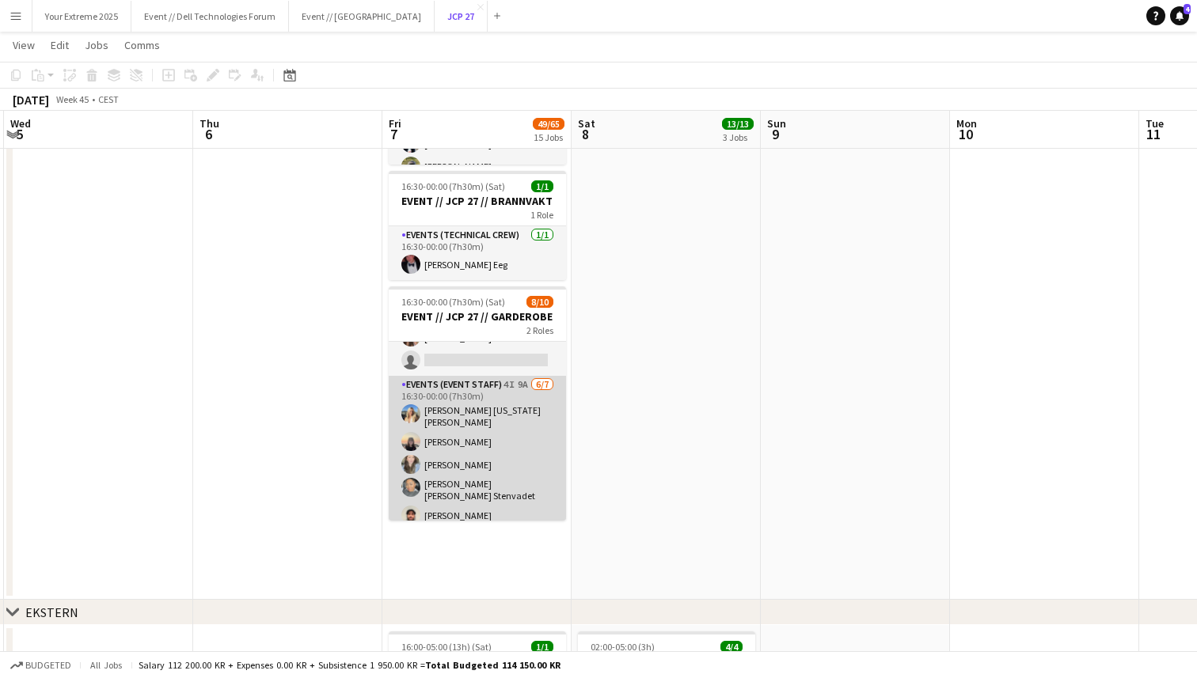
scroll to position [117, 0]
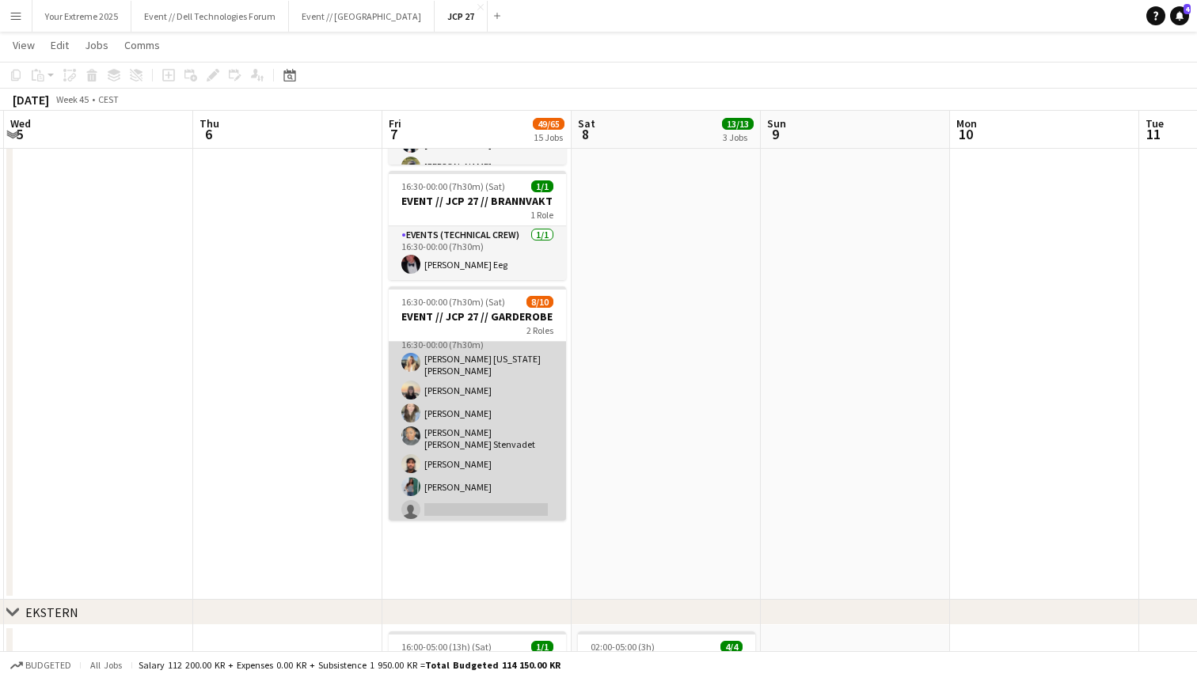
click at [460, 503] on app-card-role "Events (Event Staff) 4I 9A [DATE] 16:30-00:00 (7h30m) [PERSON_NAME] [US_STATE] …" at bounding box center [477, 424] width 177 height 201
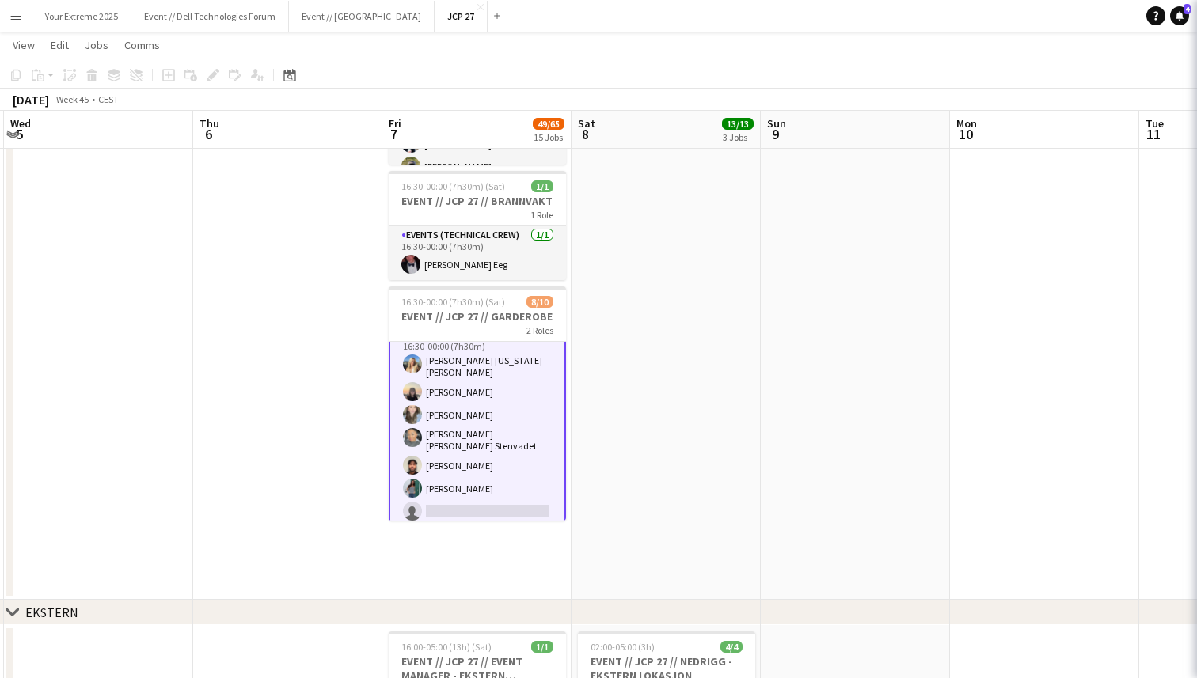
scroll to position [119, 0]
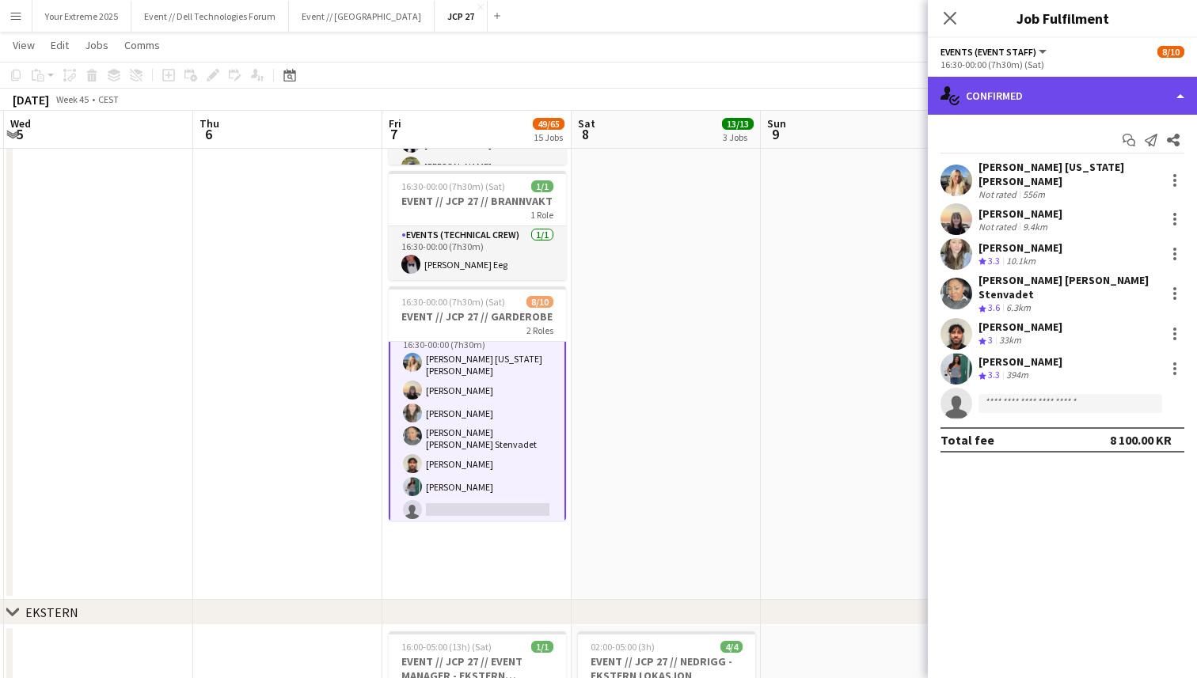
click at [1095, 96] on div "single-neutral-actions-check-2 Confirmed" at bounding box center [1061, 96] width 269 height 38
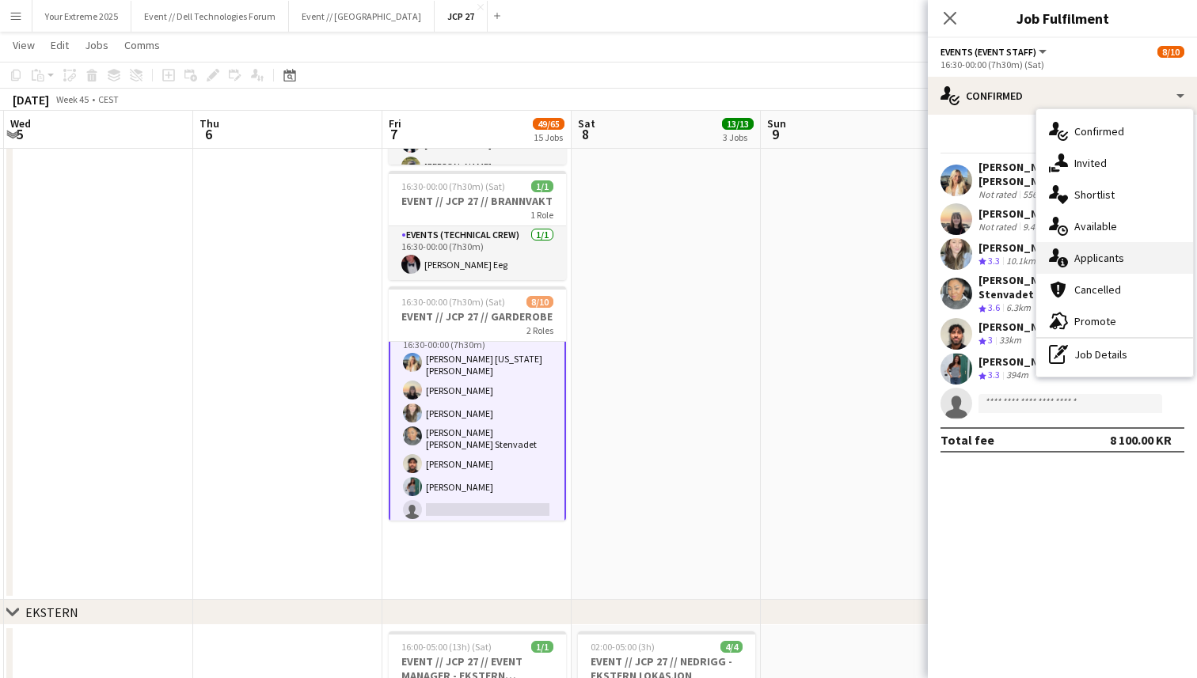
click at [1108, 250] on div "single-neutral-actions-information Applicants" at bounding box center [1114, 258] width 157 height 32
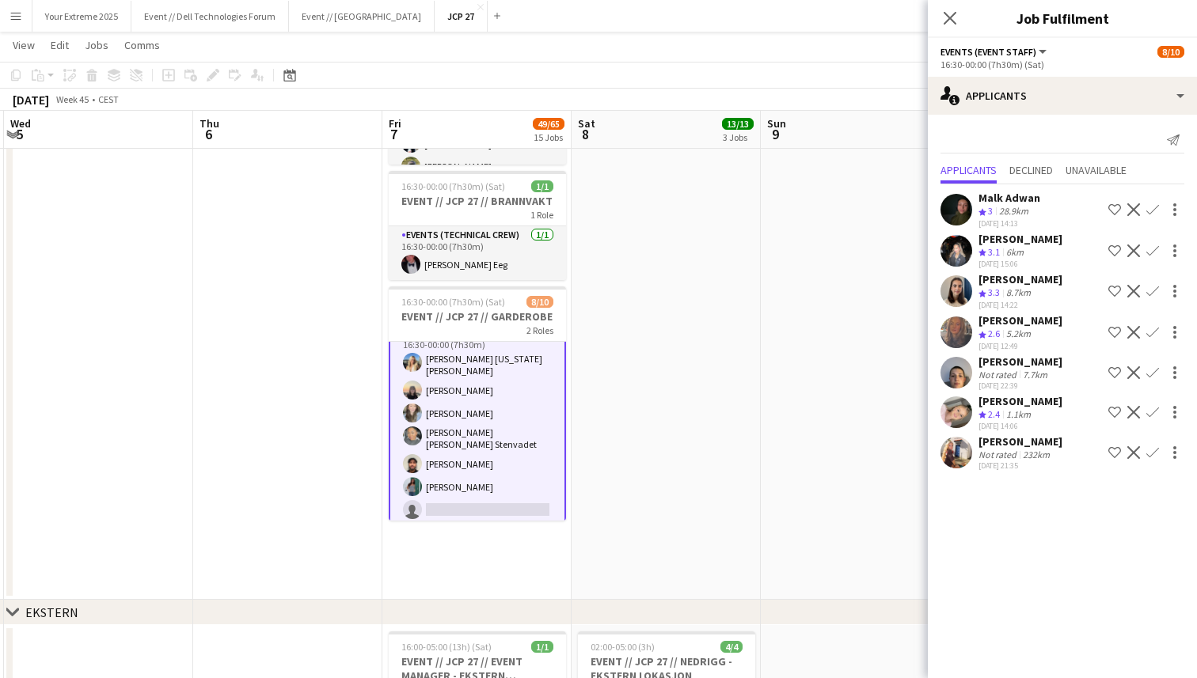
click at [957, 447] on app-user-avatar at bounding box center [956, 453] width 32 height 32
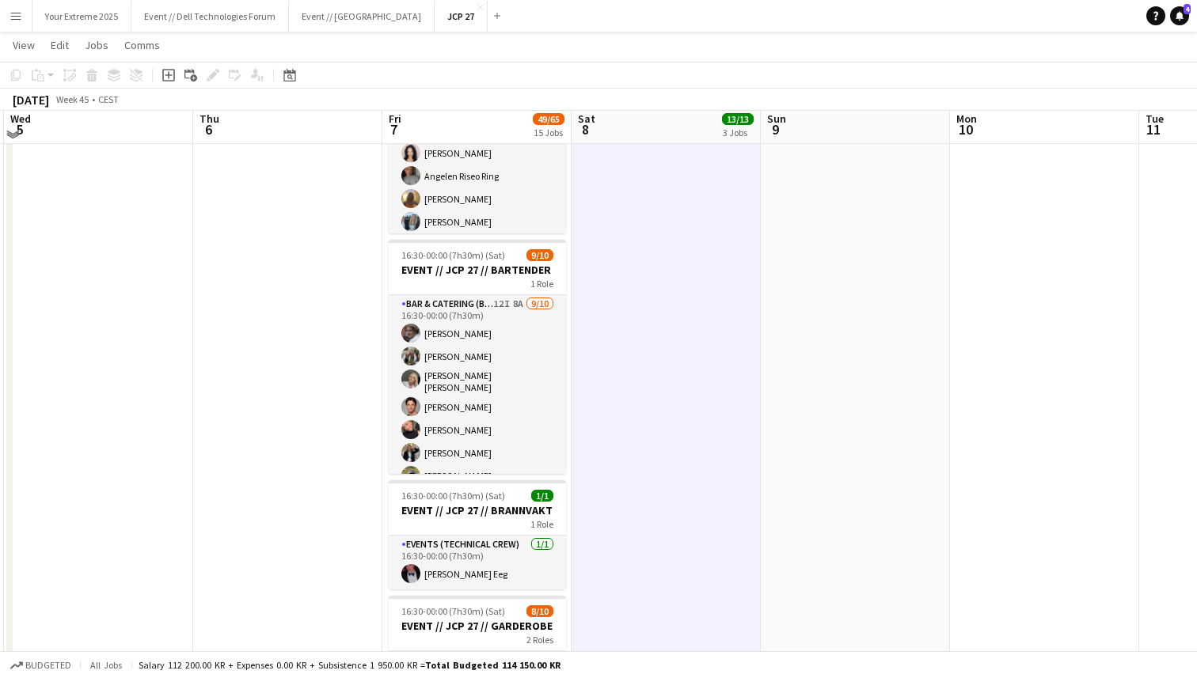
scroll to position [1041, 0]
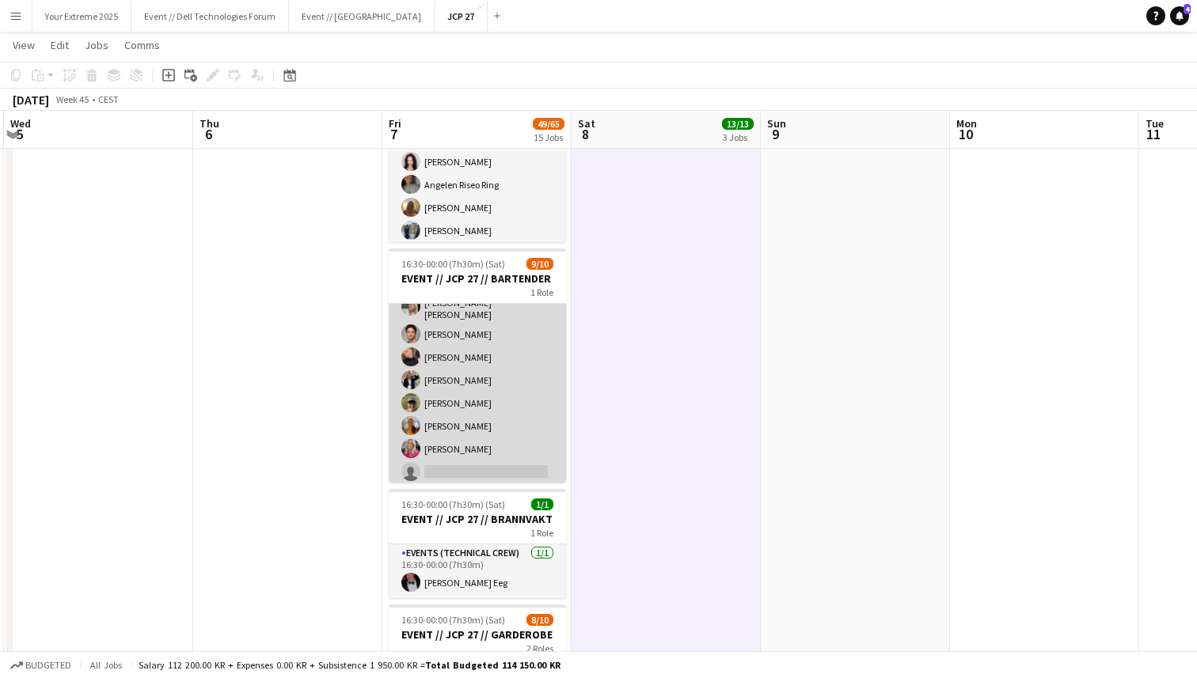
click at [487, 461] on app-card-role "Bar & Catering (Bar Tender) 12I 8A [DATE] 16:30-00:00 (7h30m) [PERSON_NAME] [PE…" at bounding box center [477, 354] width 177 height 265
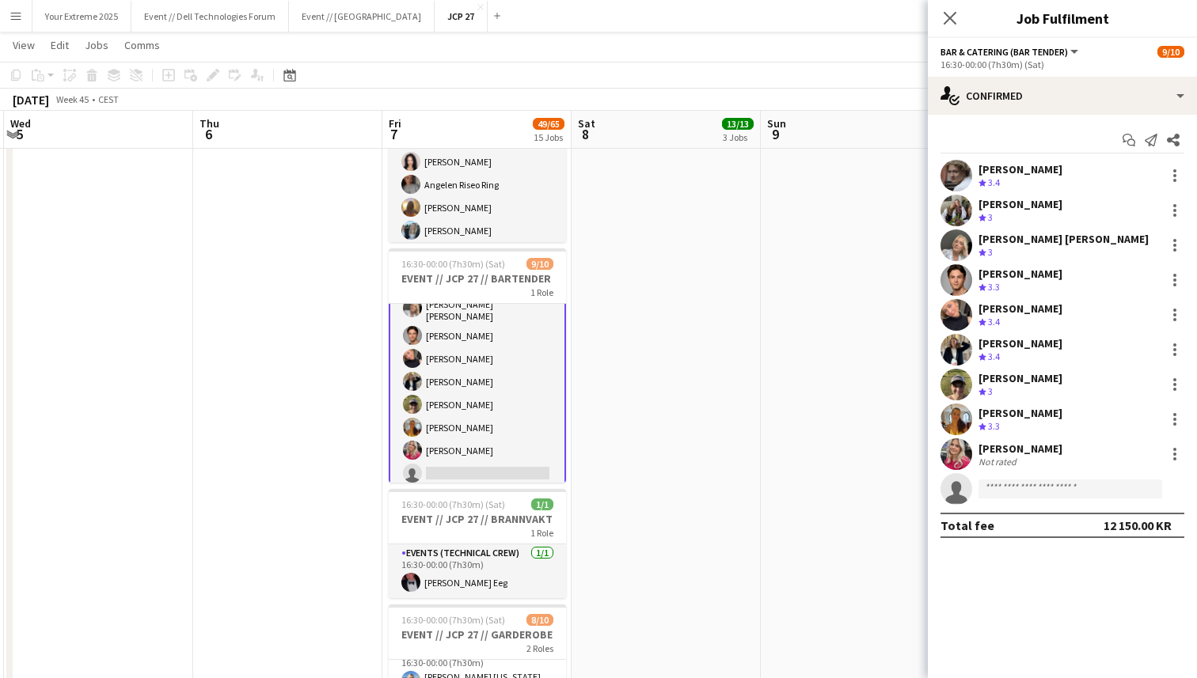
scroll to position [83, 0]
click at [963, 457] on app-user-avatar at bounding box center [956, 454] width 32 height 32
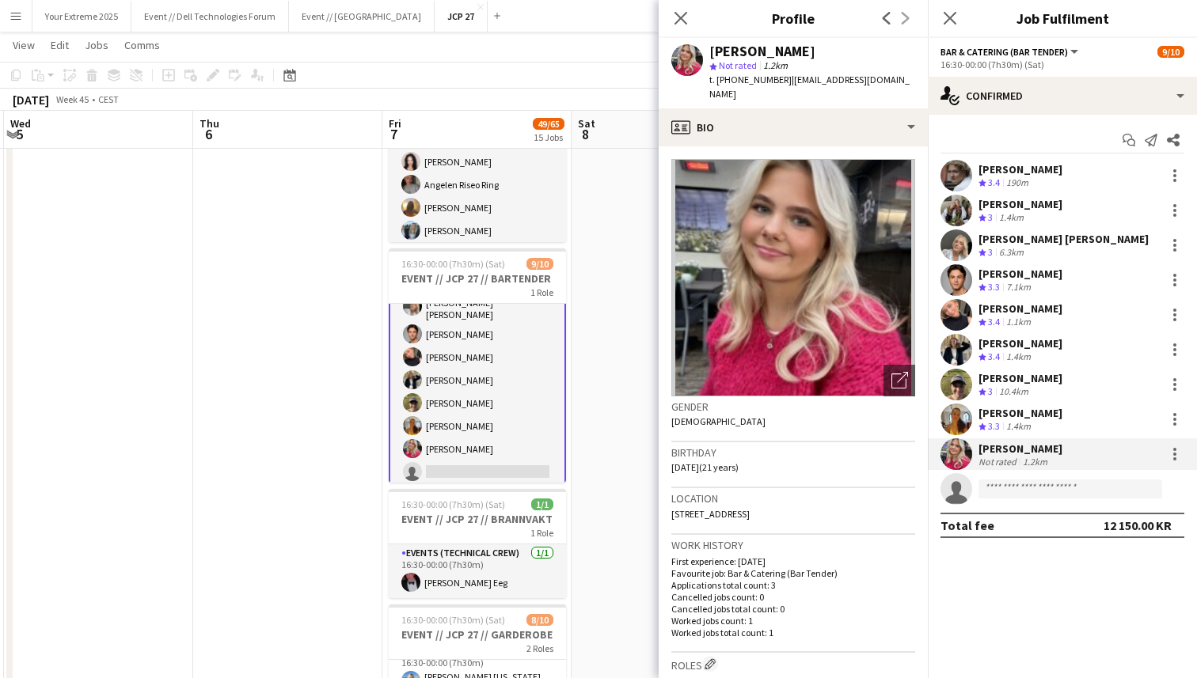
click at [954, 409] on app-user-avatar at bounding box center [956, 420] width 32 height 32
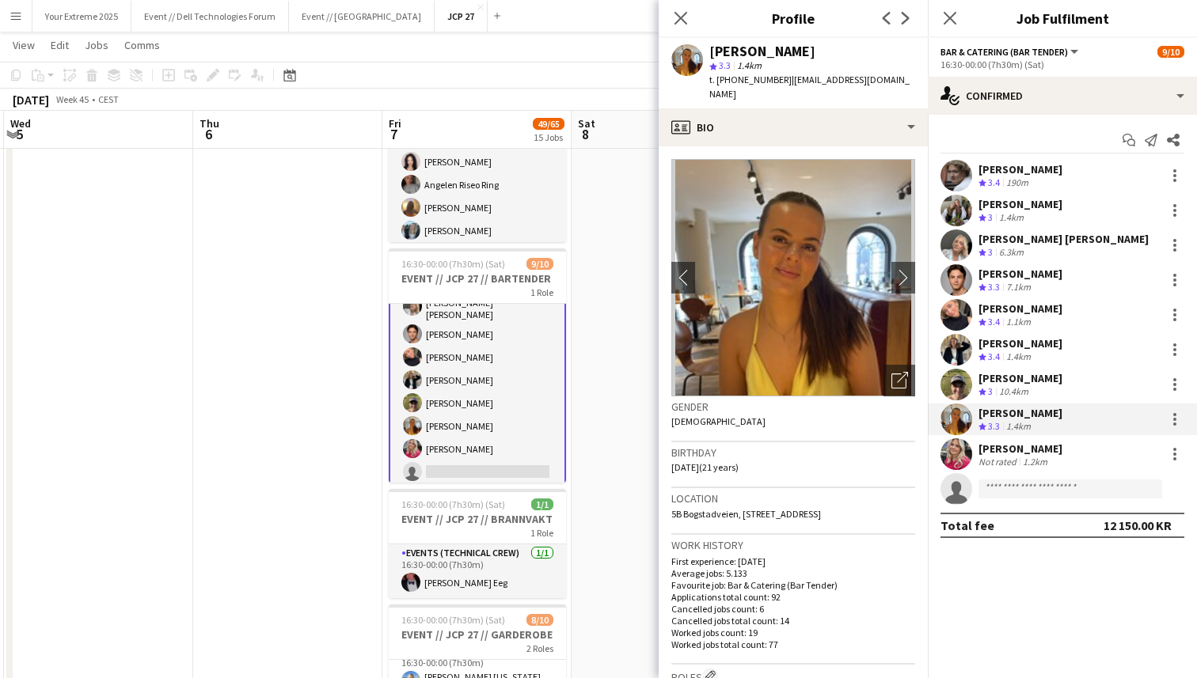
click at [954, 385] on app-user-avatar at bounding box center [956, 385] width 32 height 32
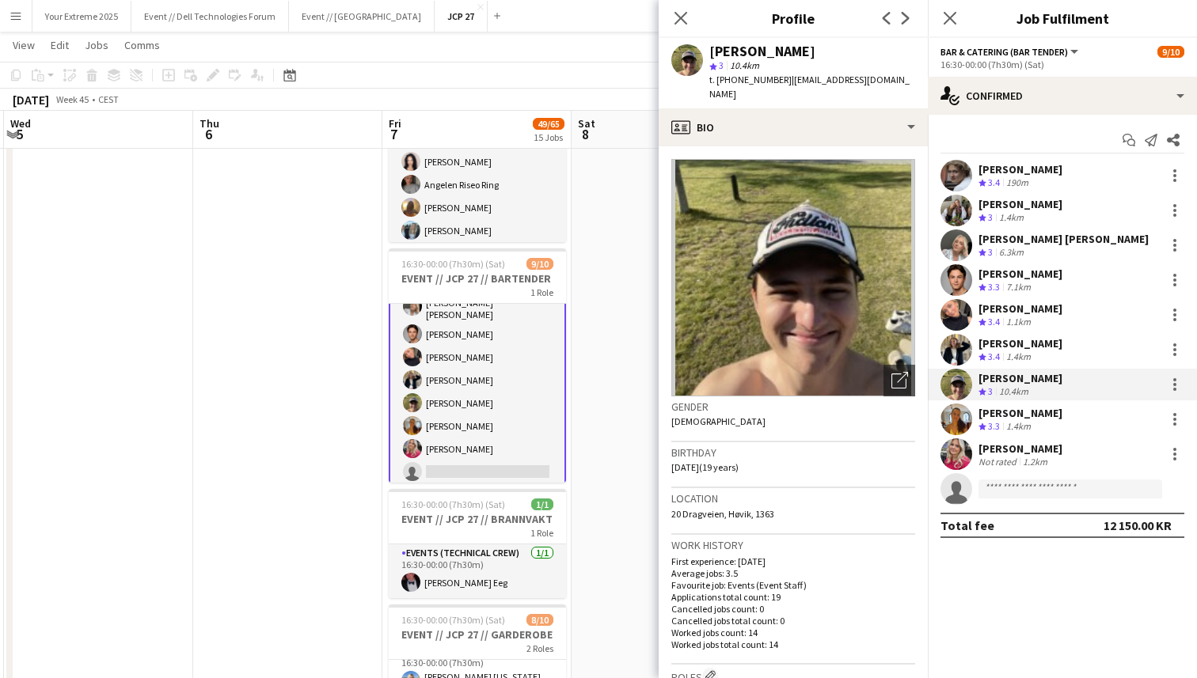
click at [954, 278] on app-user-avatar at bounding box center [956, 280] width 32 height 32
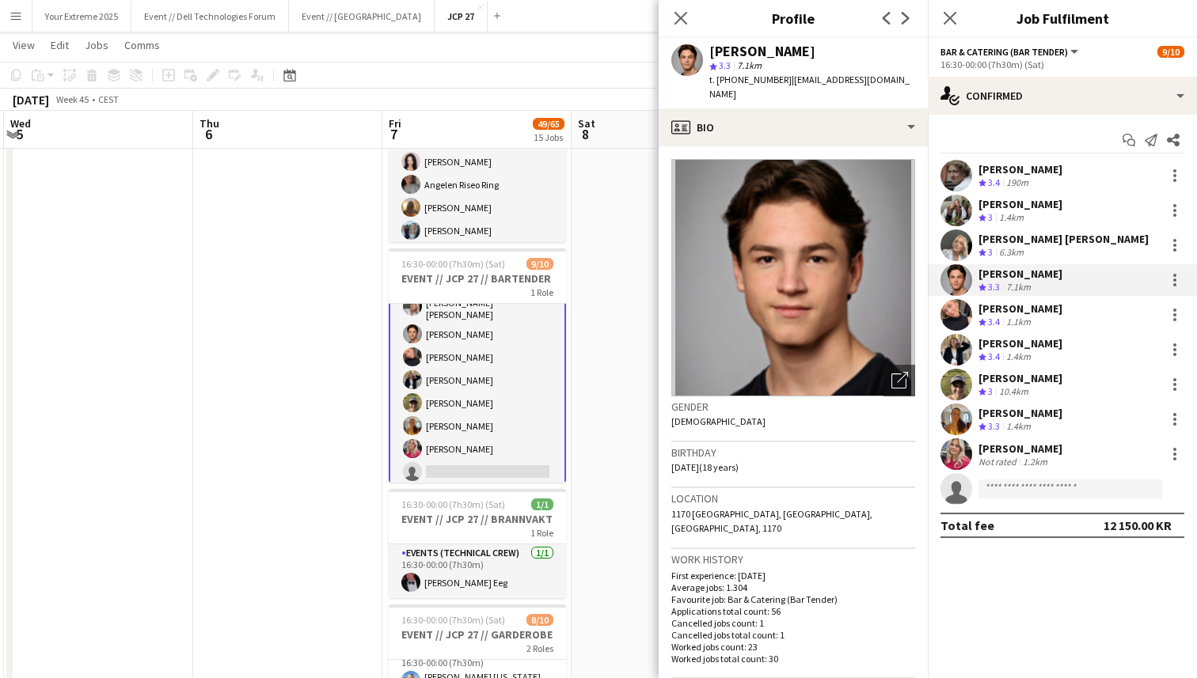
click at [951, 311] on app-user-avatar at bounding box center [956, 315] width 32 height 32
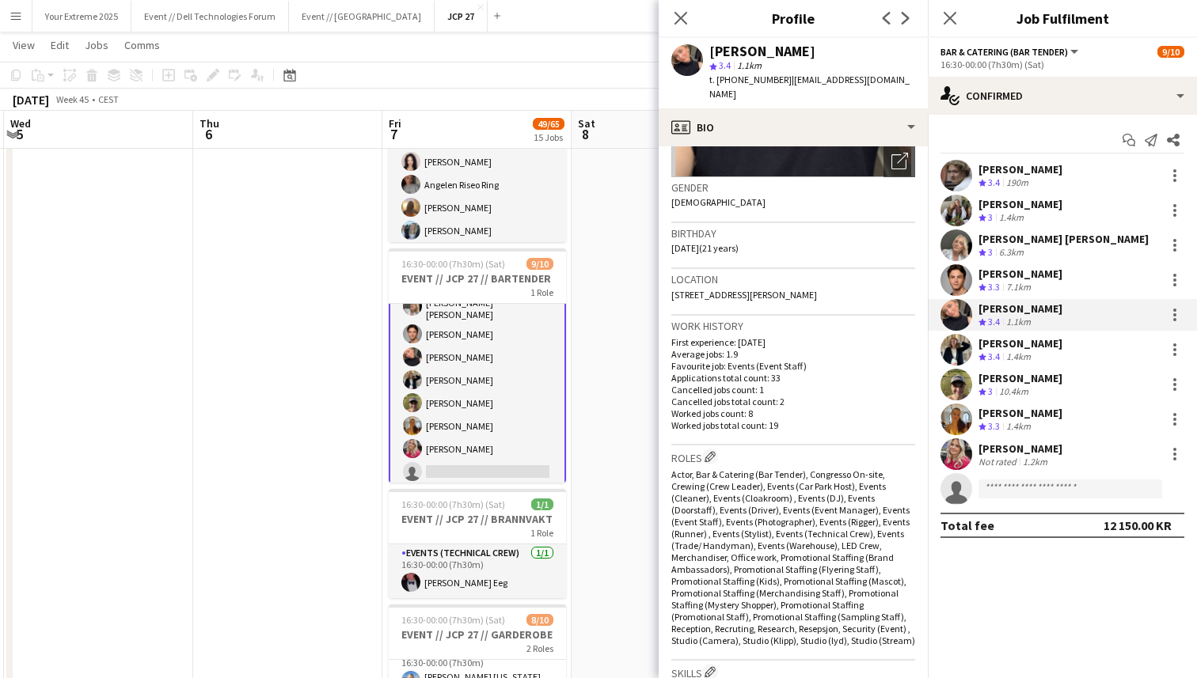
scroll to position [0, 0]
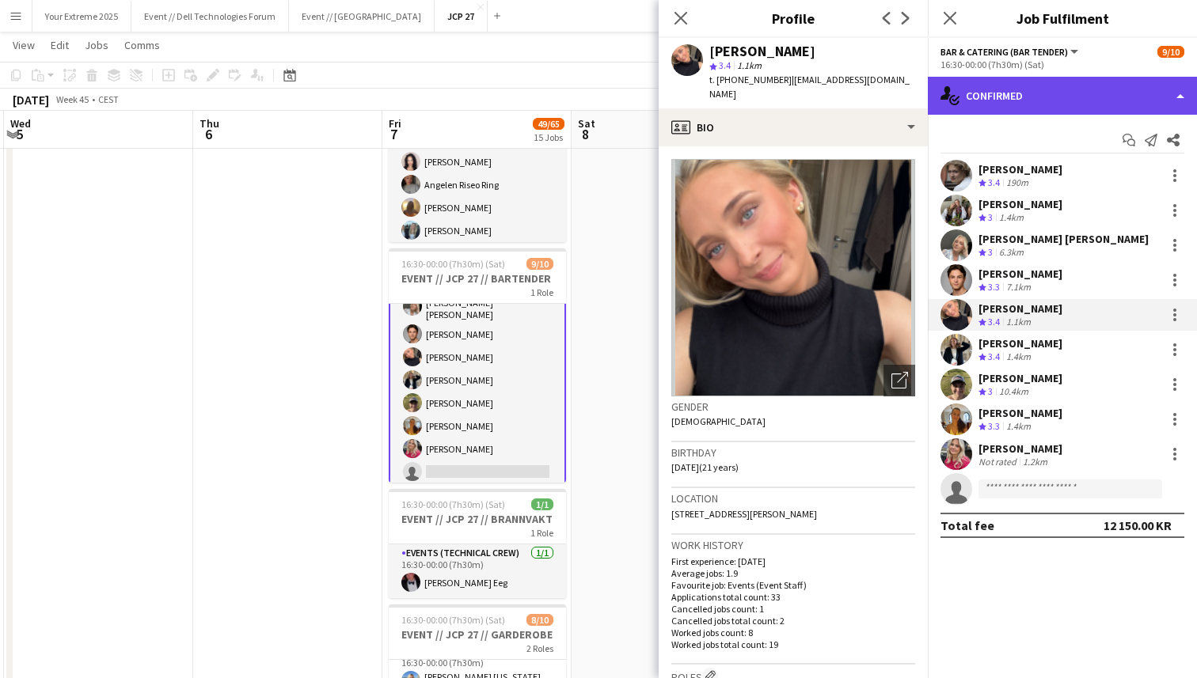
click at [1079, 90] on div "single-neutral-actions-check-2 Confirmed" at bounding box center [1061, 96] width 269 height 38
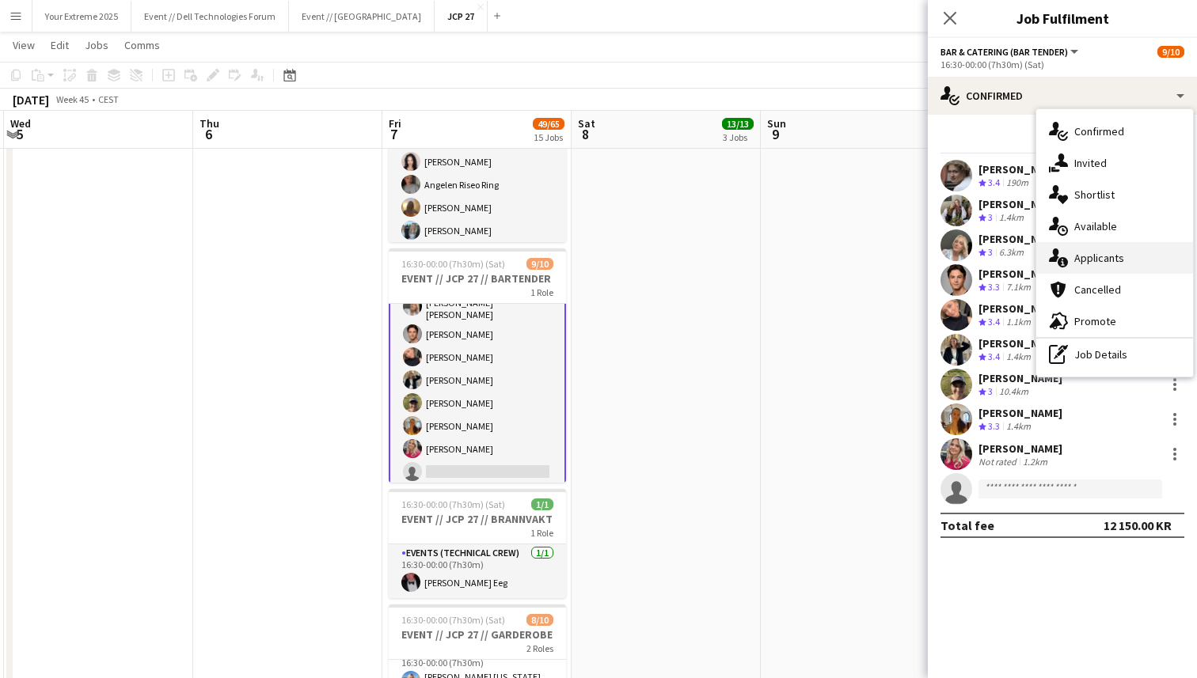
click at [1115, 257] on span "Applicants" at bounding box center [1099, 258] width 50 height 14
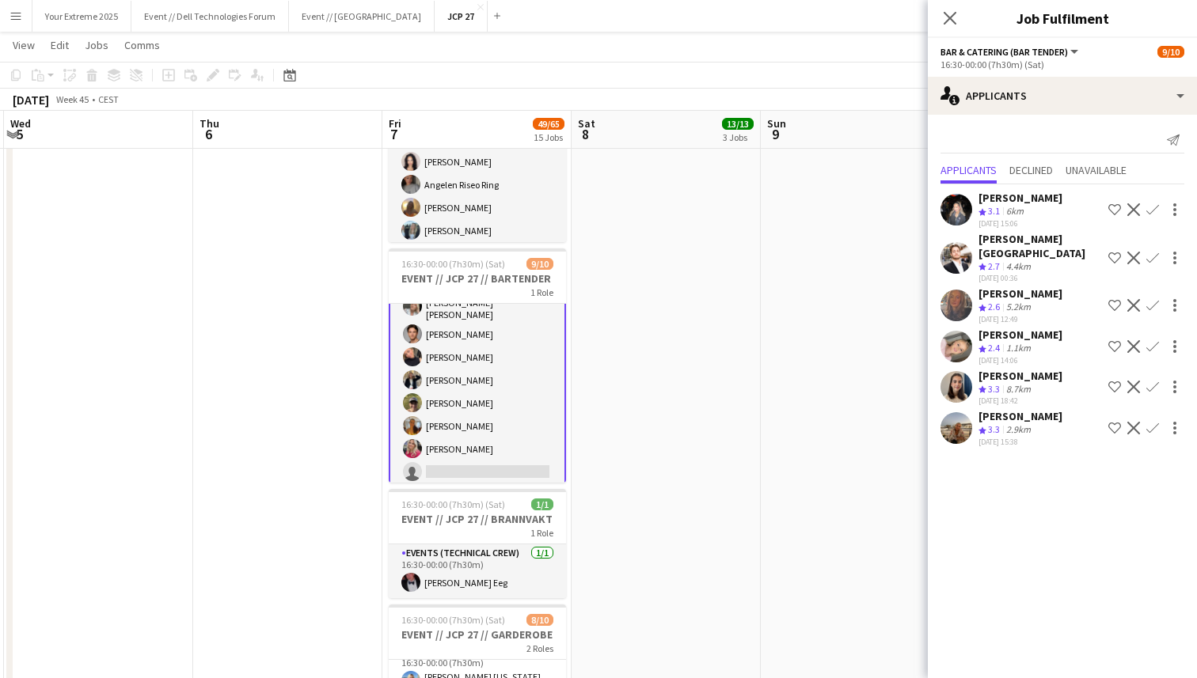
click at [961, 412] on app-user-avatar at bounding box center [956, 428] width 32 height 32
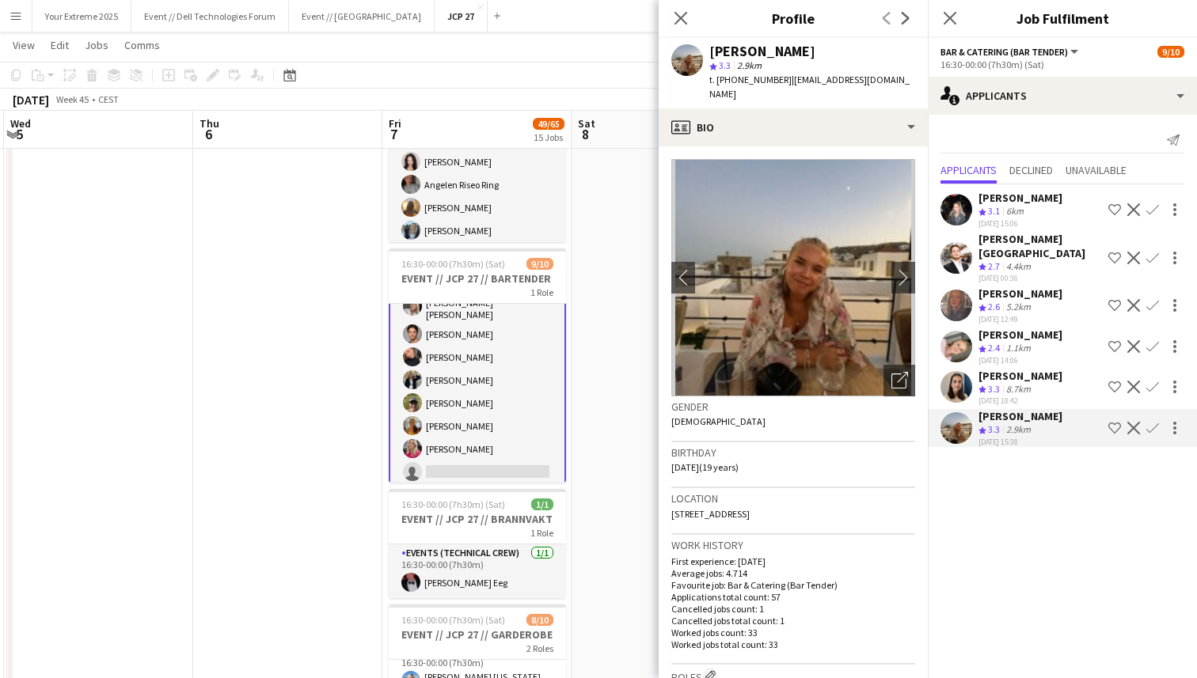
click at [1149, 422] on app-icon "Confirm" at bounding box center [1152, 428] width 13 height 13
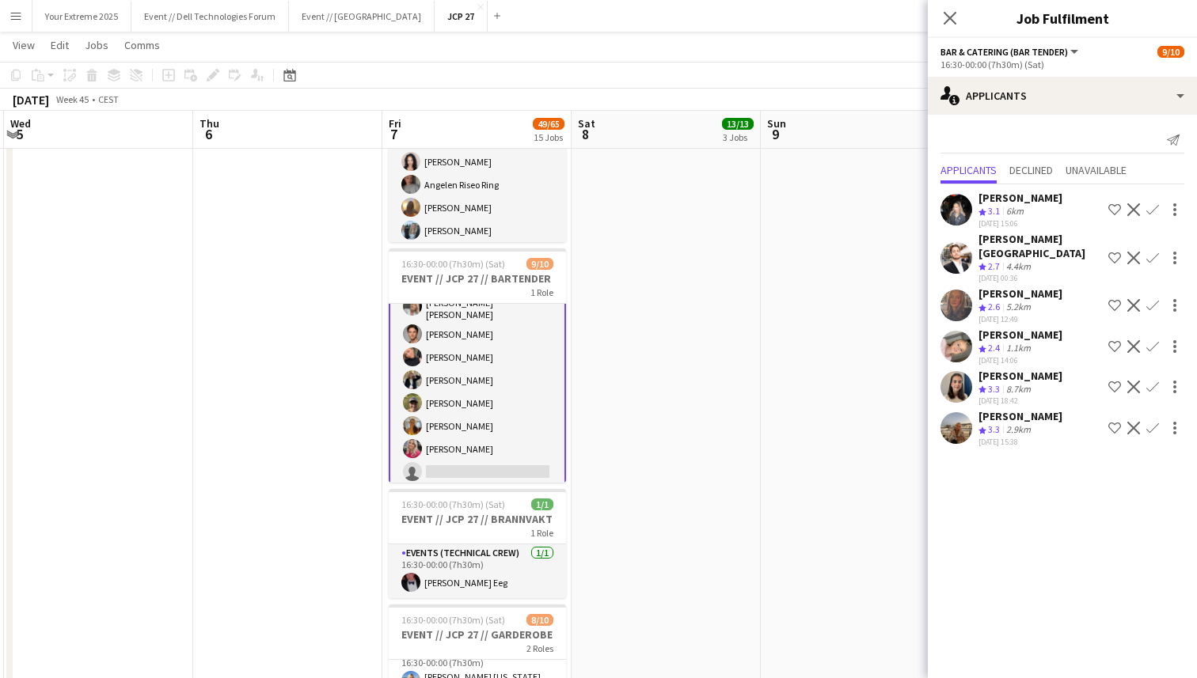
click at [1149, 422] on app-icon "Confirm" at bounding box center [1152, 428] width 13 height 13
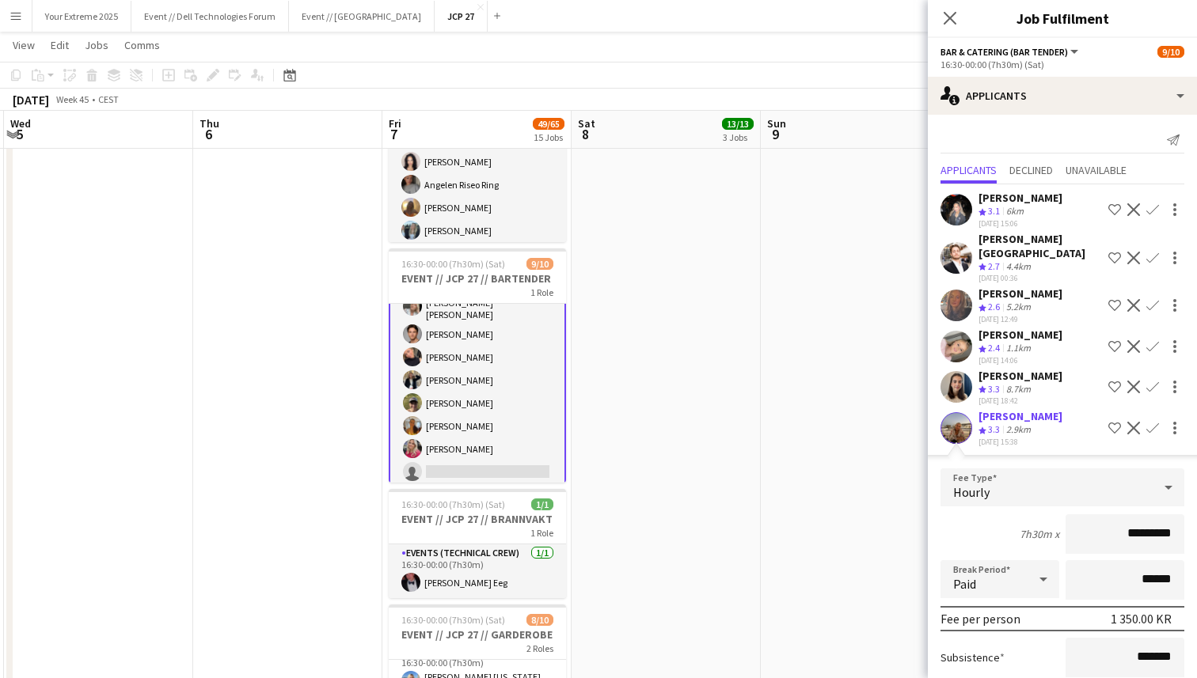
scroll to position [127, 0]
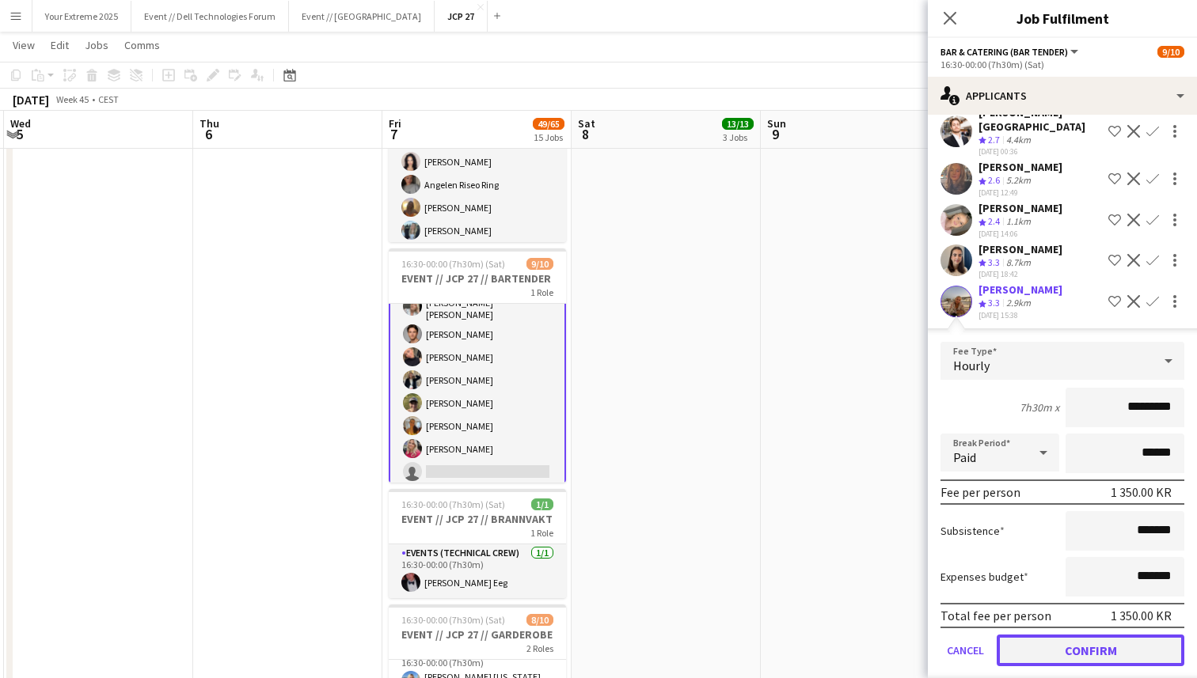
click at [1096, 635] on button "Confirm" at bounding box center [1090, 651] width 188 height 32
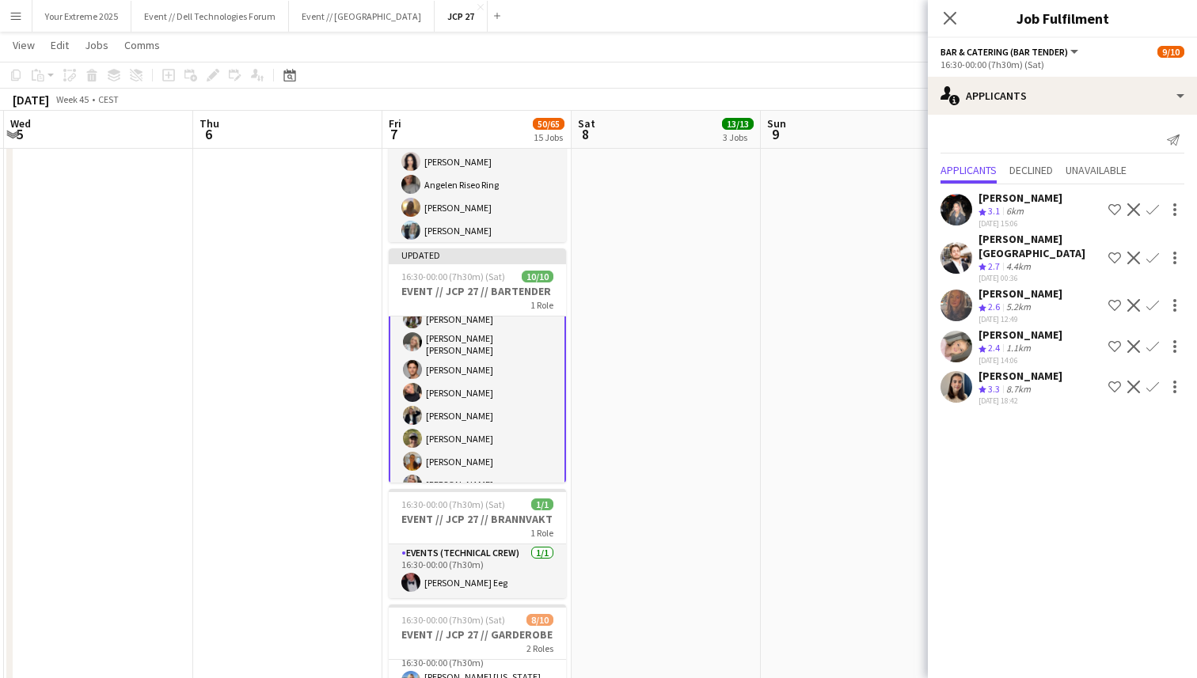
click at [740, 514] on app-date-cell "00:00-07:00 (7h) 8/8 EVENT // JCP 27 // NEDRIGG 1 Role Events (Rigger) [DATE] 0…" at bounding box center [665, 27] width 189 height 1781
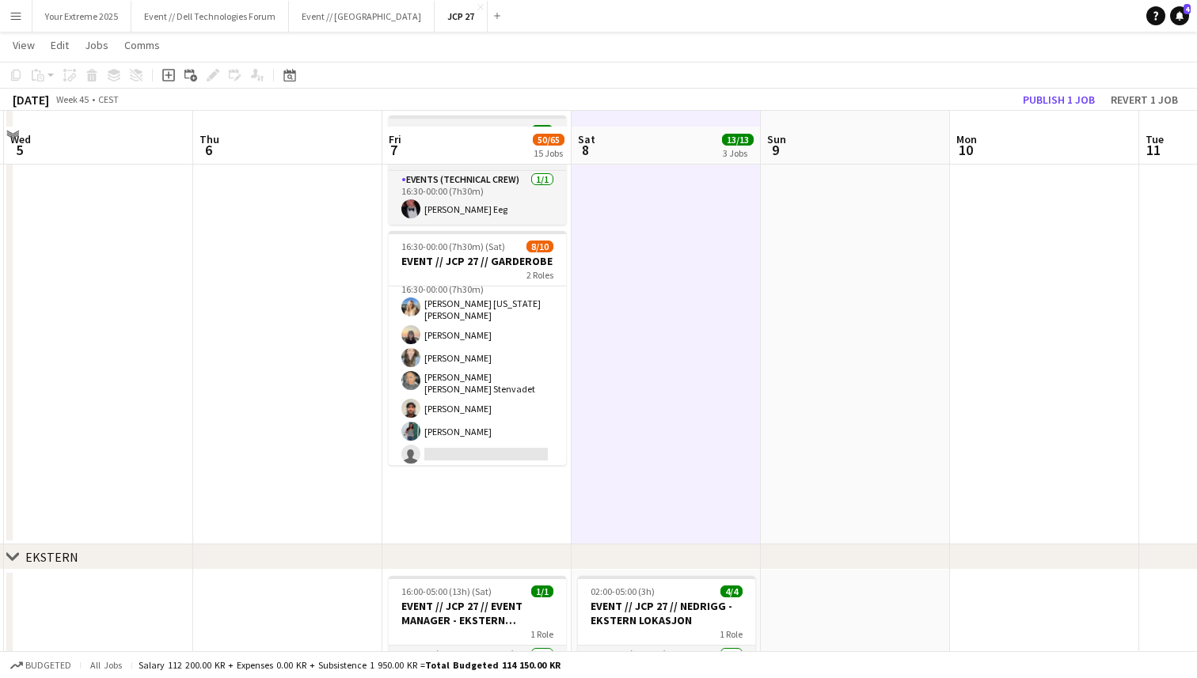
scroll to position [1387, 0]
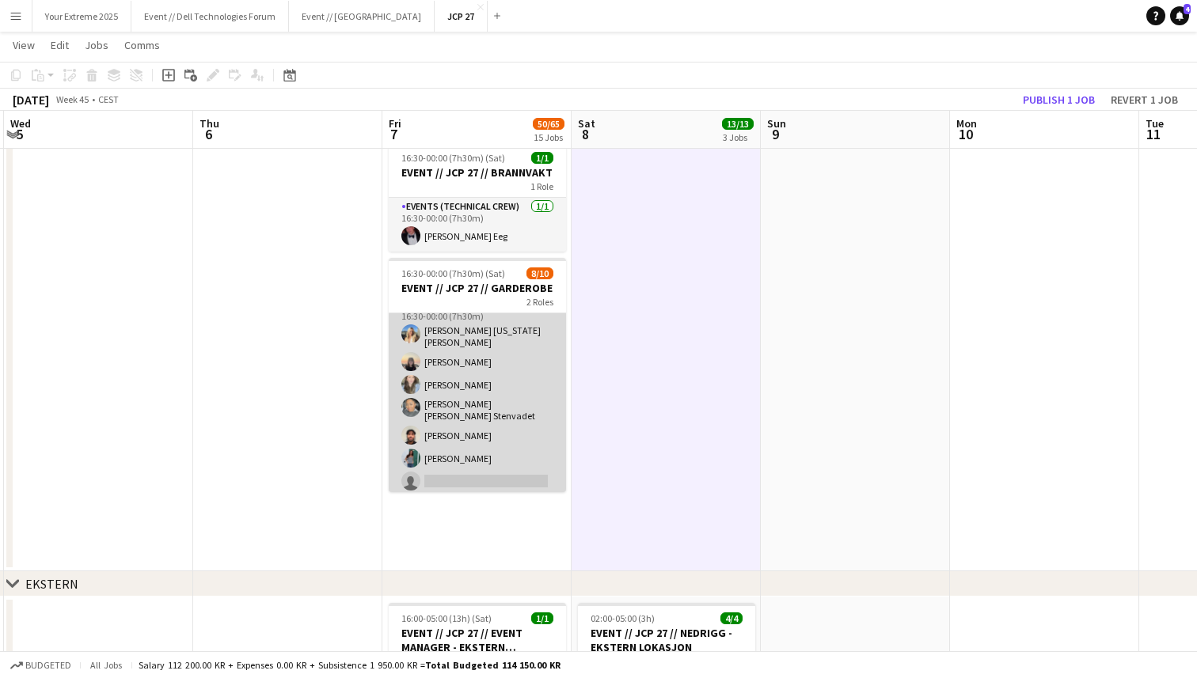
click at [502, 487] on app-card-role "Events (Event Staff) 4I 9A [DATE] 16:30-00:00 (7h30m) [PERSON_NAME] [US_STATE] …" at bounding box center [477, 396] width 177 height 201
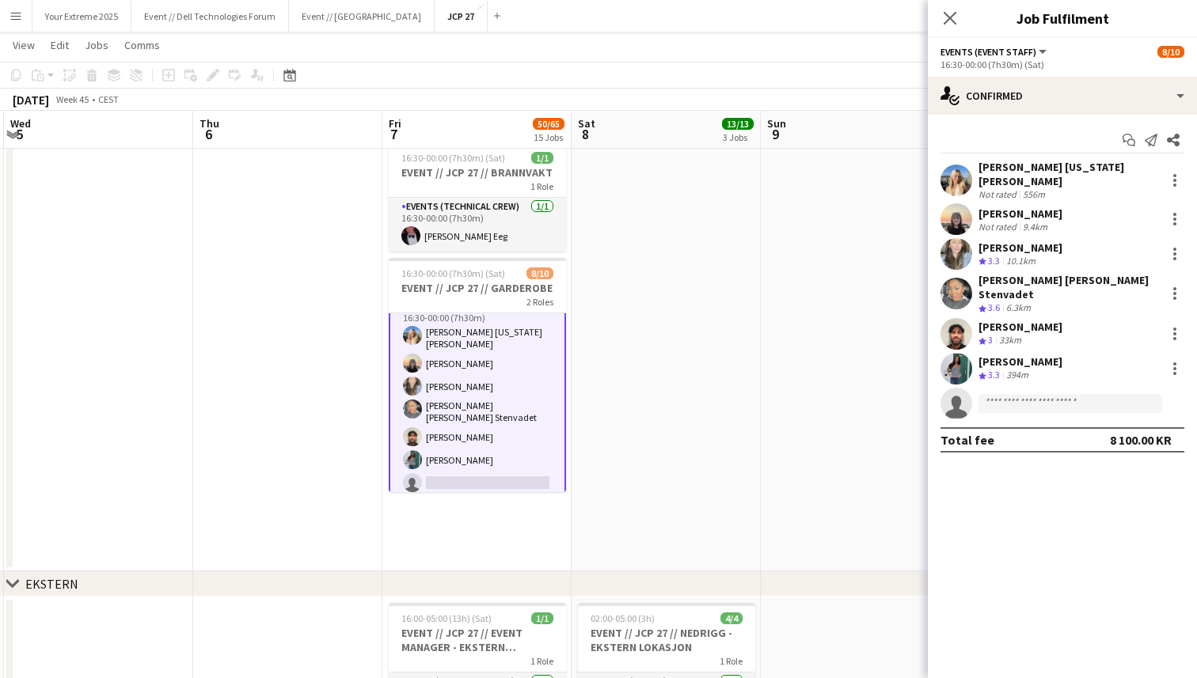
scroll to position [119, 0]
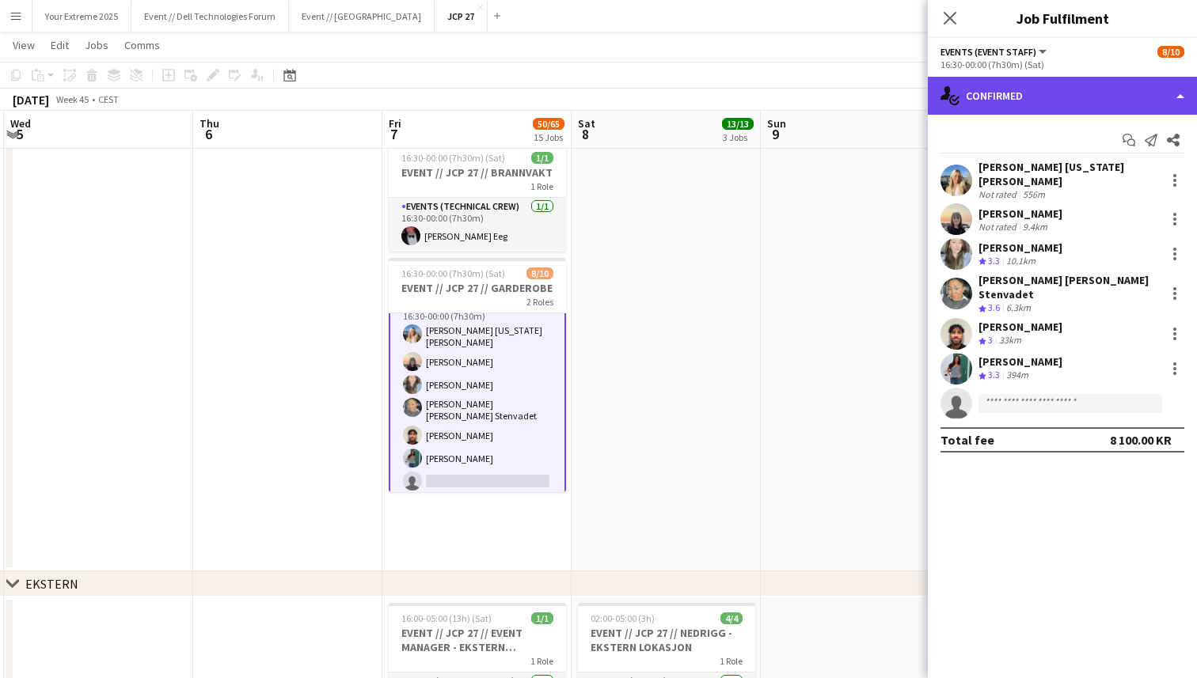
click at [1121, 96] on div "single-neutral-actions-check-2 Confirmed" at bounding box center [1061, 96] width 269 height 38
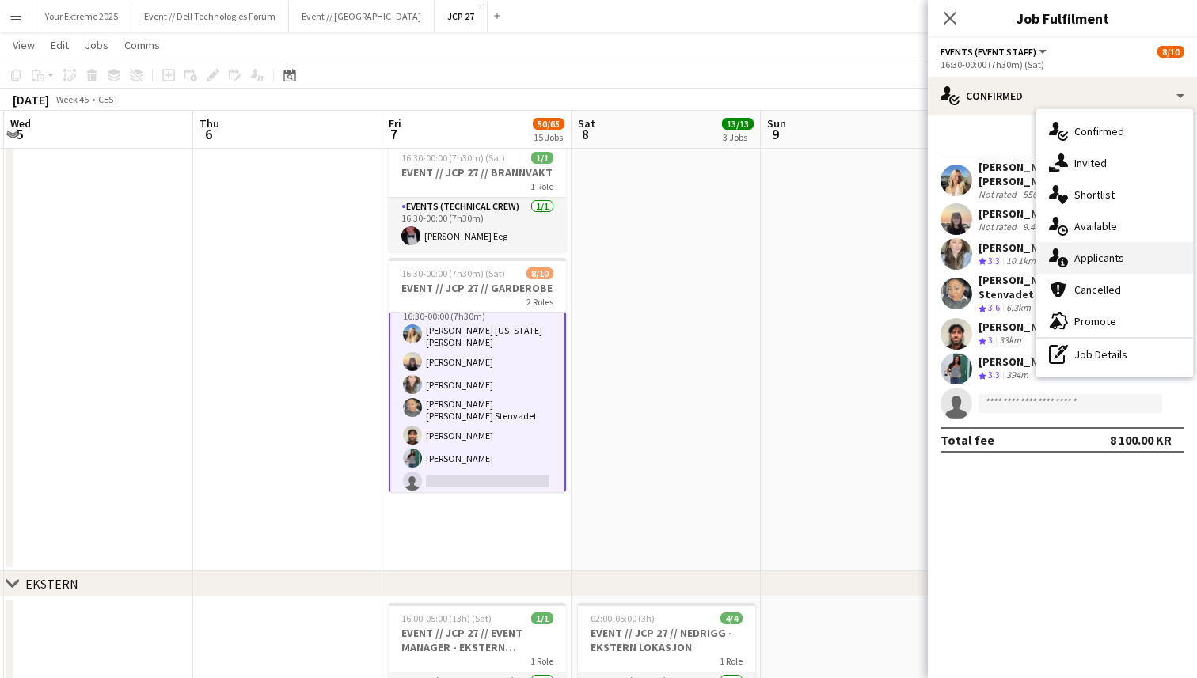
click at [1115, 256] on span "Applicants" at bounding box center [1099, 258] width 50 height 14
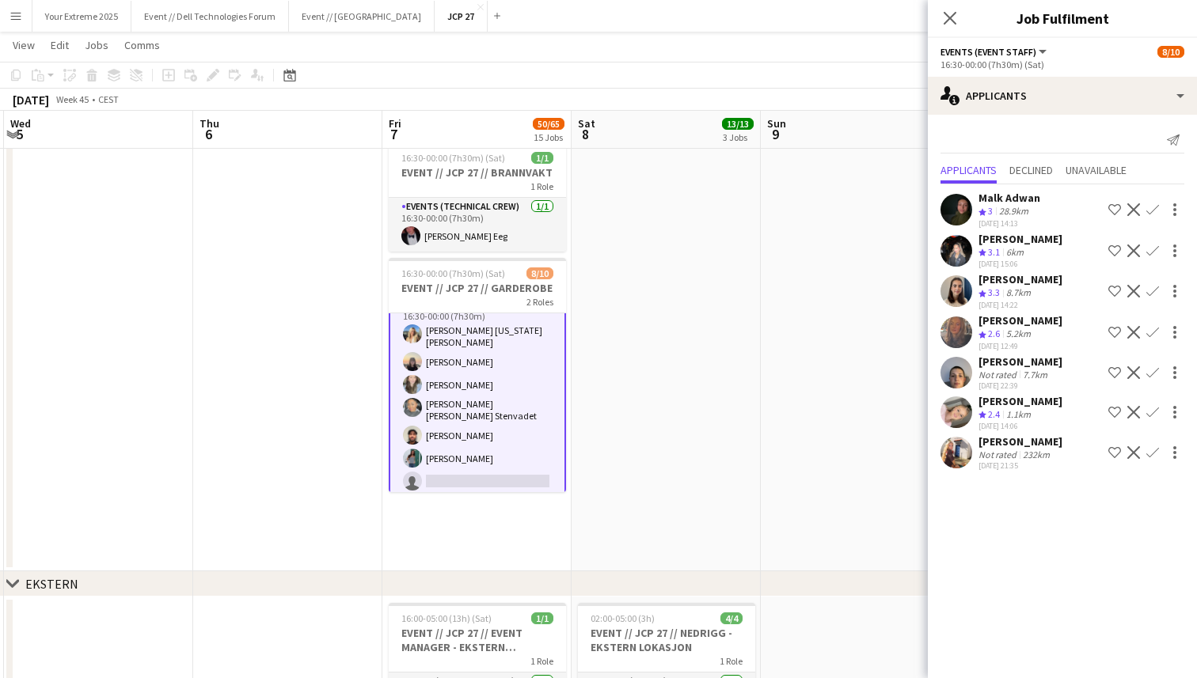
click at [1151, 448] on app-icon "Confirm" at bounding box center [1152, 452] width 13 height 13
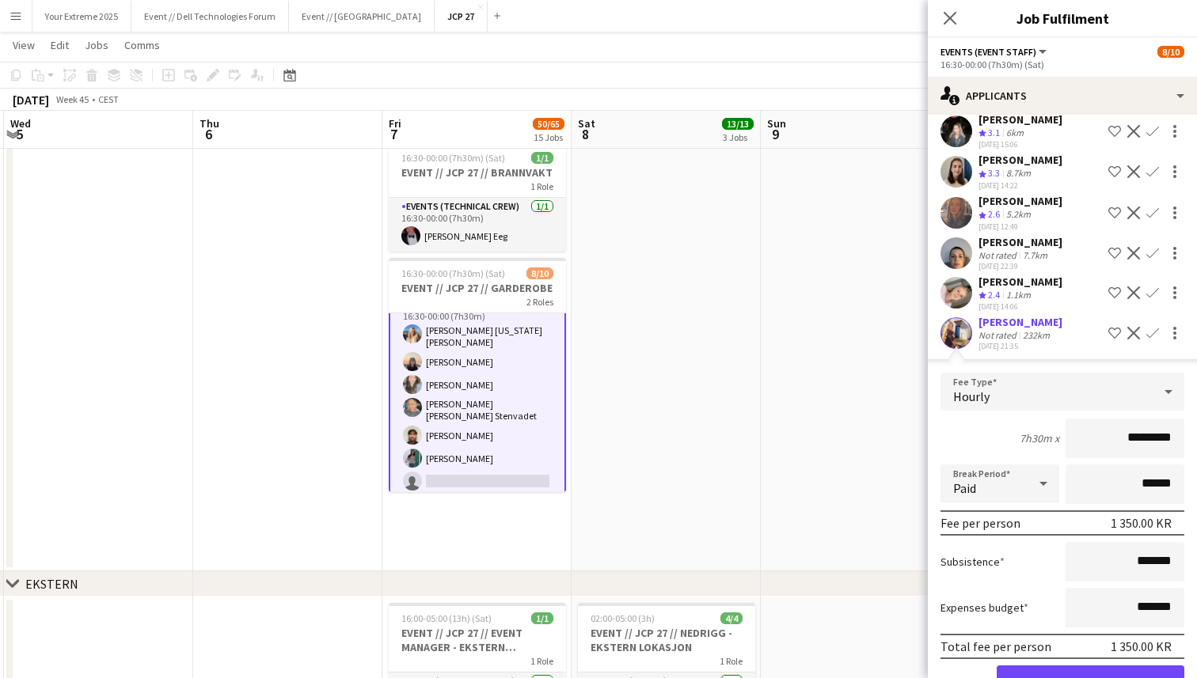
scroll to position [165, 0]
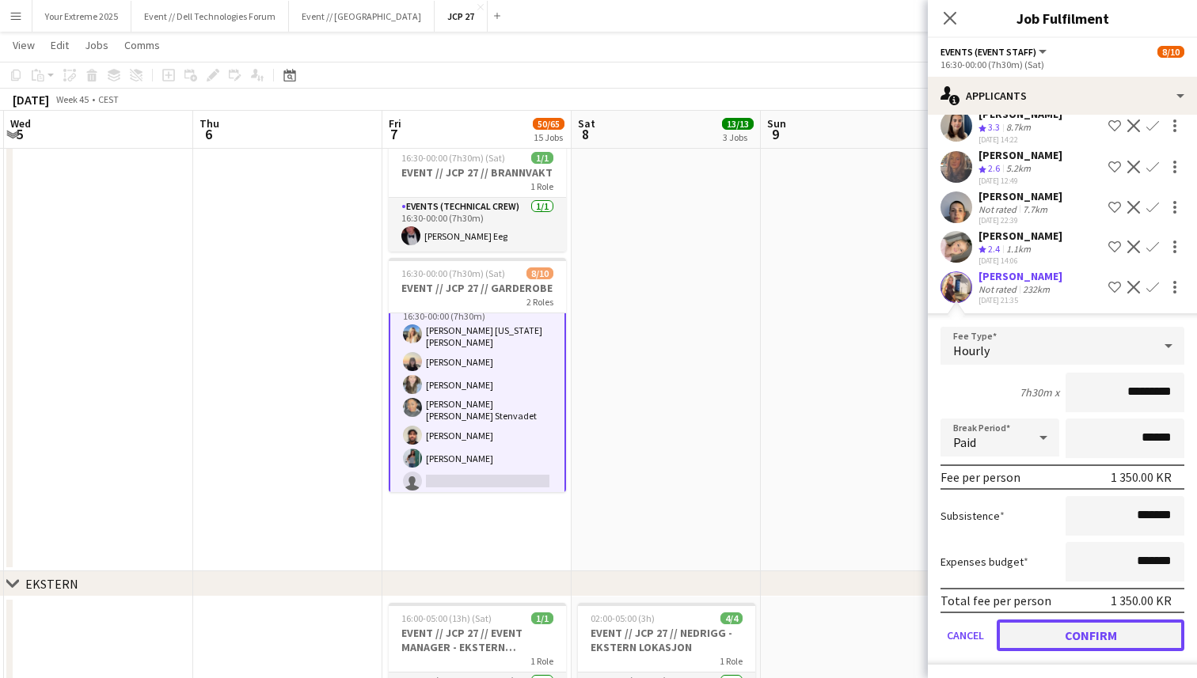
click at [1079, 627] on button "Confirm" at bounding box center [1090, 636] width 188 height 32
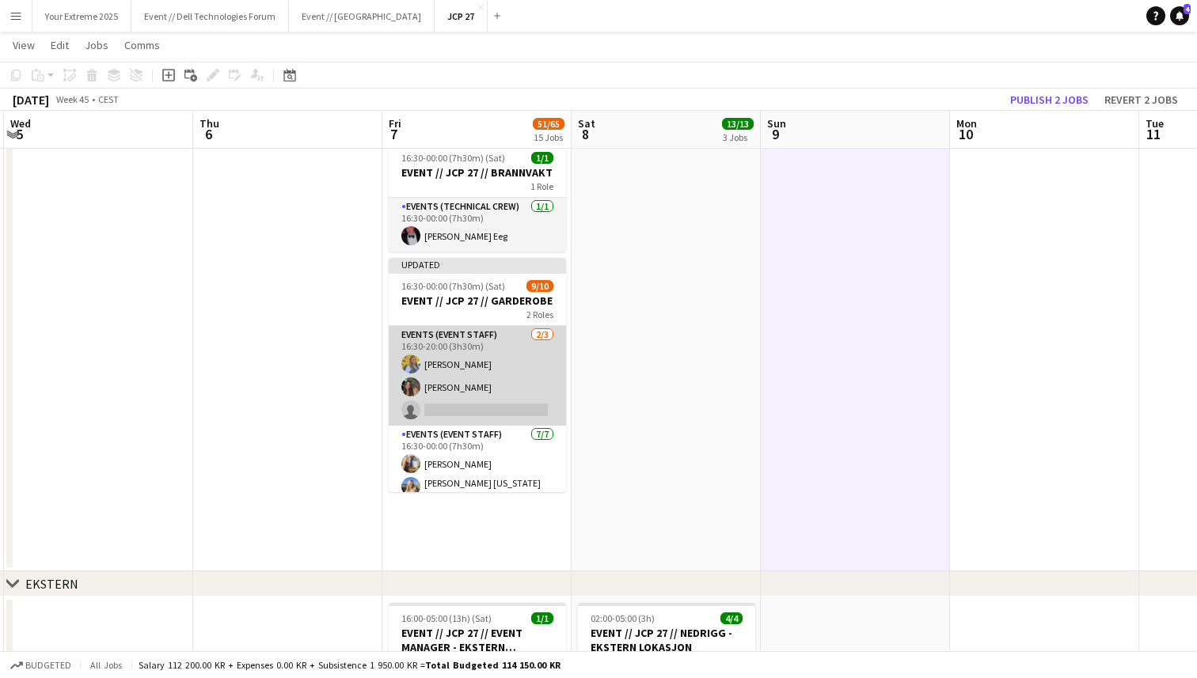
click at [470, 400] on app-card-role "Events (Event Staff) [DATE] 16:30-20:00 (3h30m) [PERSON_NAME] [PERSON_NAME] sin…" at bounding box center [477, 376] width 177 height 100
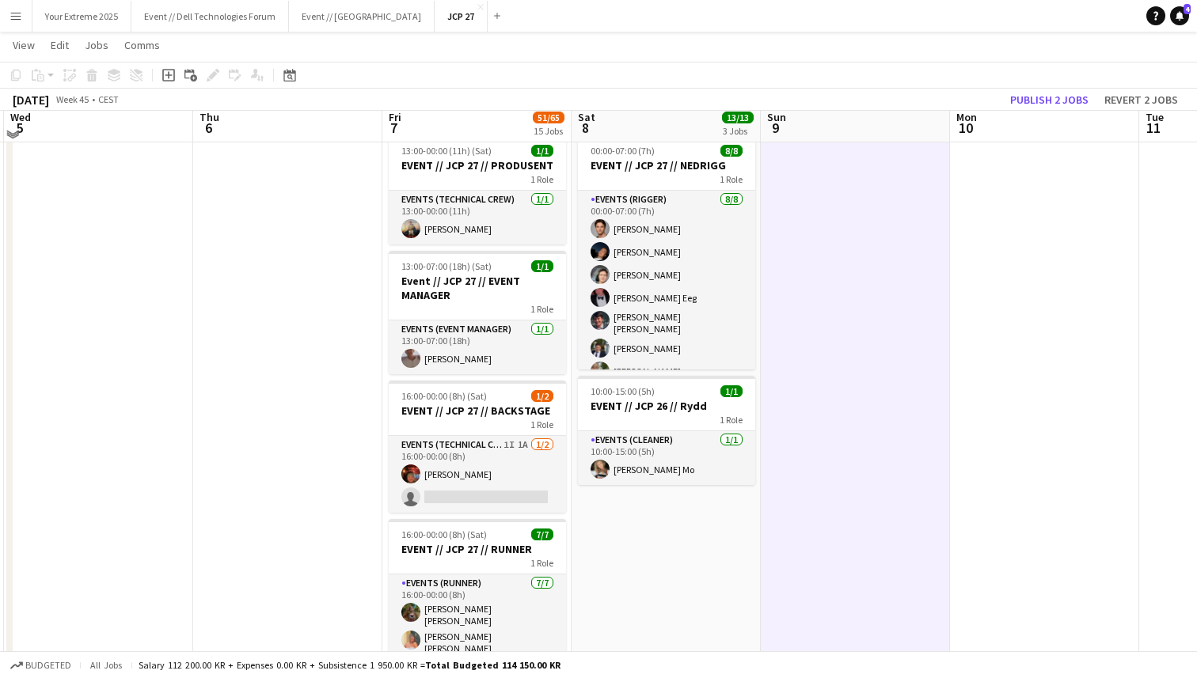
scroll to position [30, 0]
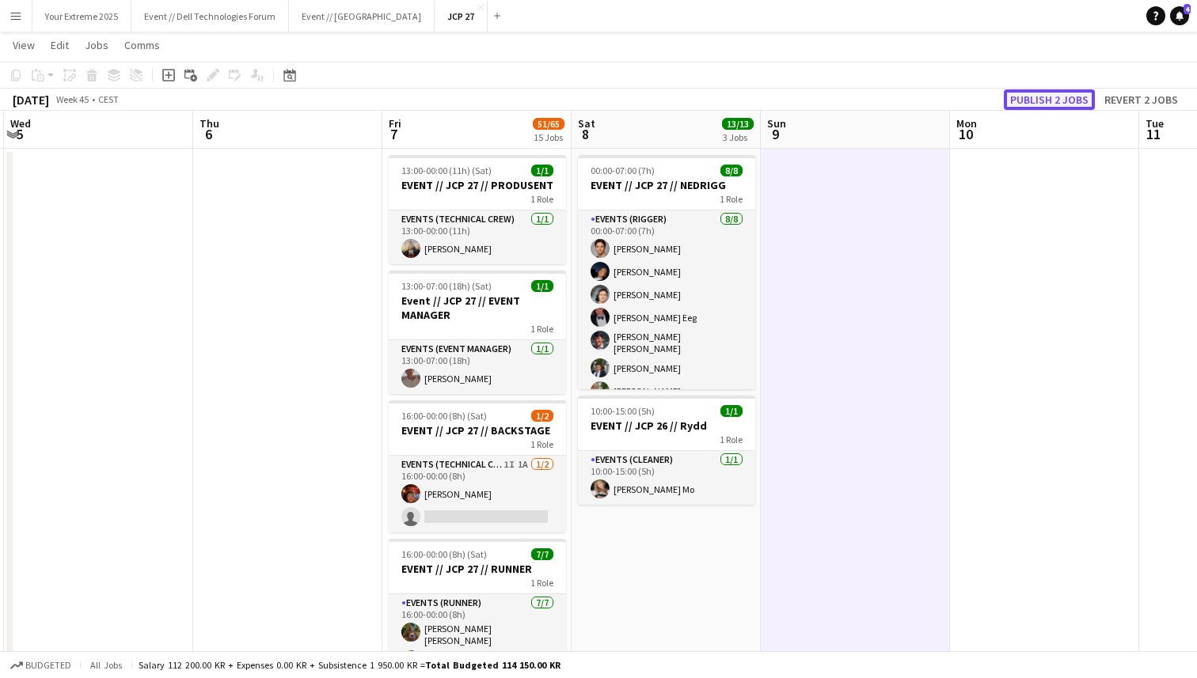
click at [1051, 98] on button "Publish 2 jobs" at bounding box center [1048, 99] width 91 height 21
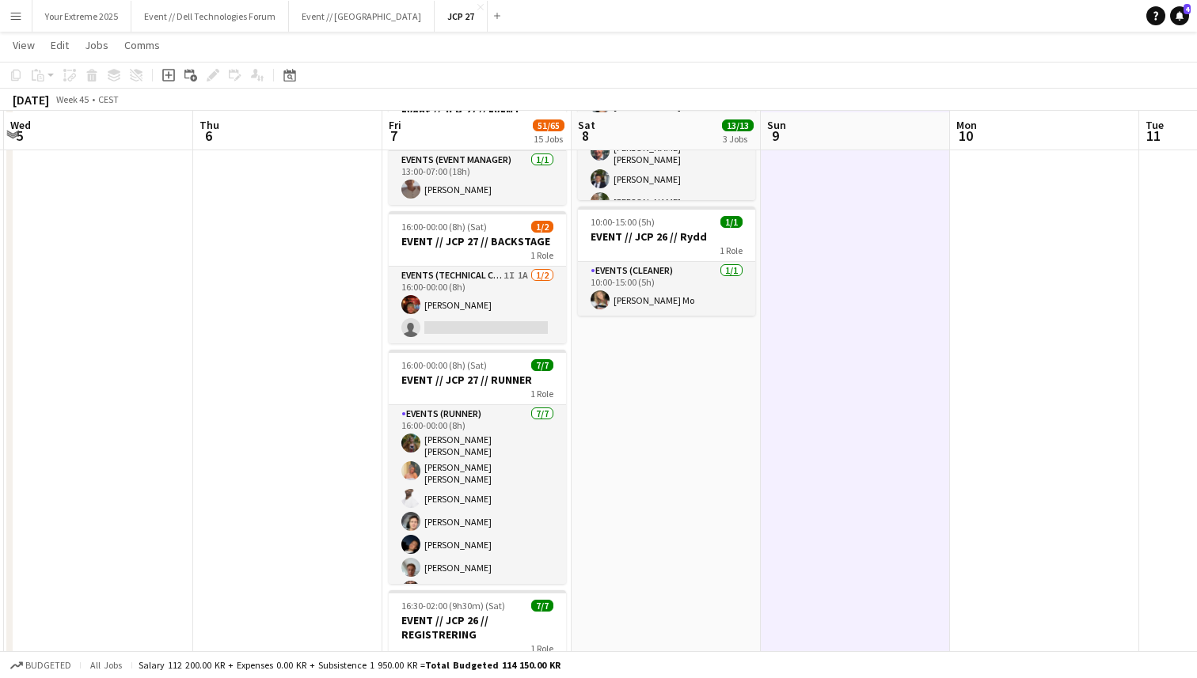
scroll to position [226, 0]
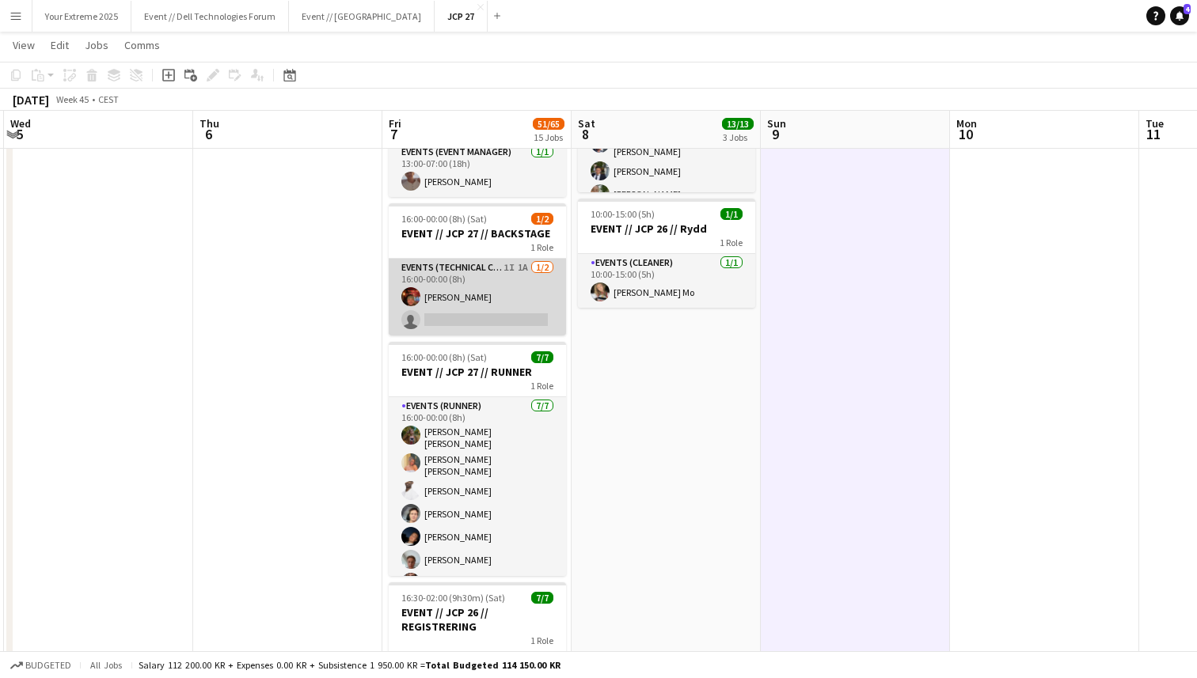
click at [461, 309] on app-card-role "Events (Technical Crew) 1I 1A [DATE] 16:00-00:00 (8h) [PERSON_NAME] single-neut…" at bounding box center [477, 297] width 177 height 77
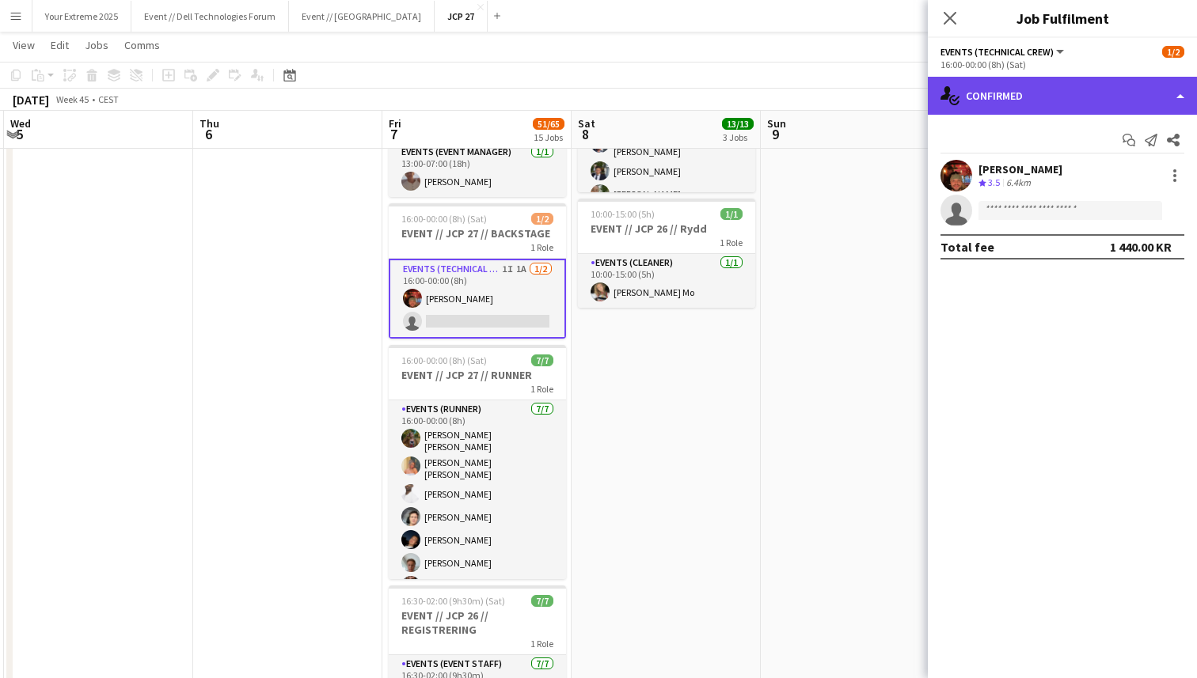
click at [1136, 98] on div "single-neutral-actions-check-2 Confirmed" at bounding box center [1061, 96] width 269 height 38
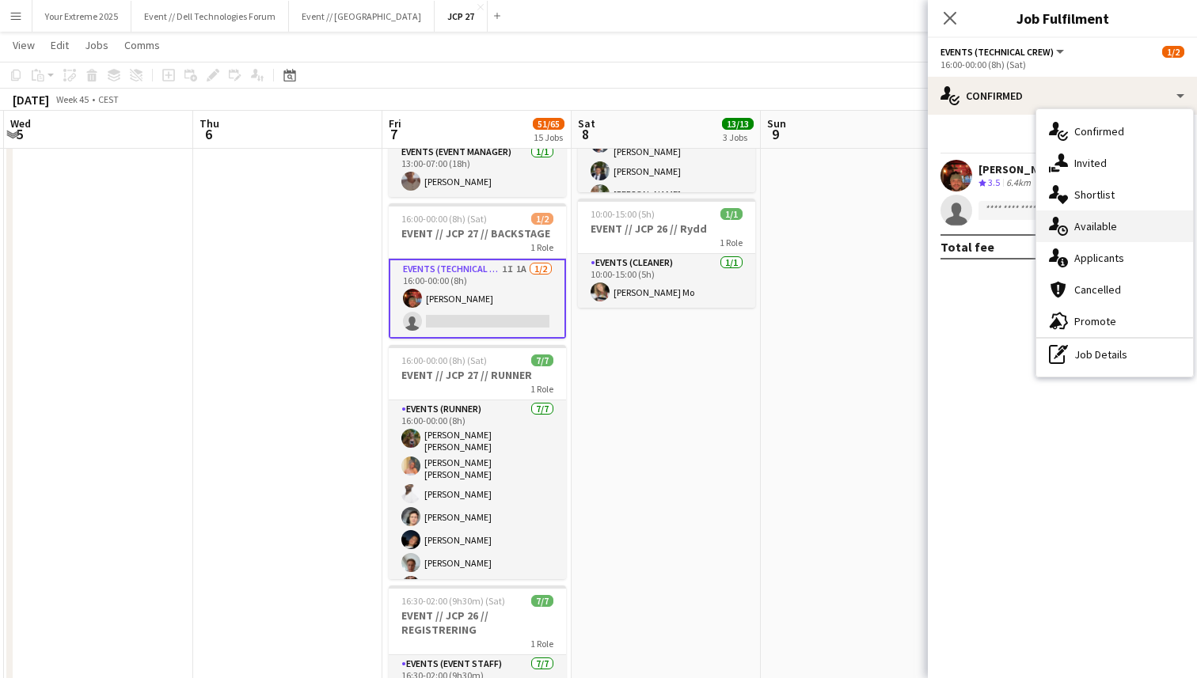
click at [1109, 221] on span "Available" at bounding box center [1095, 226] width 43 height 14
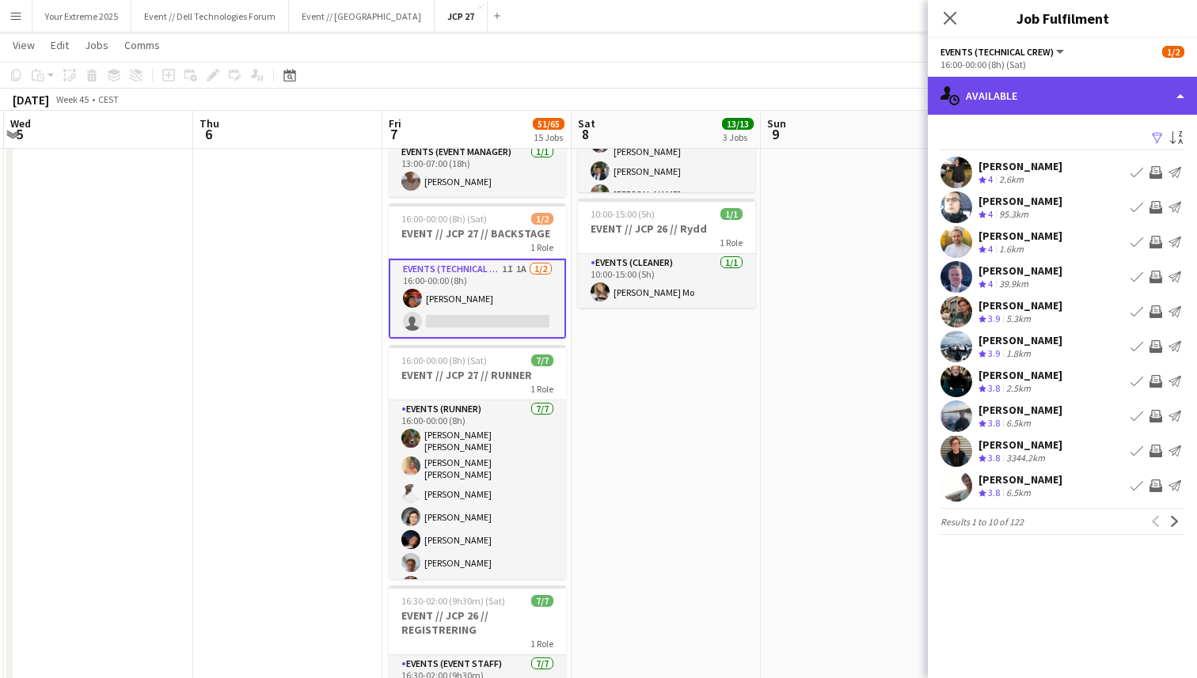
click at [1059, 85] on div "single-neutral-actions-upload Available" at bounding box center [1061, 96] width 269 height 38
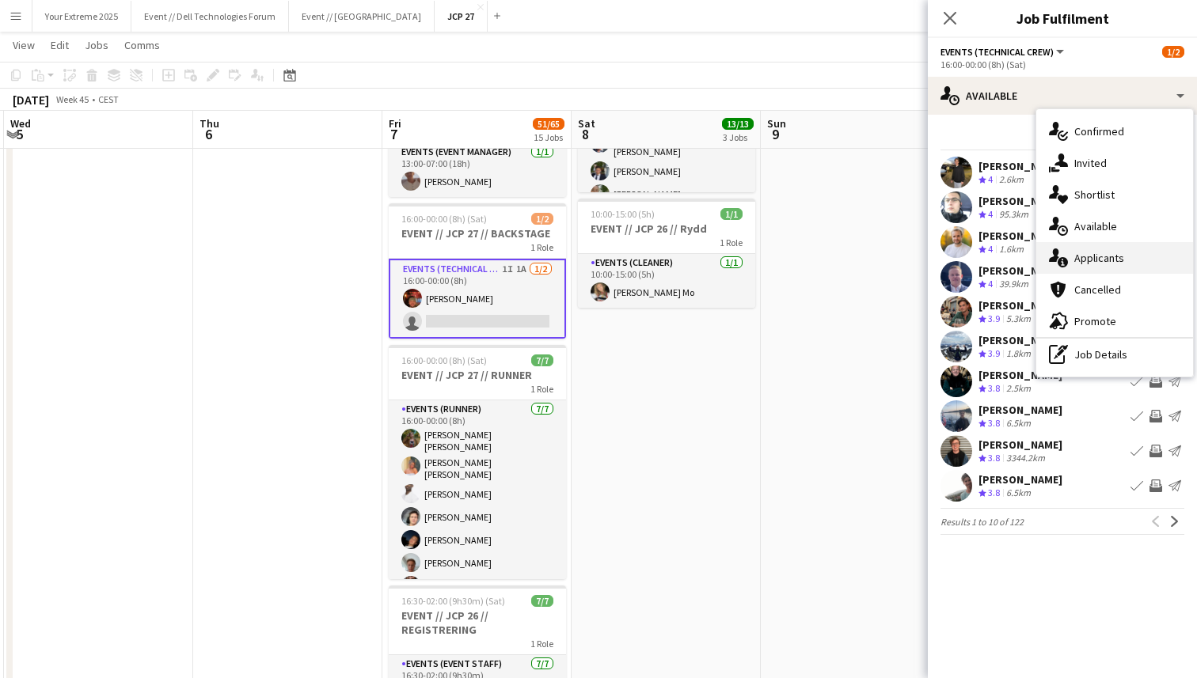
click at [1113, 252] on span "Applicants" at bounding box center [1099, 258] width 50 height 14
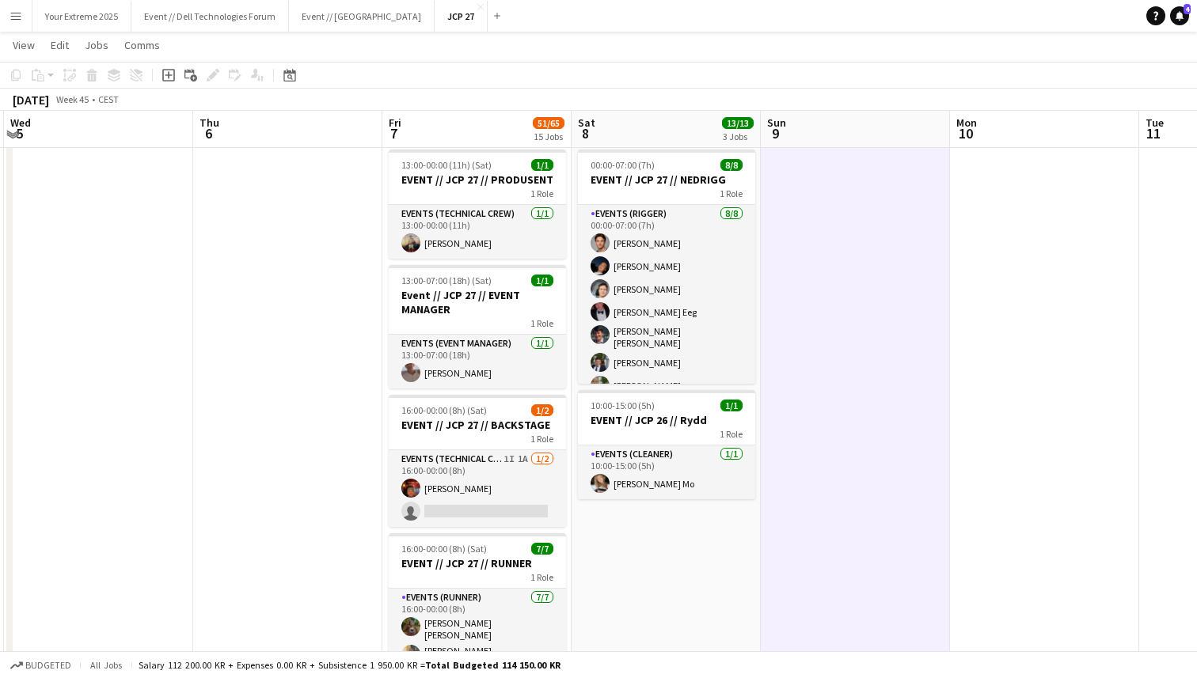
scroll to position [33, 0]
